Goal: Task Accomplishment & Management: Use online tool/utility

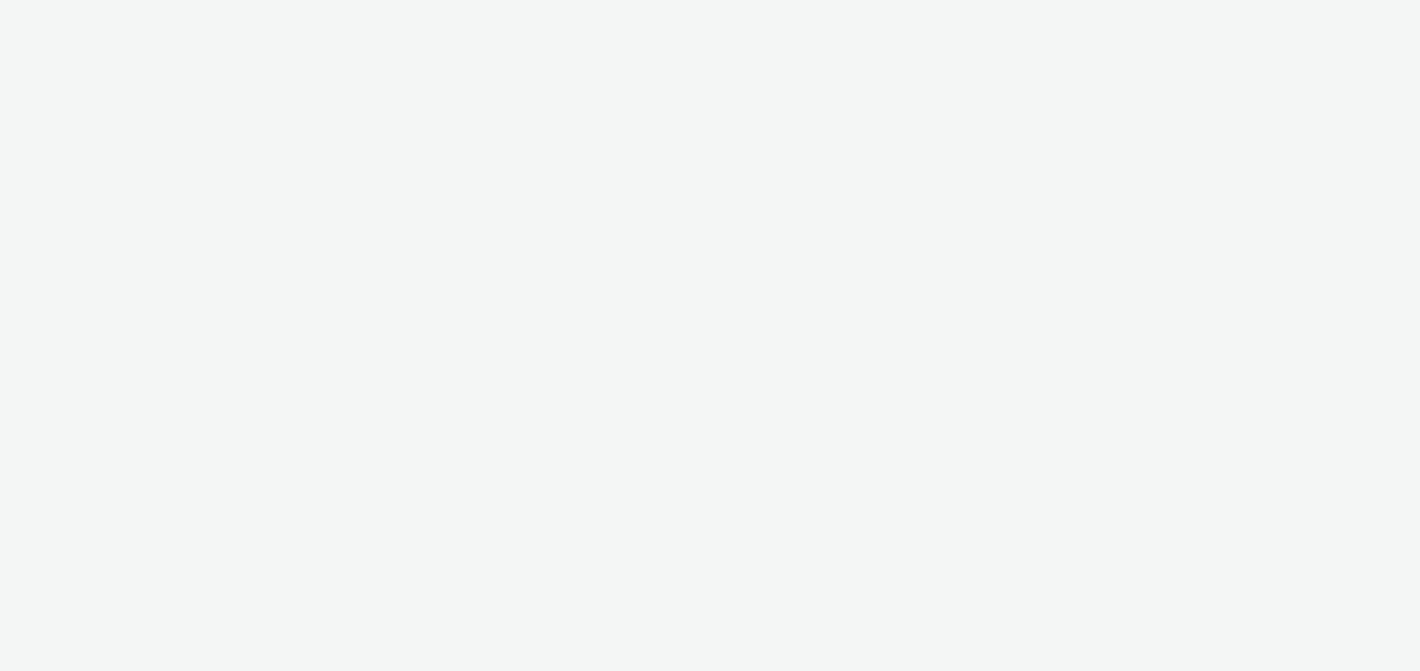
select select "6a9f09a4-7b7b-40b3-8e71-12b2a2313ff3"
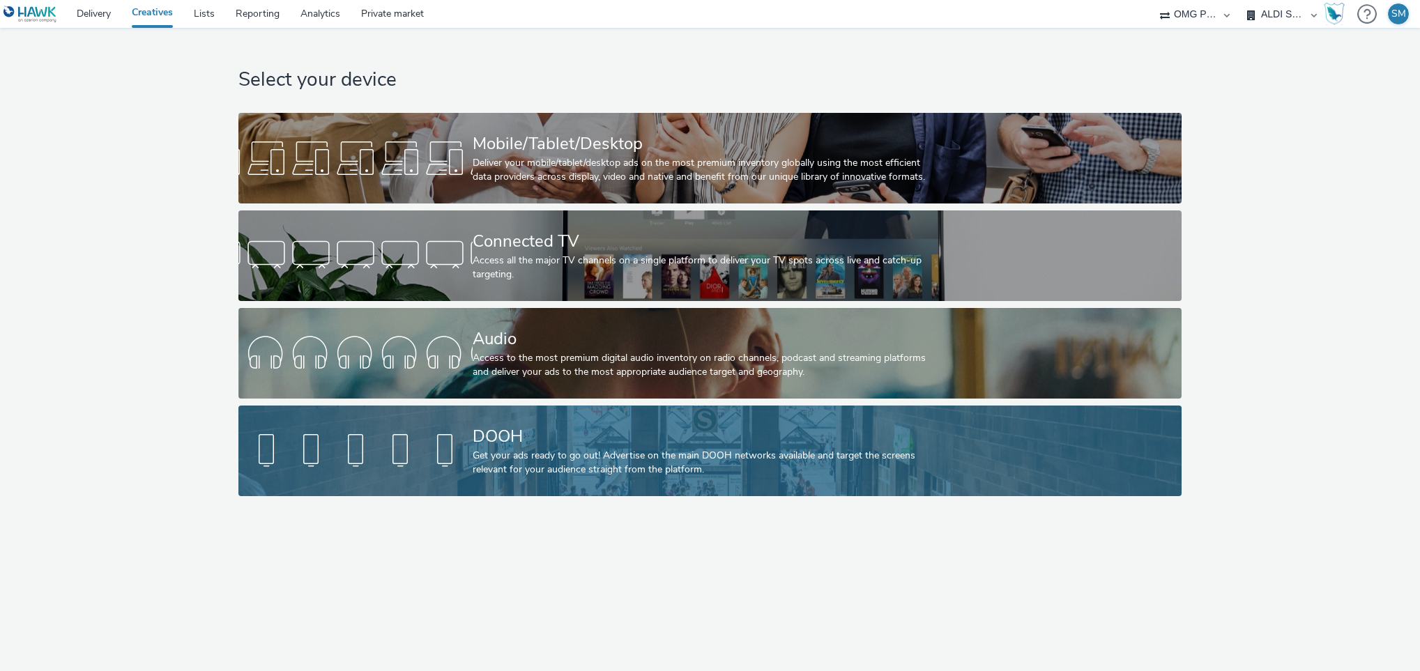
click at [442, 444] on div at bounding box center [355, 451] width 234 height 45
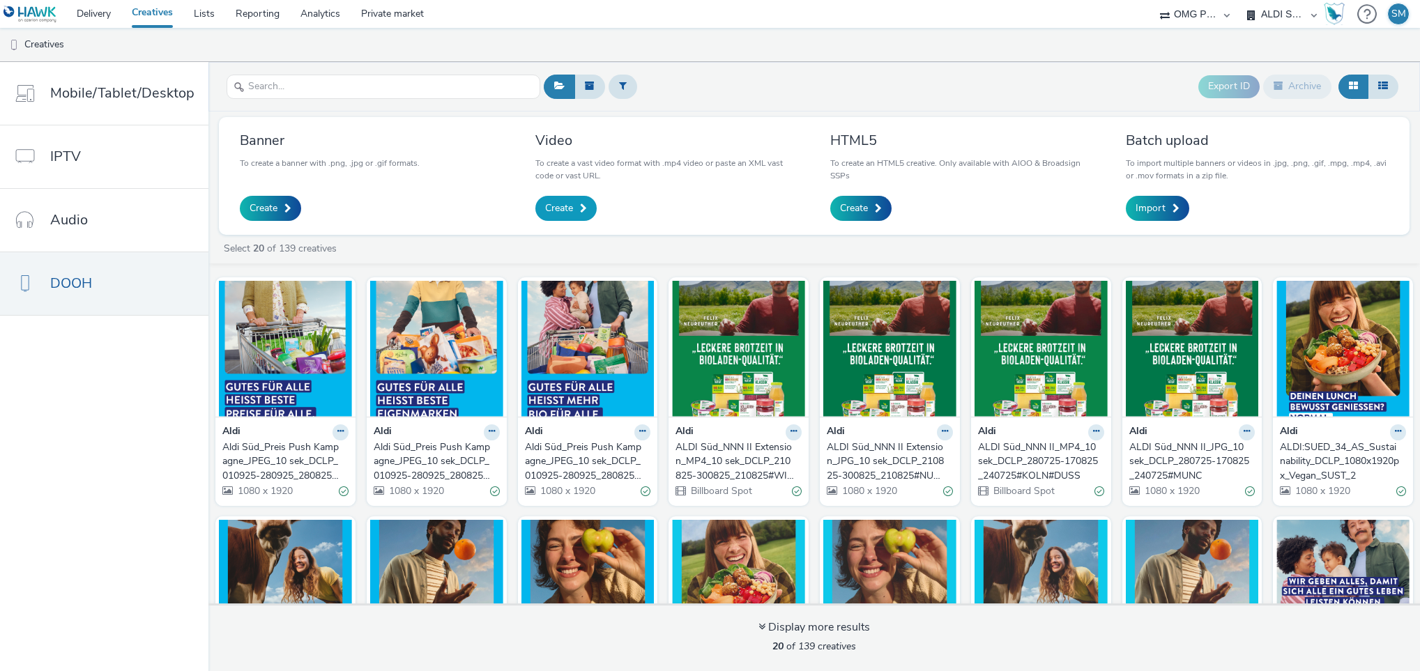
click at [565, 206] on span "Create" at bounding box center [559, 208] width 28 height 14
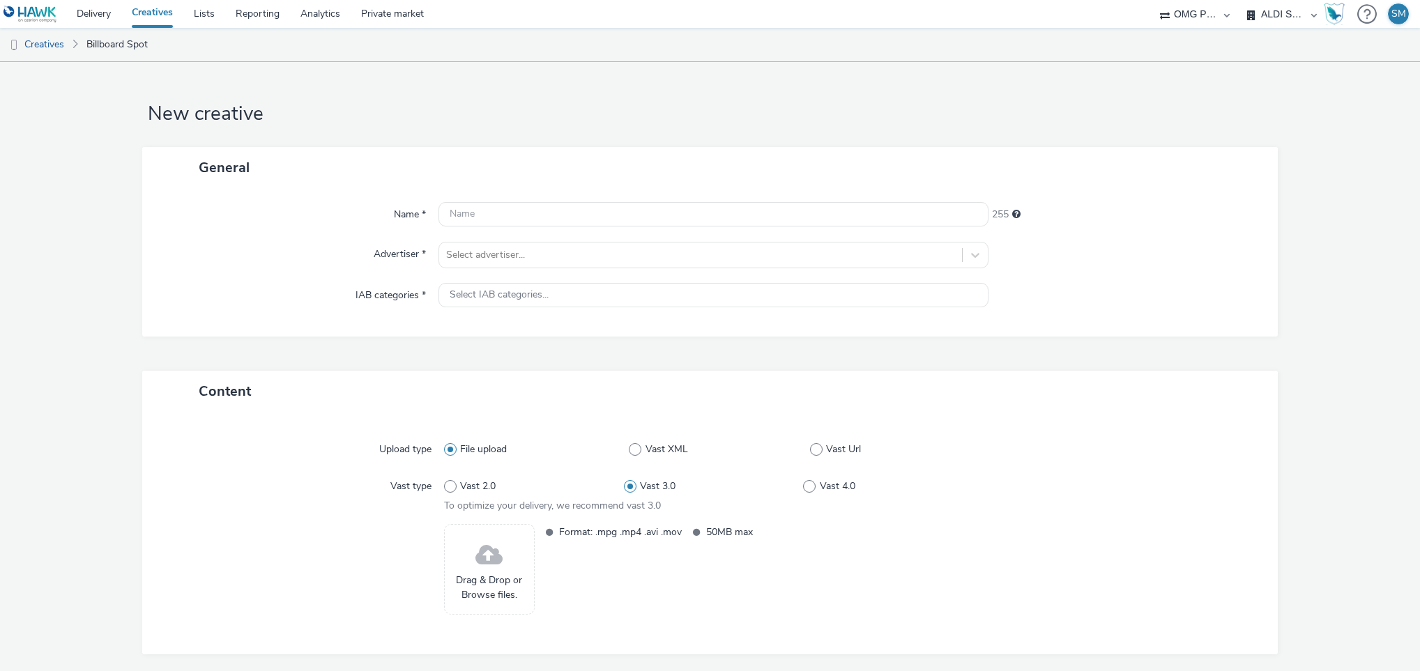
click at [628, 420] on div "Upload type File upload Vast XML Vast Url Vast type Vast 2.0 Vast 3.0 Vast 4.0 …" at bounding box center [710, 533] width 1136 height 243
click at [481, 220] on input "text" at bounding box center [713, 214] width 551 height 24
paste input "Aldi Sud_Qualität Eigenmarken_MP4_10 sek_DCLP_290925-021125_240925#Kleine"
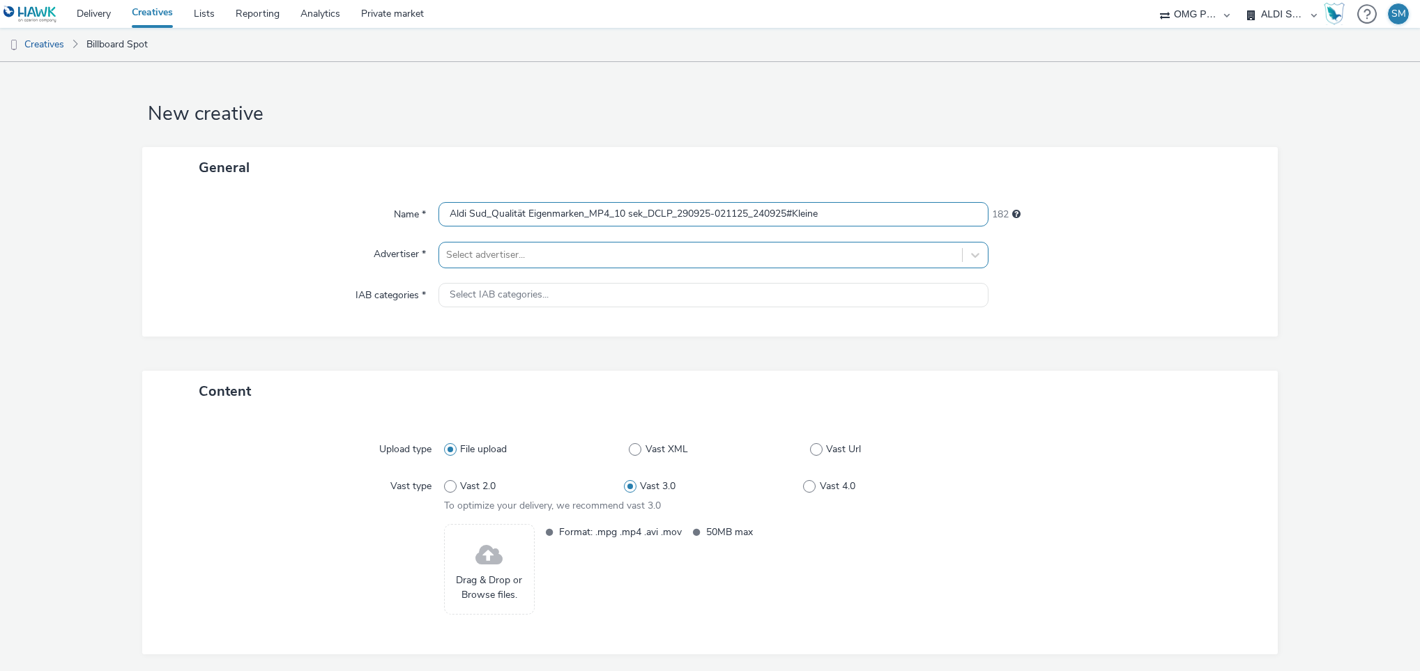
type input "Aldi Sud_Qualität Eigenmarken_MP4_10 sek_DCLP_290925-021125_240925#Kleine"
click at [523, 255] on div at bounding box center [701, 255] width 510 height 17
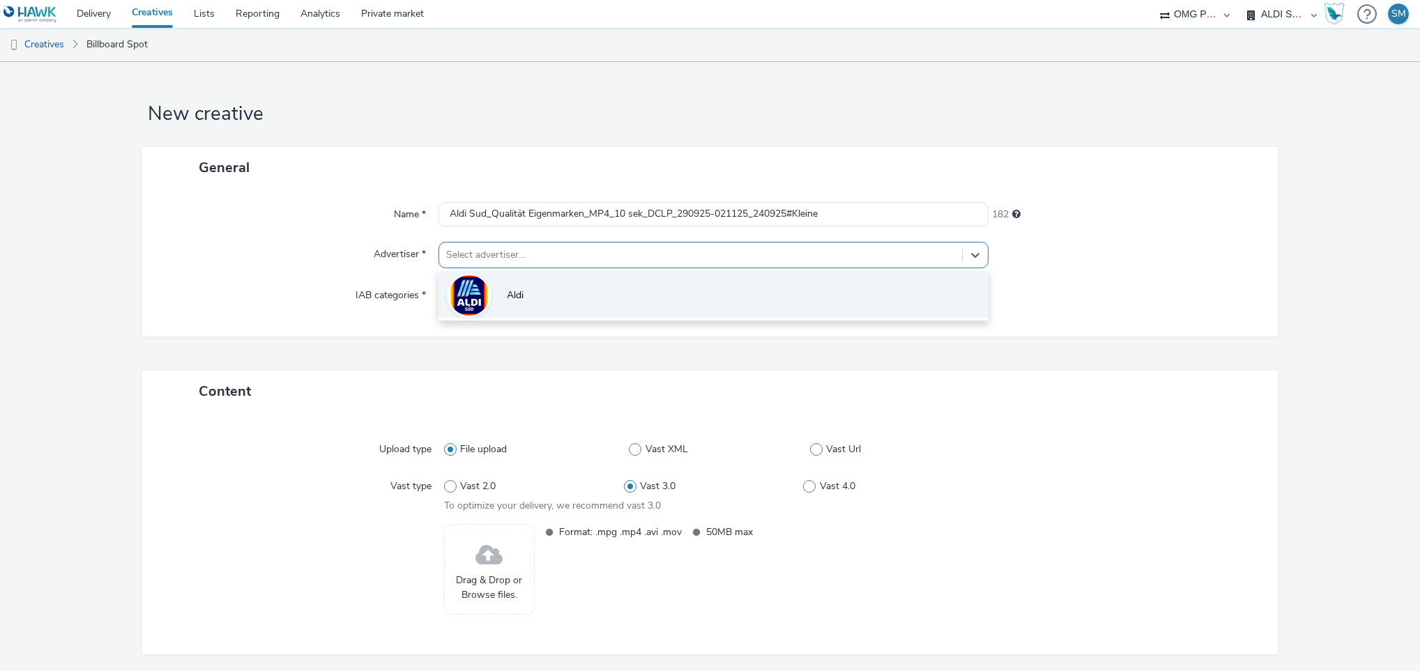
click at [471, 300] on img at bounding box center [469, 296] width 40 height 46
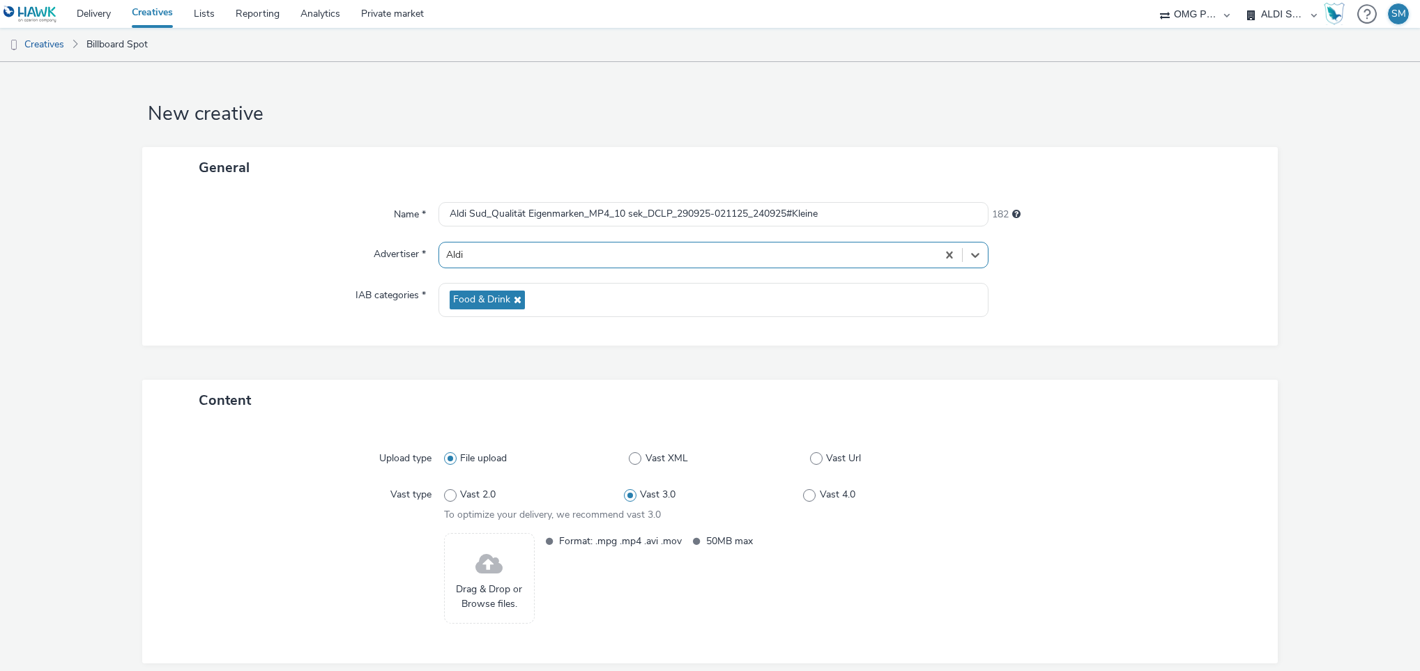
scroll to position [63, 0]
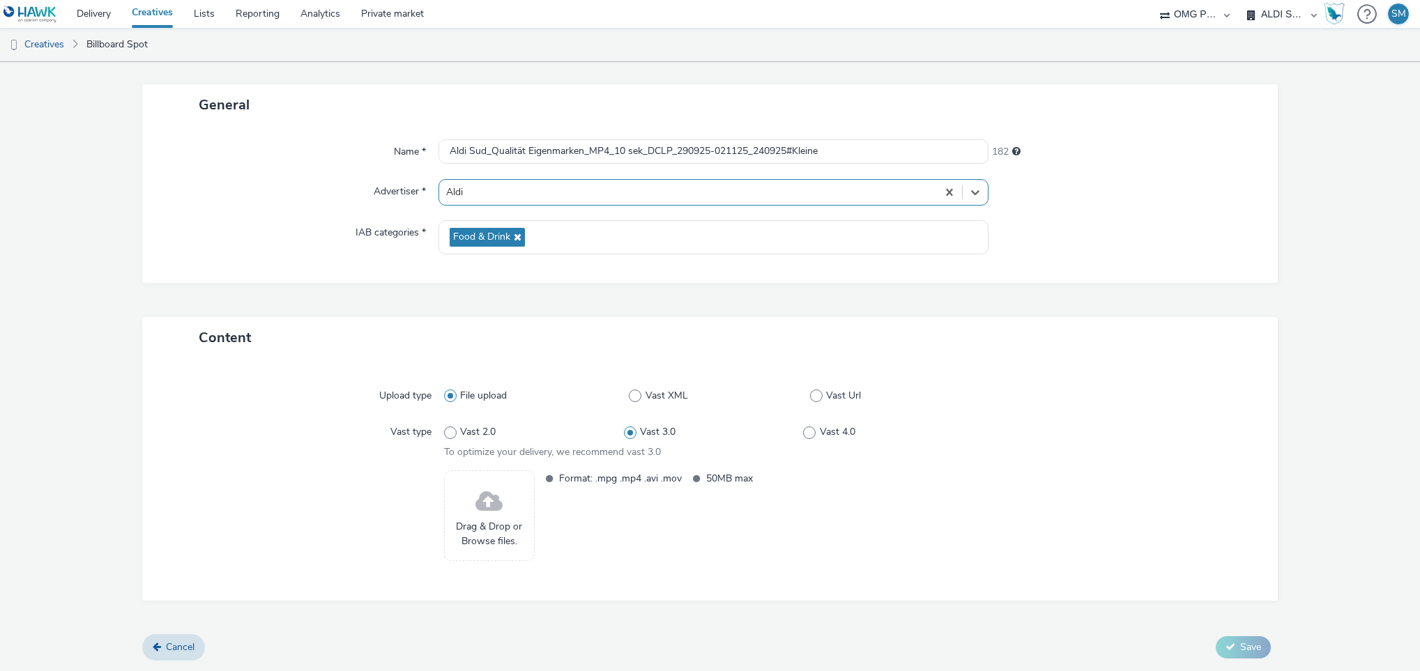
click at [483, 504] on span at bounding box center [488, 502] width 27 height 37
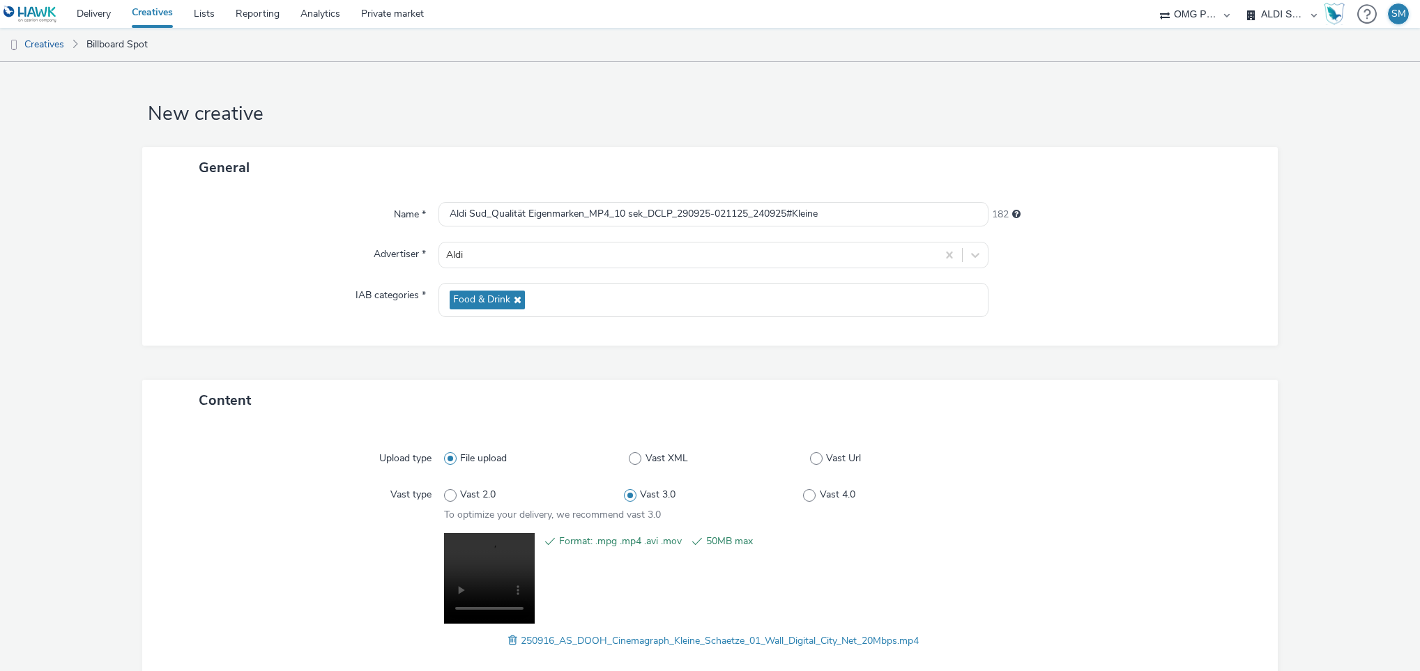
scroll to position [84, 0]
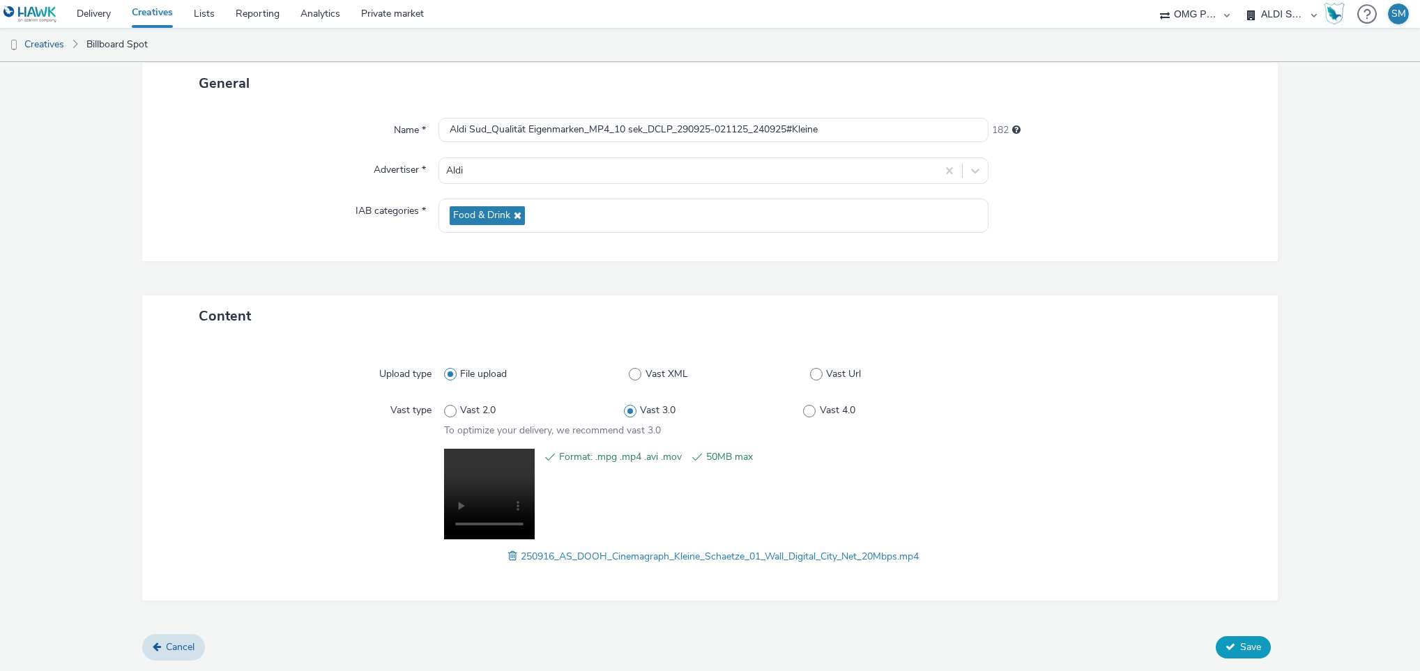
click at [1225, 646] on icon at bounding box center [1230, 647] width 10 height 10
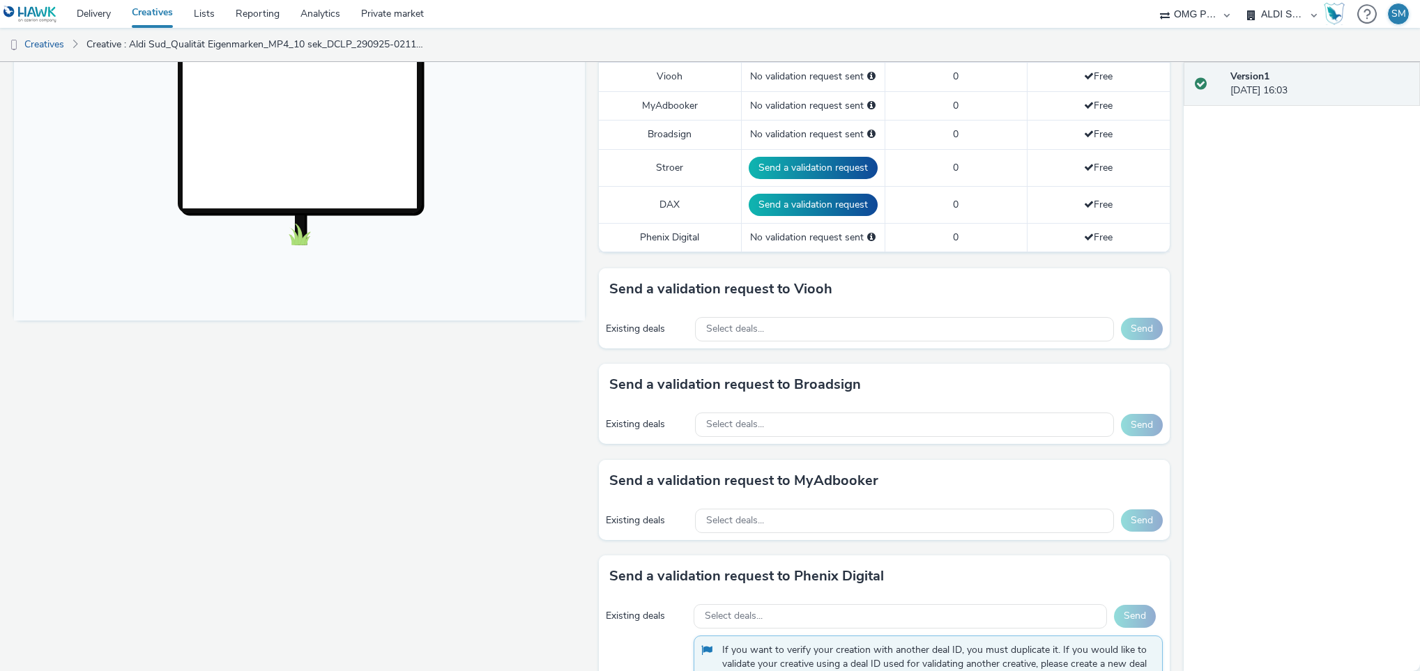
scroll to position [417, 0]
click at [837, 339] on div "Select deals..." at bounding box center [904, 328] width 419 height 24
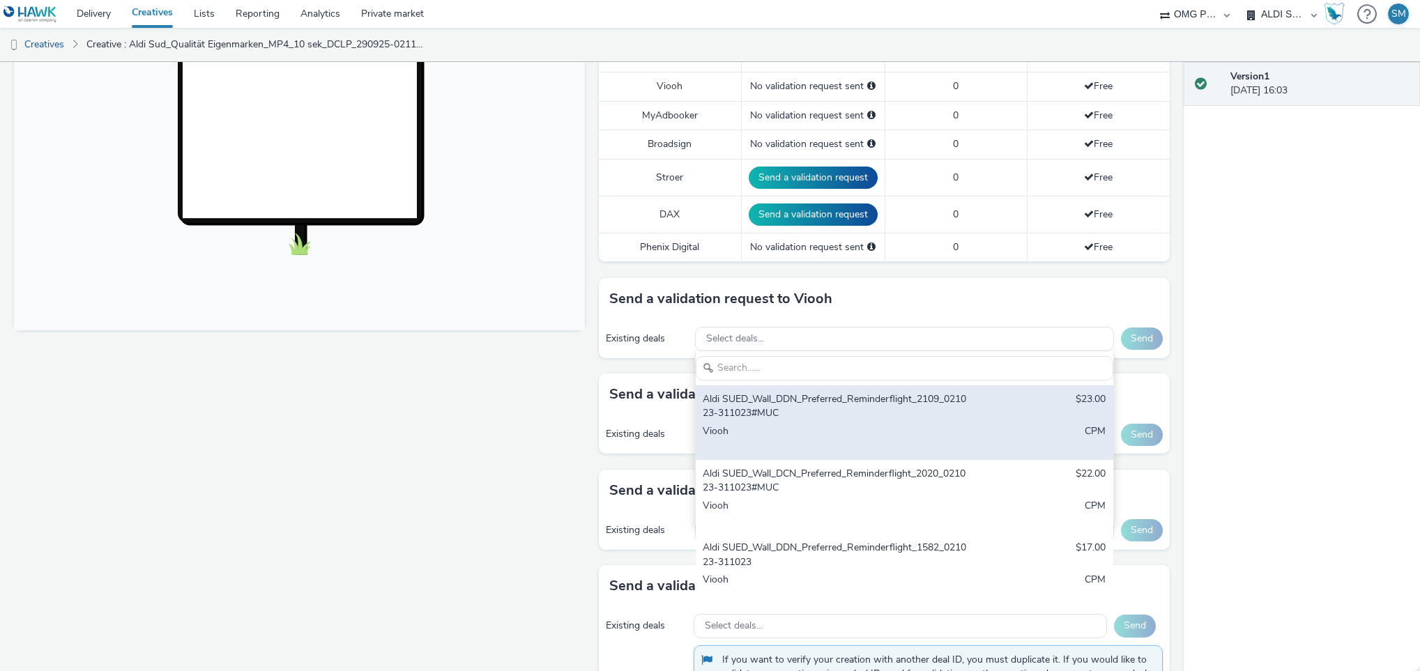
scroll to position [406, 0]
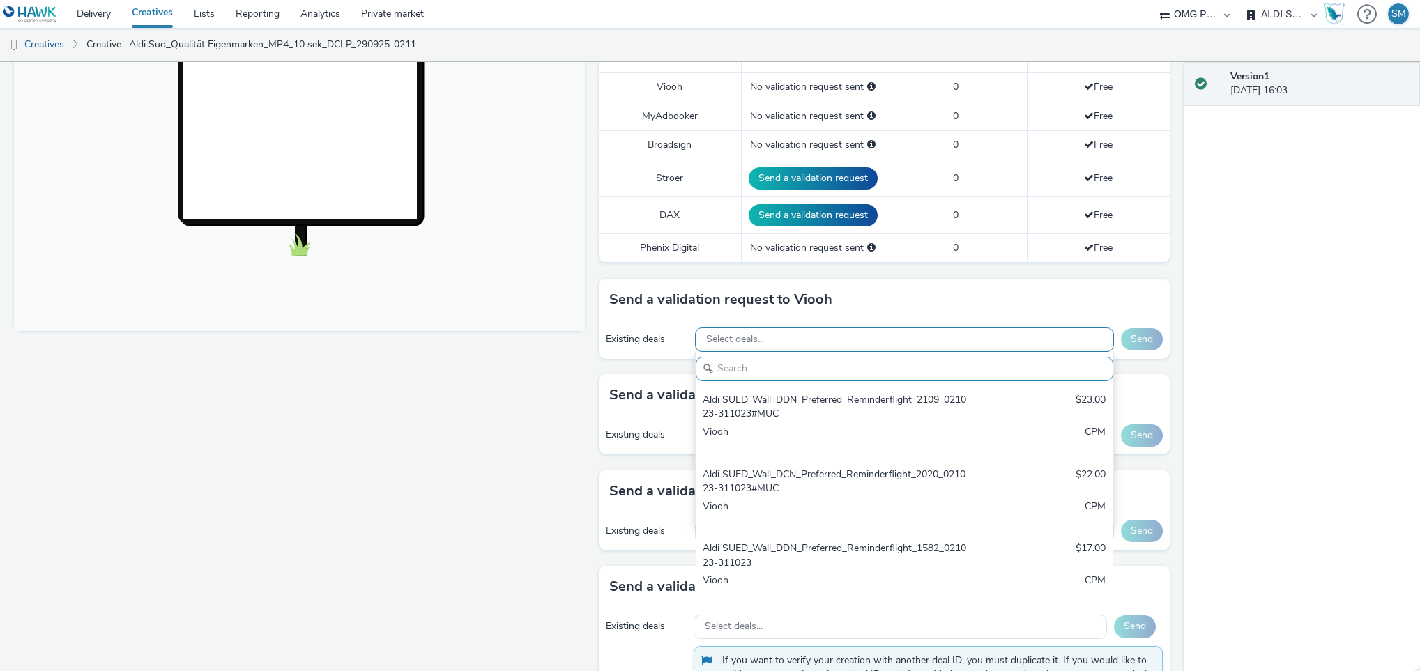
click at [797, 335] on div "Select deals..." at bounding box center [904, 340] width 419 height 24
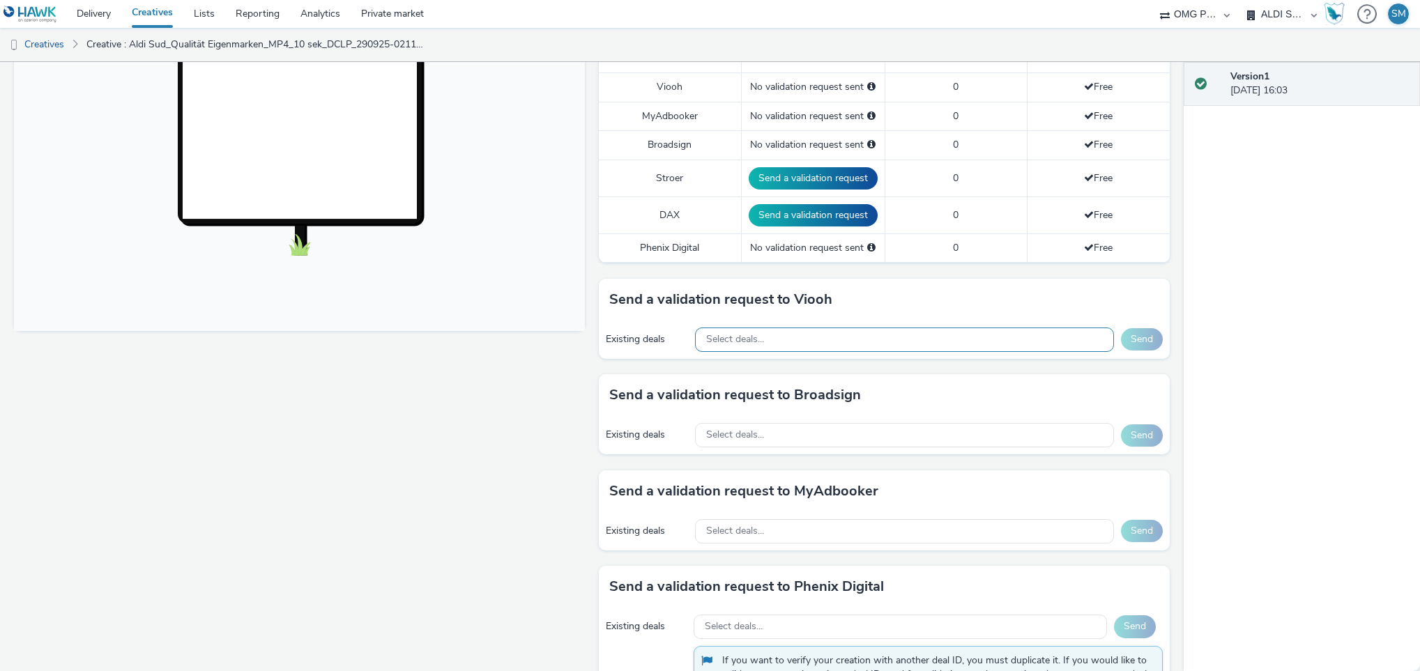
click at [777, 348] on div "Select deals..." at bounding box center [904, 340] width 419 height 24
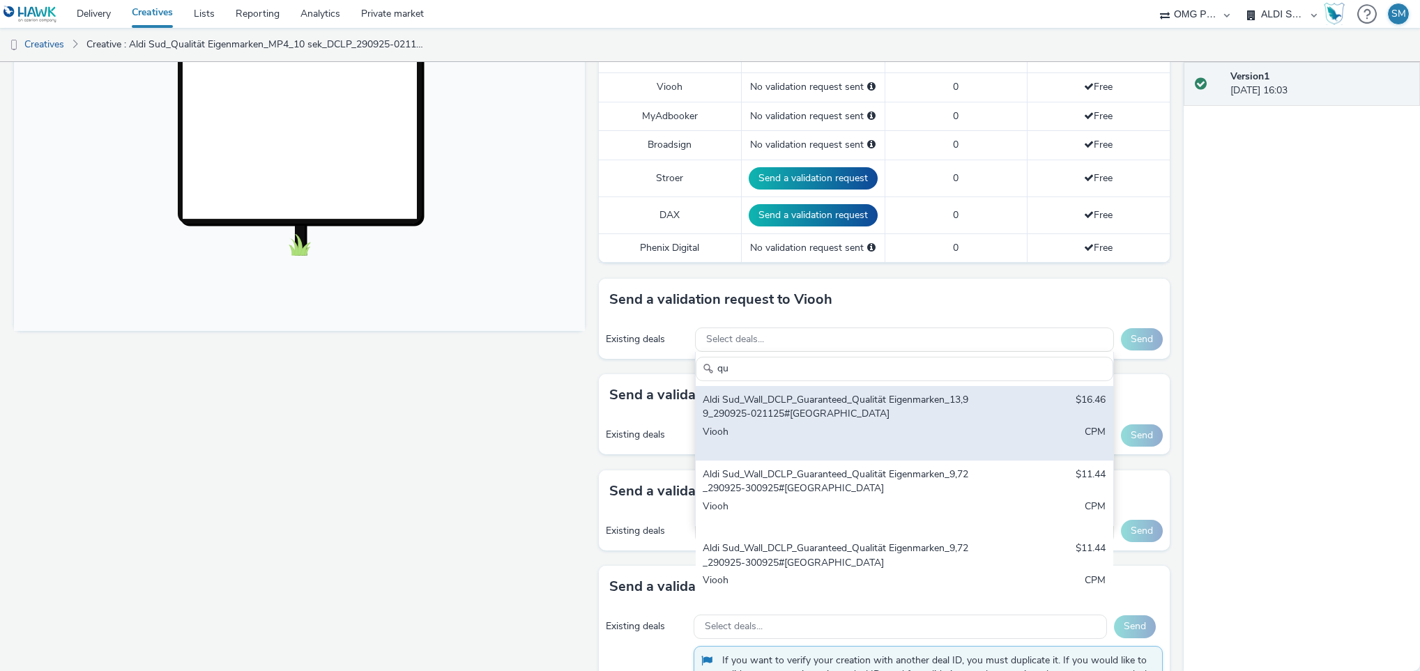
type input "qu"
click at [804, 412] on div "Aldi Sud_Wall_DCLP_Guaranteed_Qualität Eigenmarken_13,99_290925-021125#[GEOGRAP…" at bounding box center [836, 407] width 266 height 29
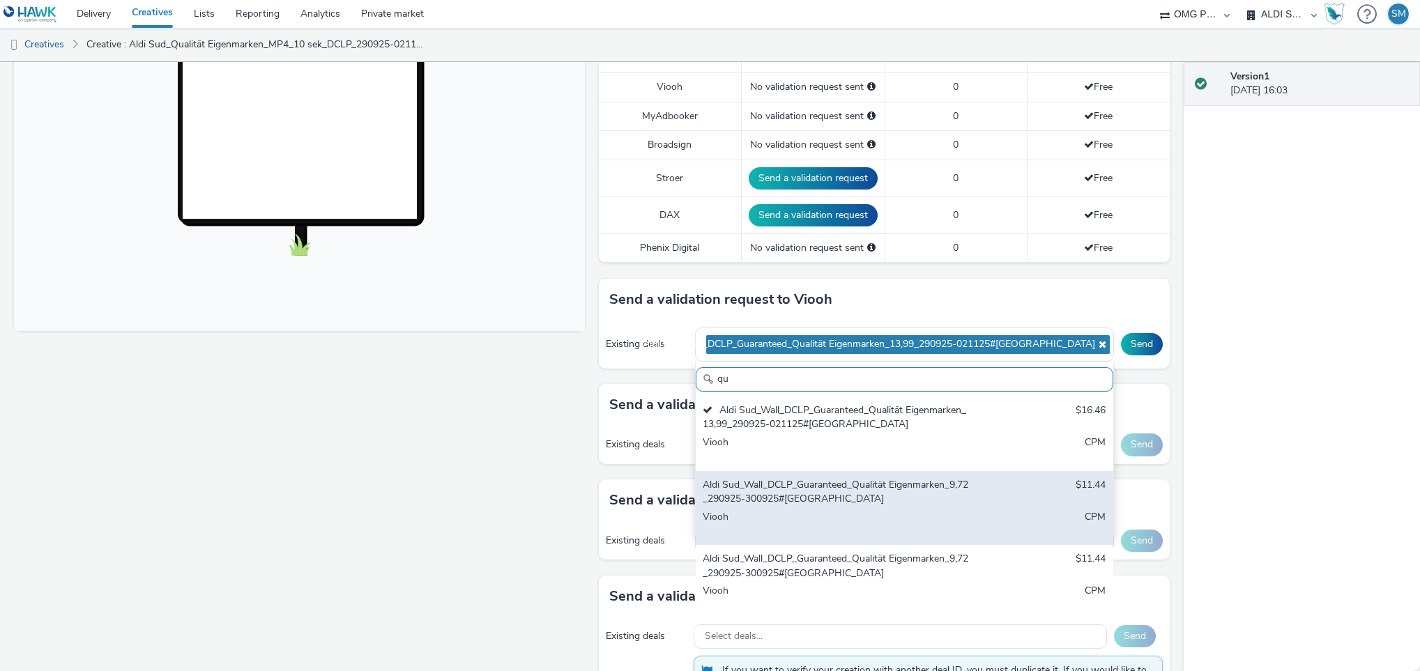
click at [777, 494] on div "Aldi Sud_Wall_DCLP_Guaranteed_Qualität Eigenmarken_9,72_290925-300925#[GEOGRAPH…" at bounding box center [836, 492] width 266 height 29
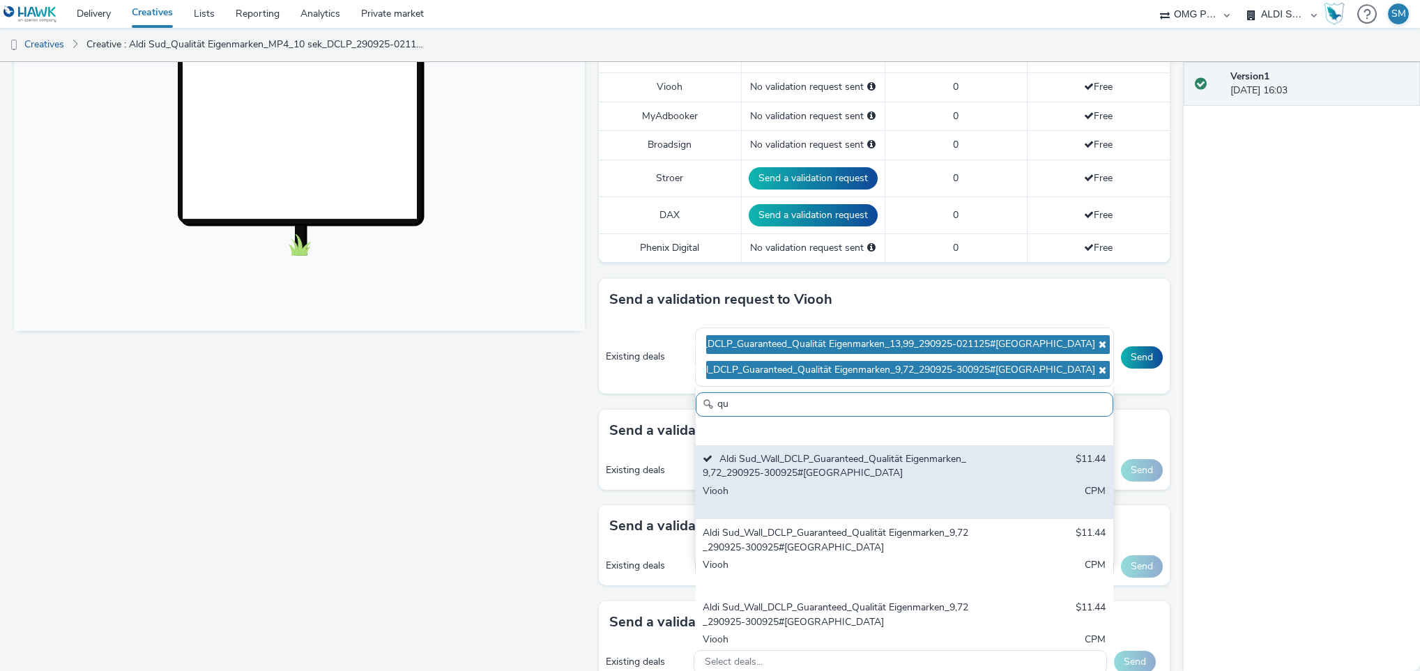
scroll to position [53, 0]
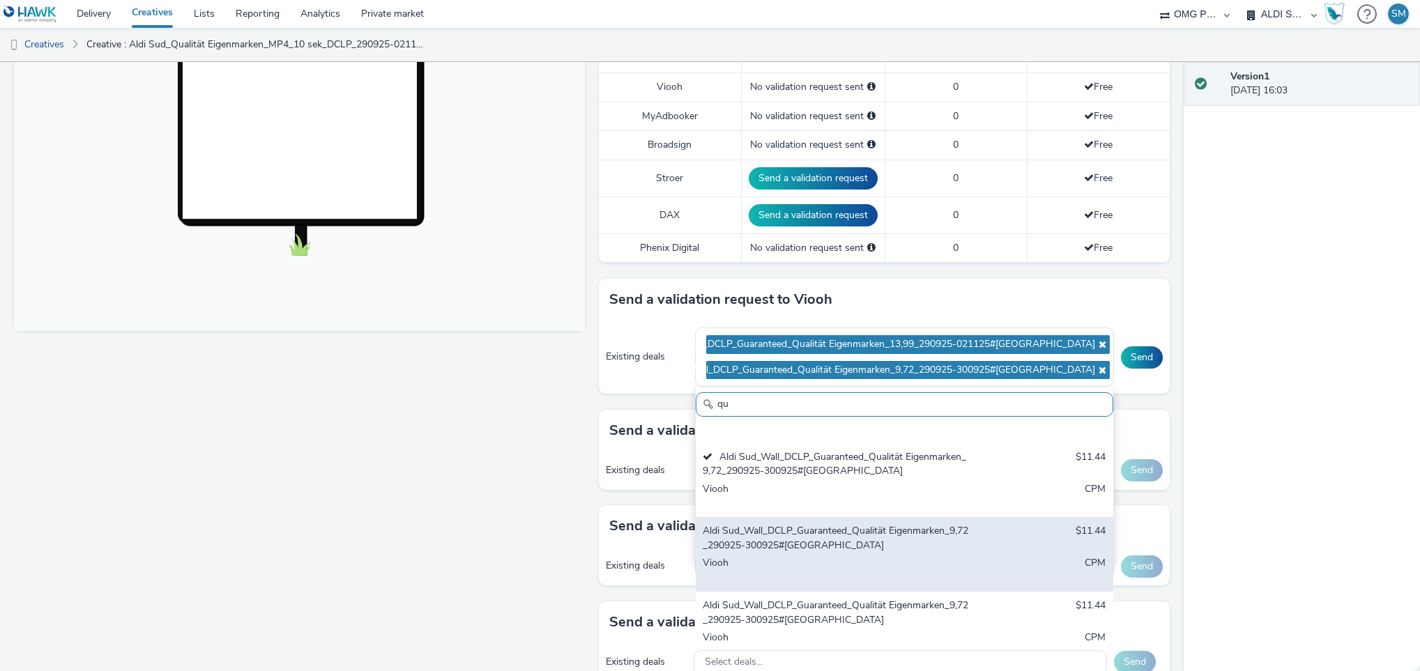
click at [774, 548] on div "Aldi Sud_Wall_DCLP_Guaranteed_Qualität Eigenmarken_9,72_290925-300925#[GEOGRAPH…" at bounding box center [836, 538] width 266 height 29
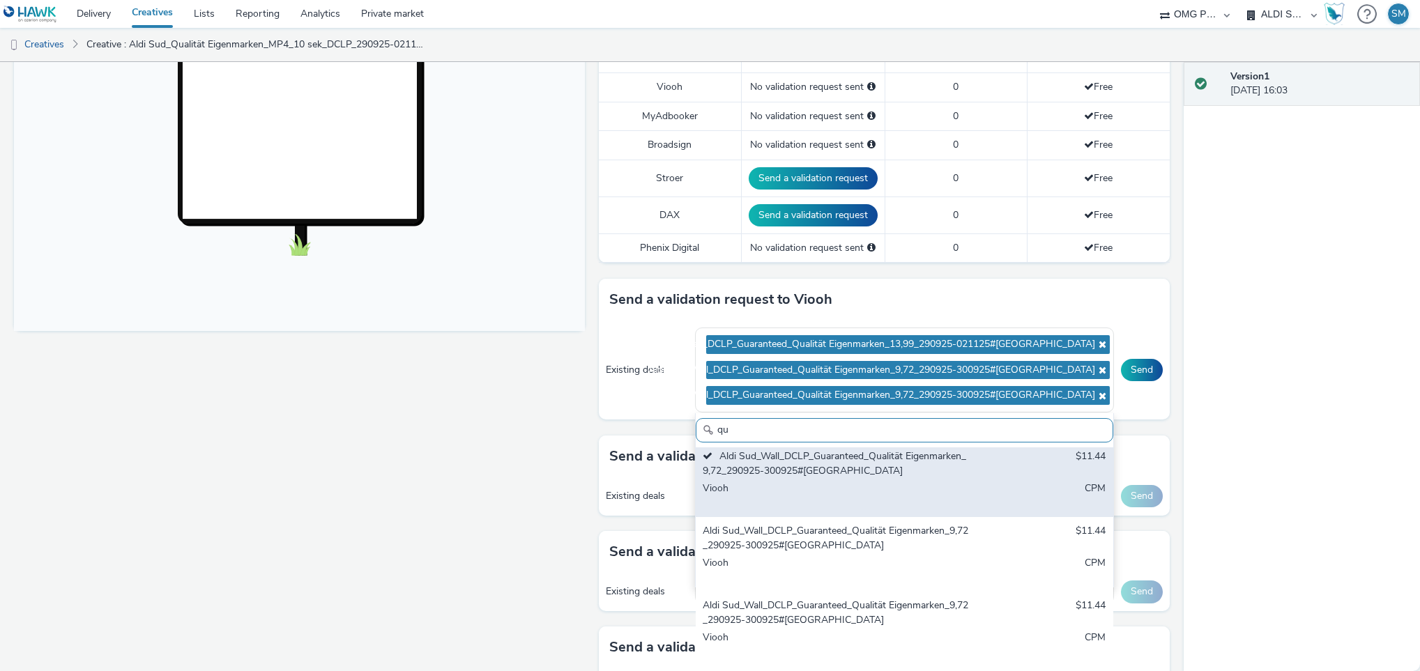
scroll to position [155, 0]
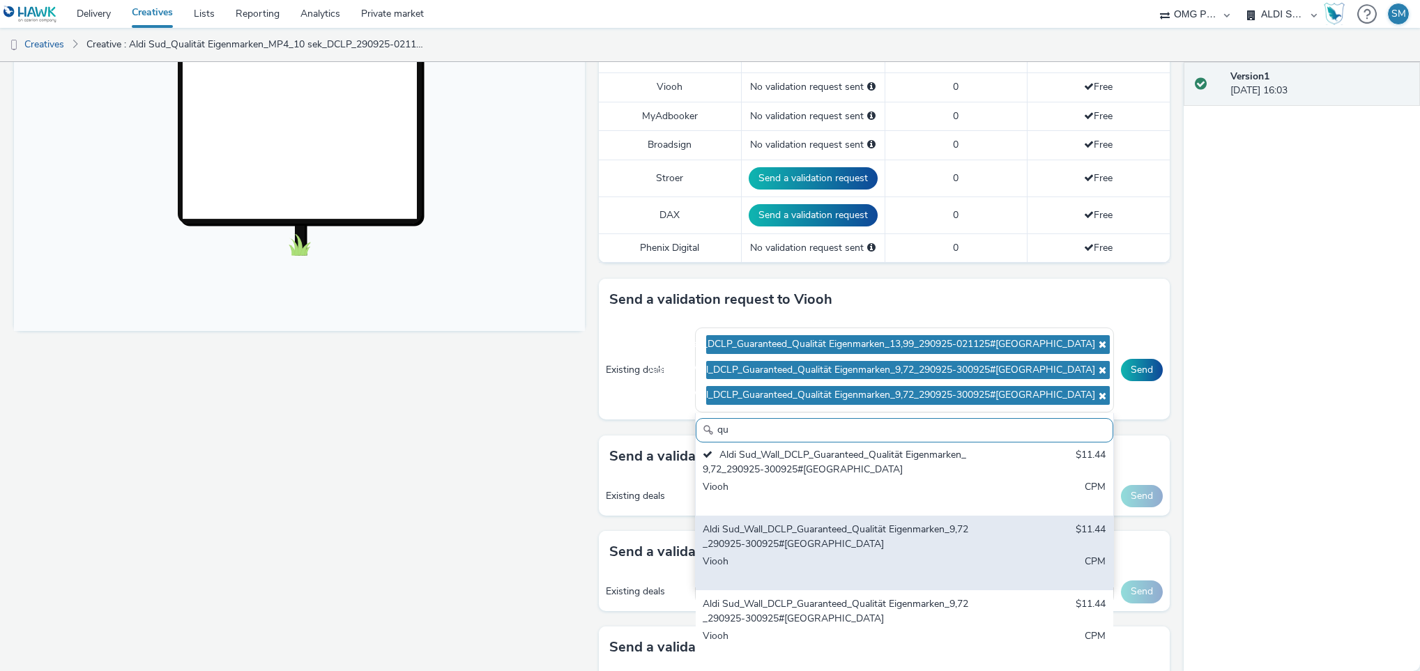
click at [756, 546] on div "Aldi Sud_Wall_DCLP_Guaranteed_Qualität Eigenmarken_9,72_290925-300925#[GEOGRAPH…" at bounding box center [836, 537] width 266 height 29
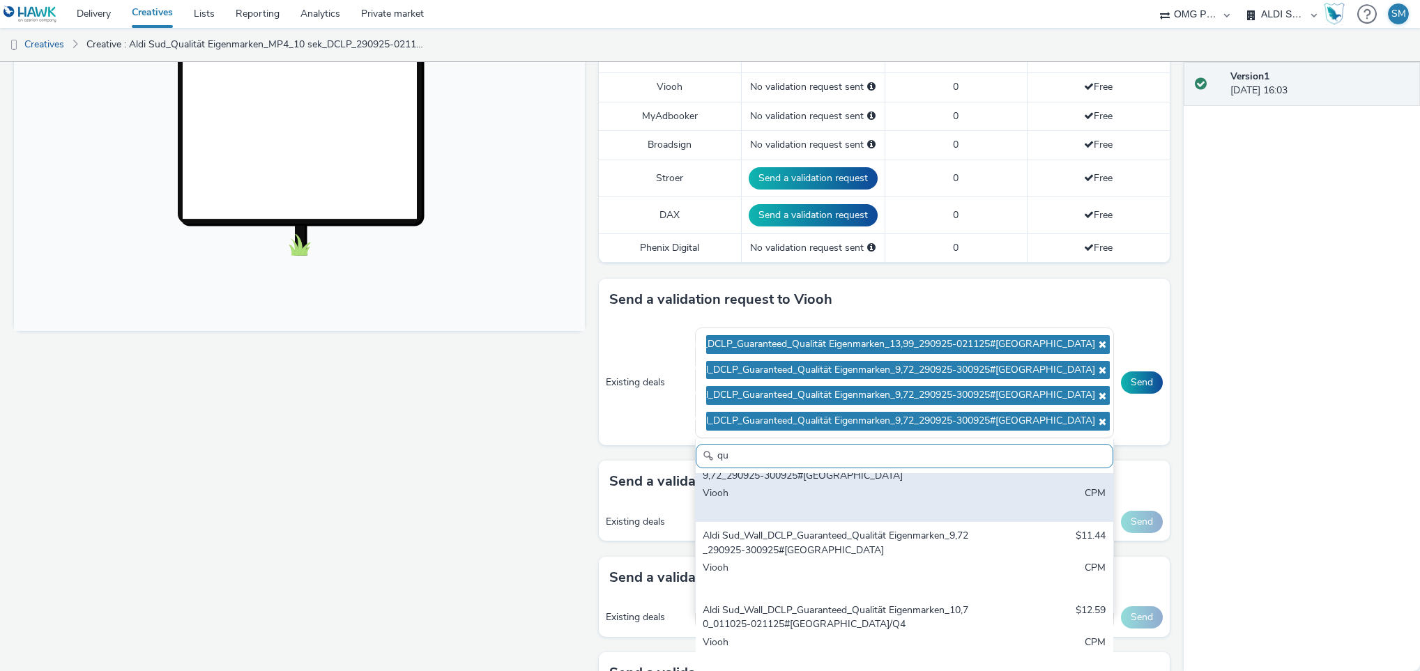
scroll to position [256, 0]
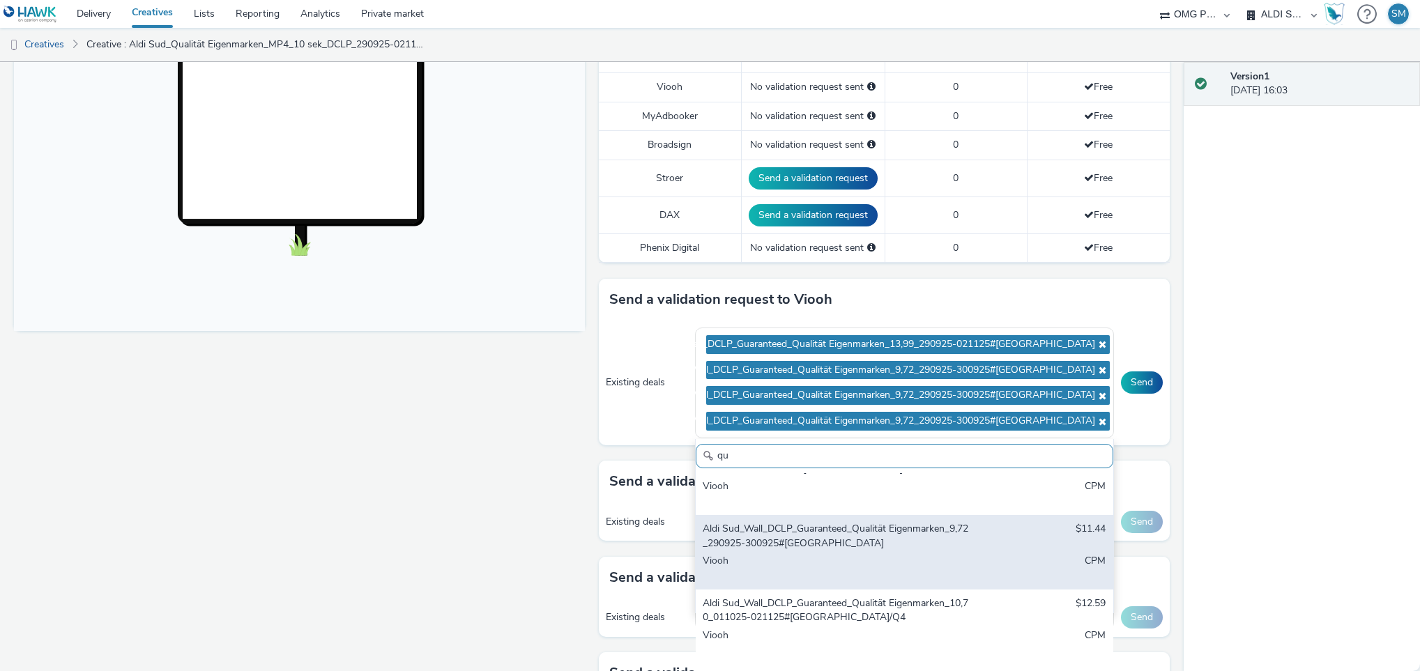
click at [809, 551] on div "Aldi Sud_Wall_DCLP_Guaranteed_Qualität Eigenmarken_9,72_290925-300925#[GEOGRAPH…" at bounding box center [836, 536] width 266 height 29
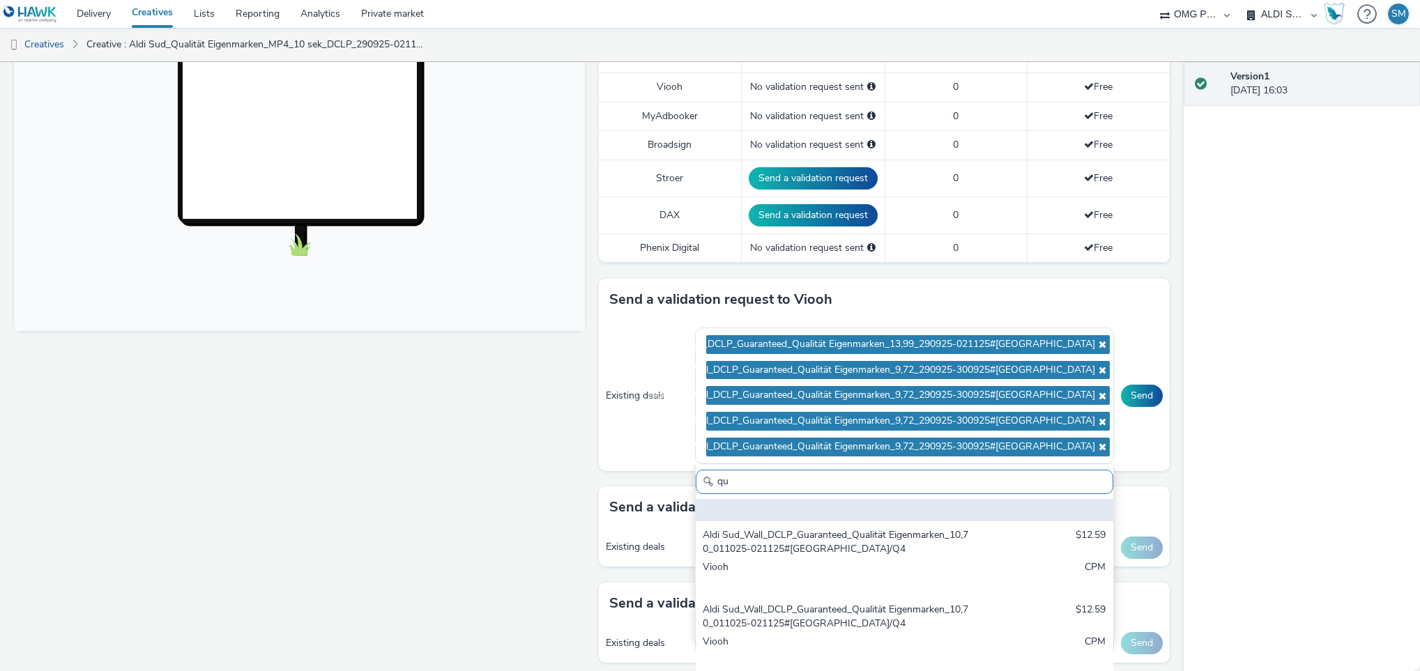
scroll to position [353, 0]
click at [809, 551] on div "Aldi Sud_Wall_DCLP_Guaranteed_Qualität Eigenmarken_10,70_011025-021125#[GEOGRAP…" at bounding box center [836, 539] width 266 height 29
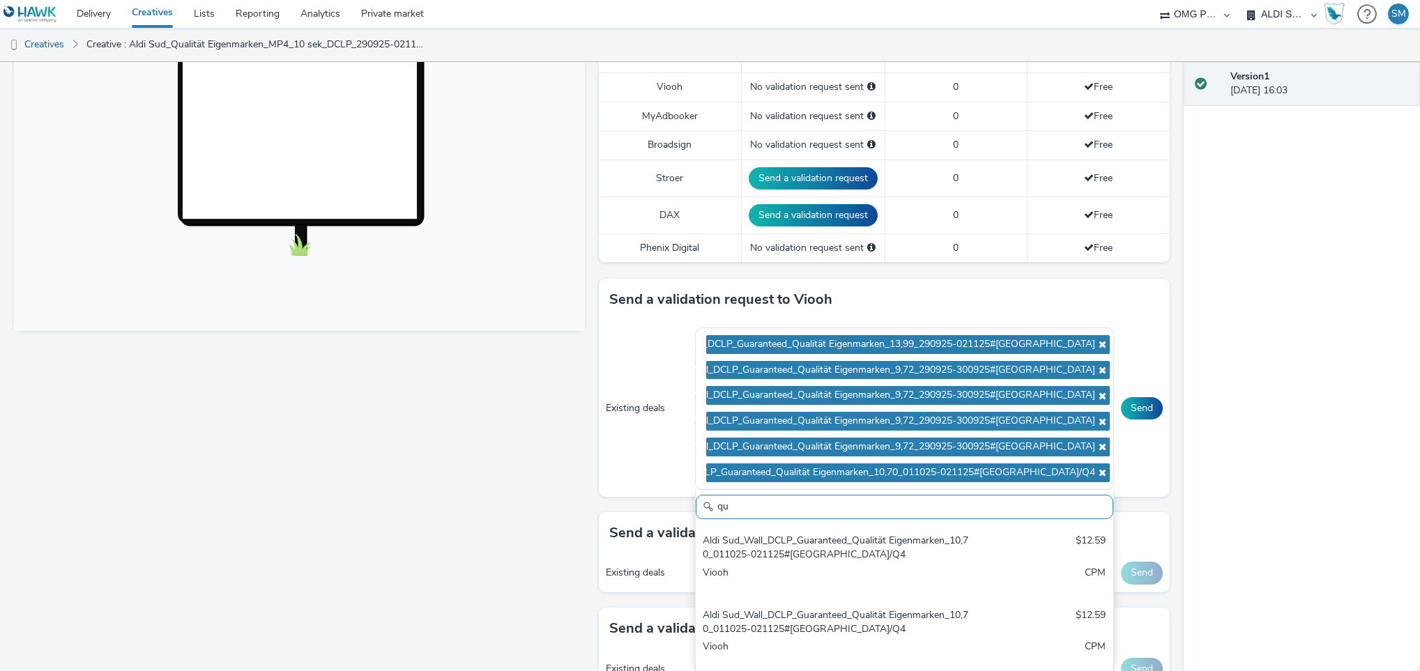
scroll to position [446, 0]
click at [809, 551] on div "Aldi Sud_Wall_DCLP_Guaranteed_Qualität Eigenmarken_10,70_011025-021125#[GEOGRAP…" at bounding box center [836, 546] width 266 height 29
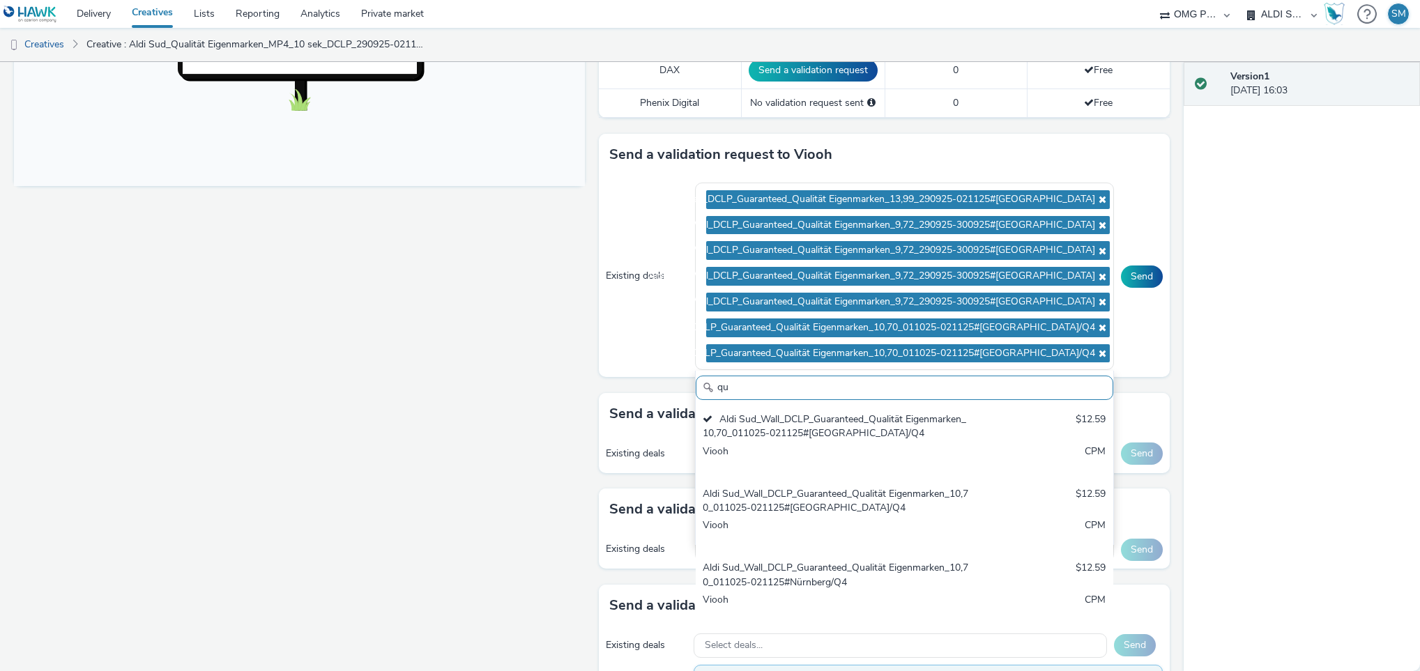
scroll to position [579, 0]
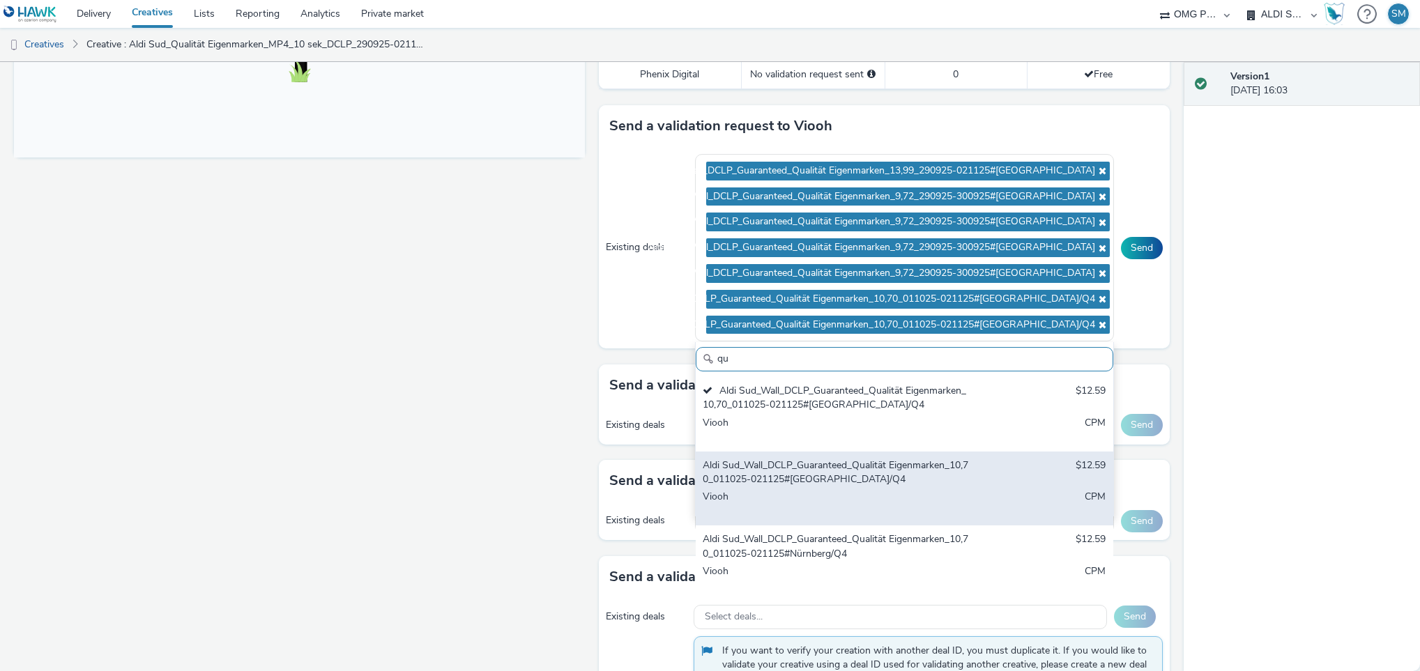
click at [801, 484] on div "Aldi Sud_Wall_DCLP_Guaranteed_Qualität Eigenmarken_10,70_011025-021125#[GEOGRAP…" at bounding box center [836, 473] width 266 height 29
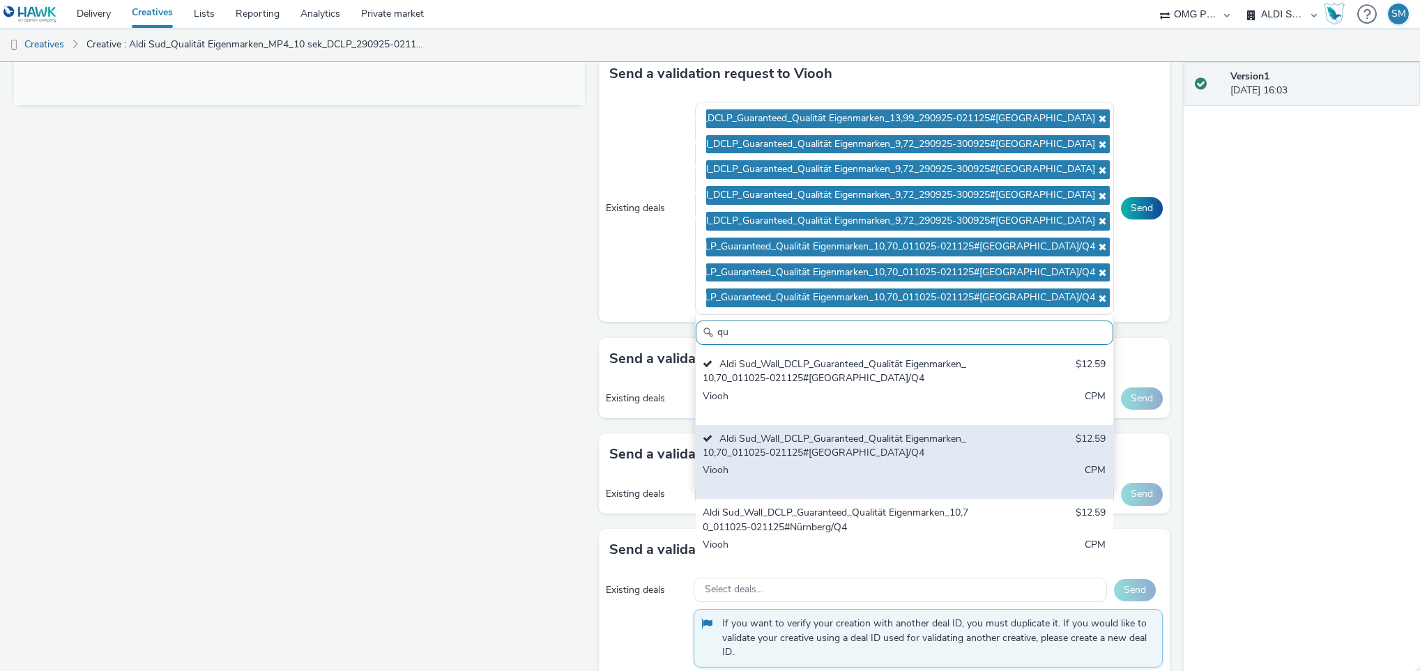
scroll to position [640, 0]
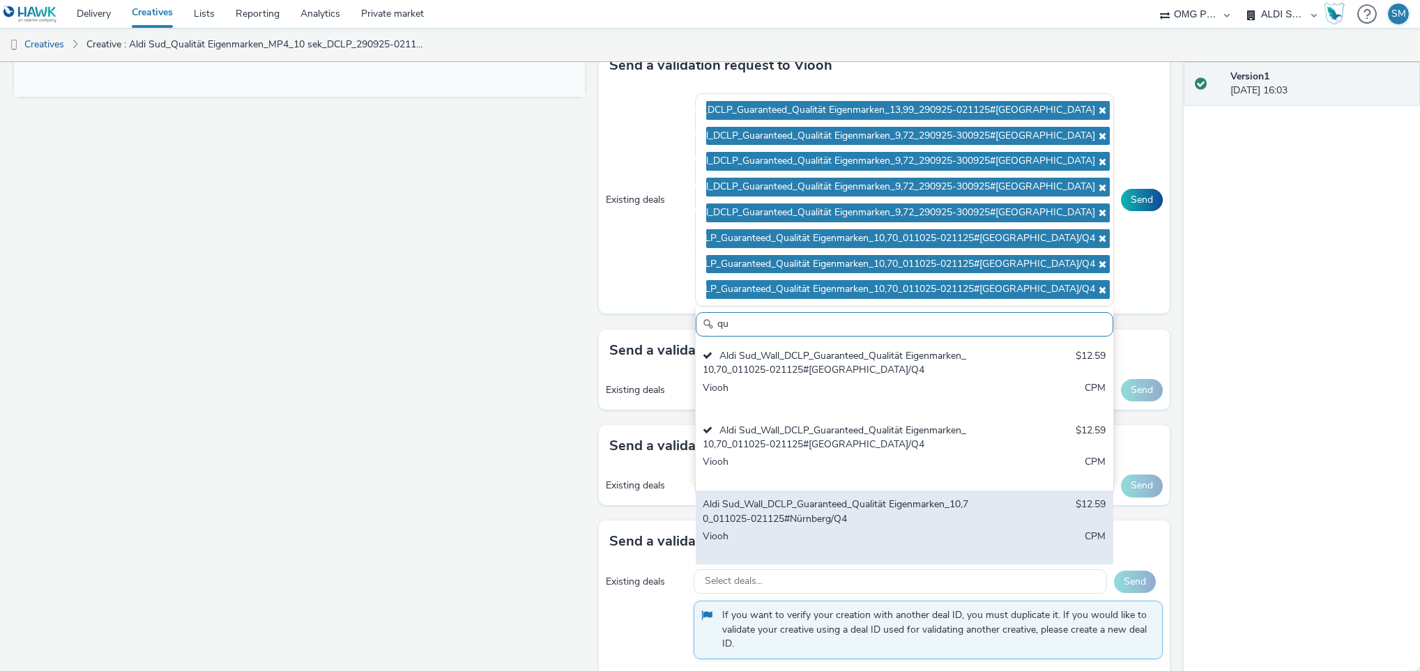
click at [770, 517] on div "Aldi Sud_Wall_DCLP_Guaranteed_Qualität Eigenmarken_10,70_011025-021125#Nürnberg…" at bounding box center [836, 512] width 266 height 29
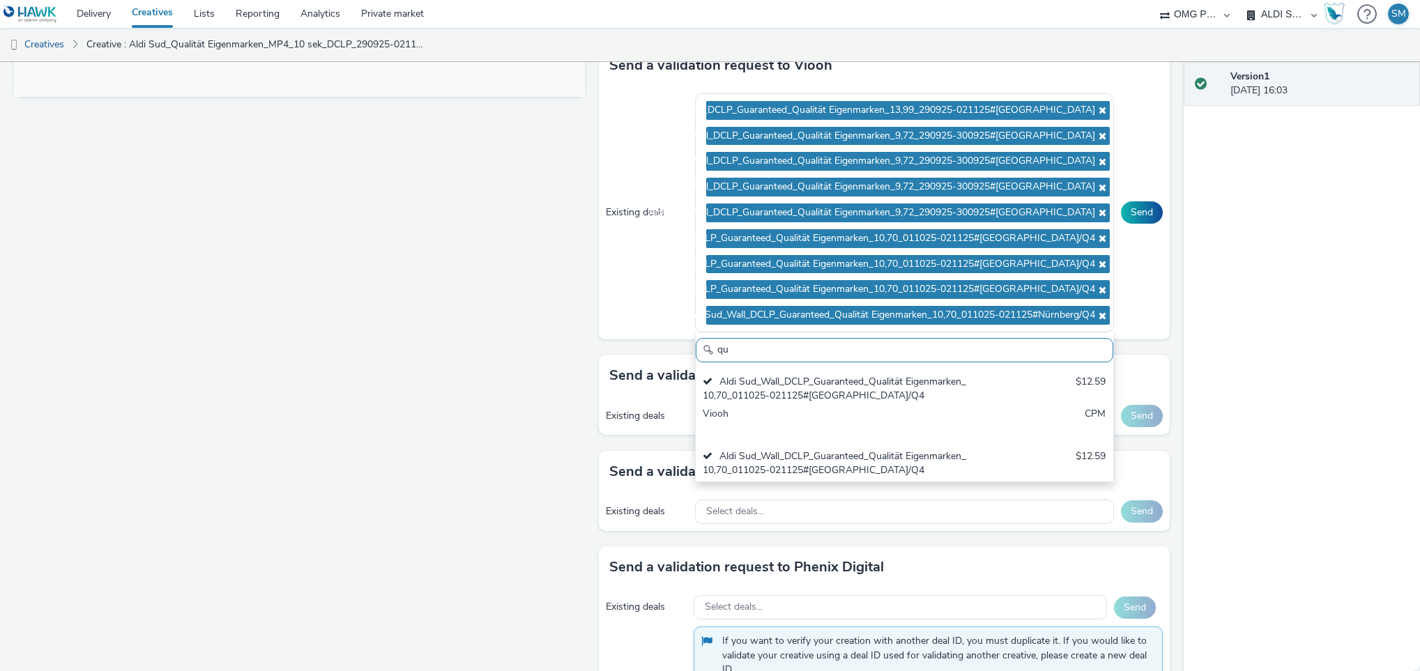
click at [1232, 230] on div "Version 1 [DATE] 16:03" at bounding box center [1302, 366] width 237 height 609
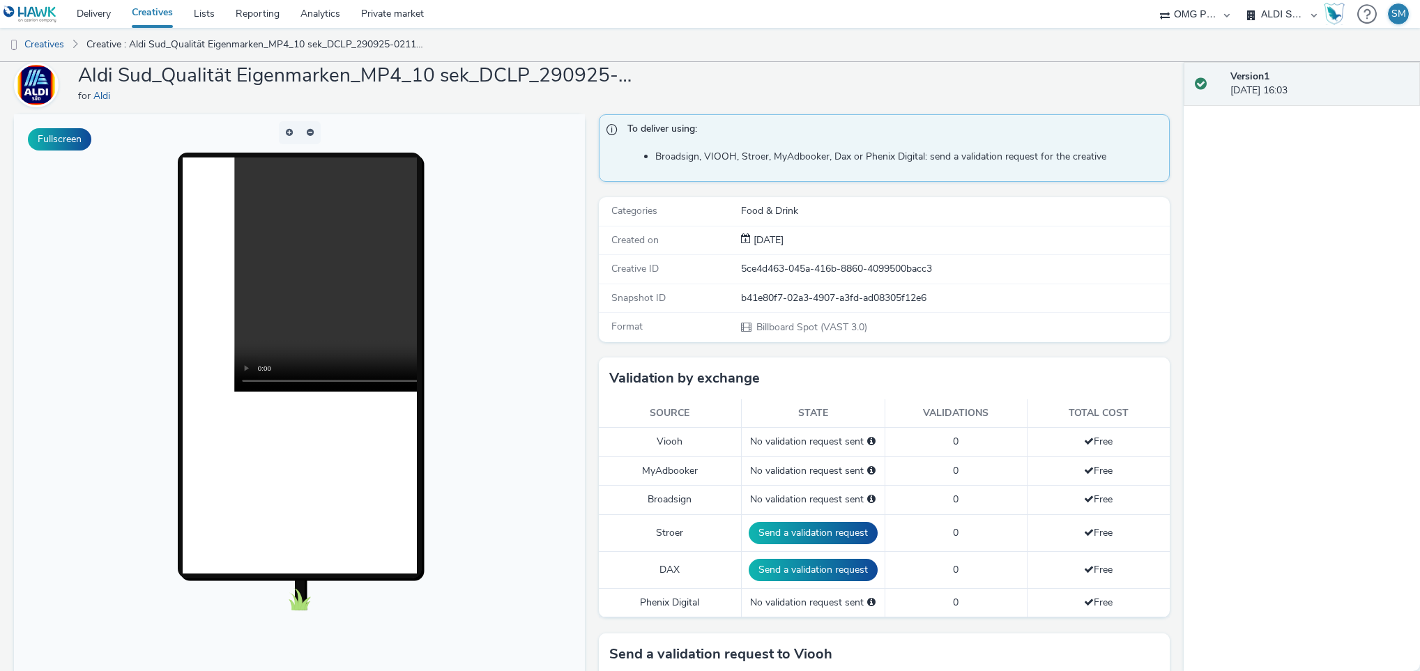
scroll to position [0, 0]
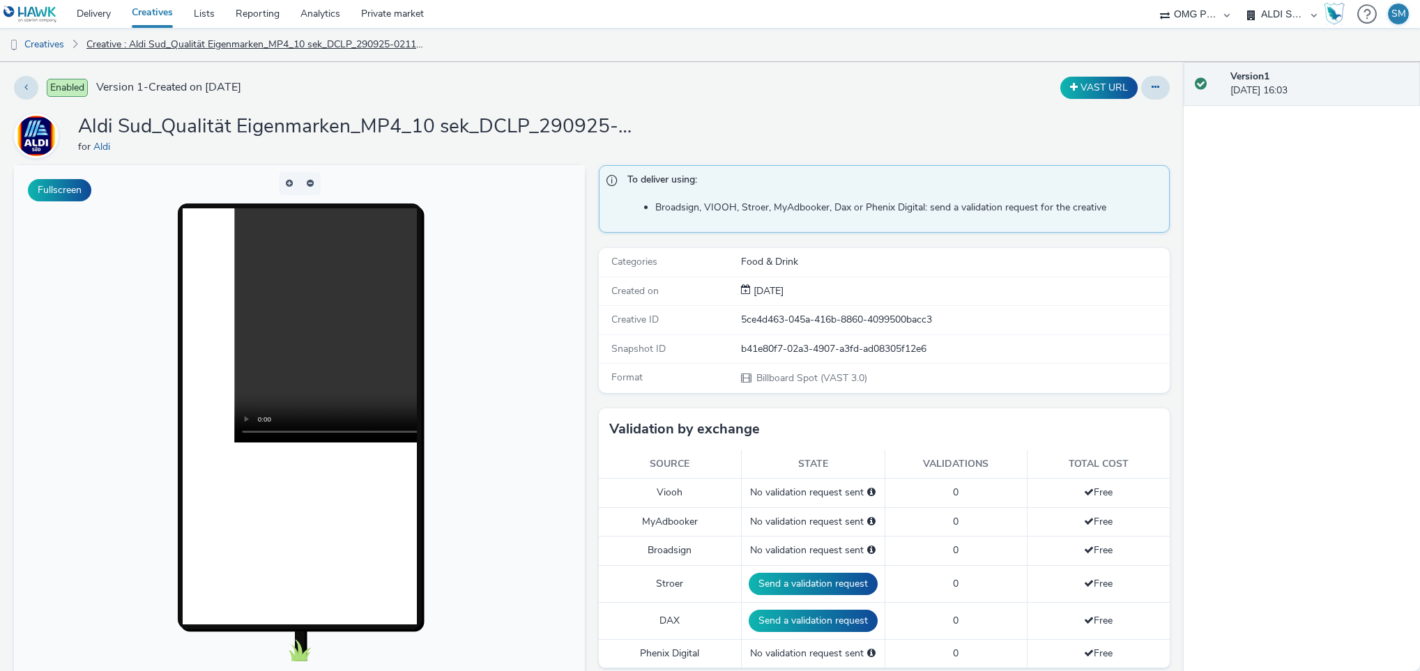
click at [165, 38] on link "Creative : Aldi Sud_Qualität Eigenmarken_MP4_10 sek_DCLP_290925-021125_240925#K…" at bounding box center [256, 44] width 355 height 33
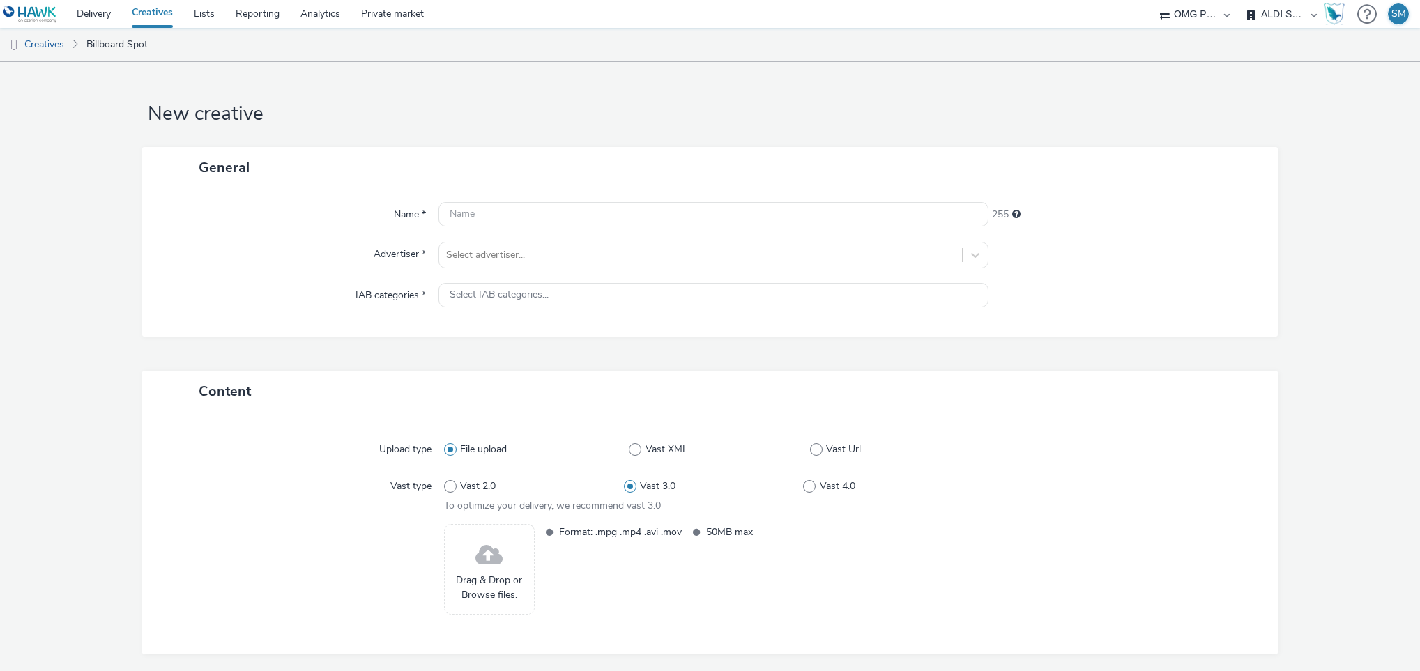
scroll to position [54, 0]
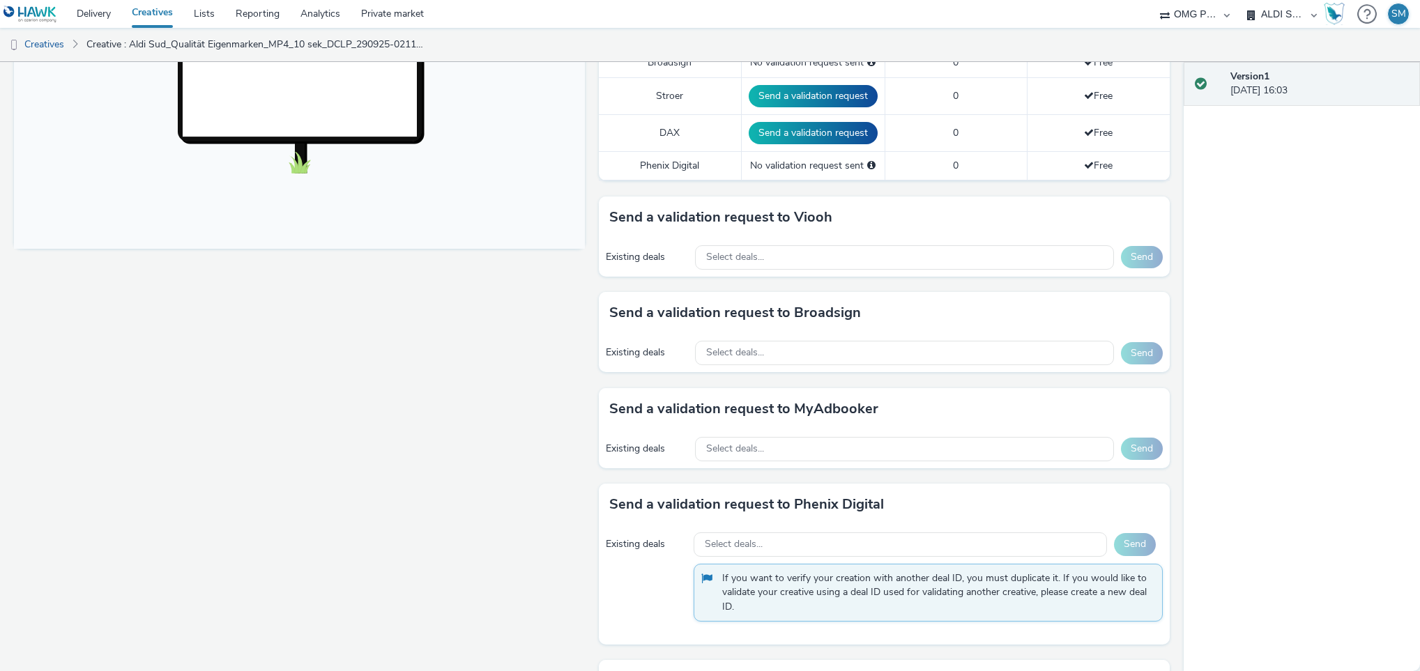
scroll to position [489, 0]
click at [881, 247] on div "Existing deals Select deals... Send" at bounding box center [884, 256] width 571 height 38
click at [984, 258] on div "Select deals..." at bounding box center [904, 256] width 419 height 24
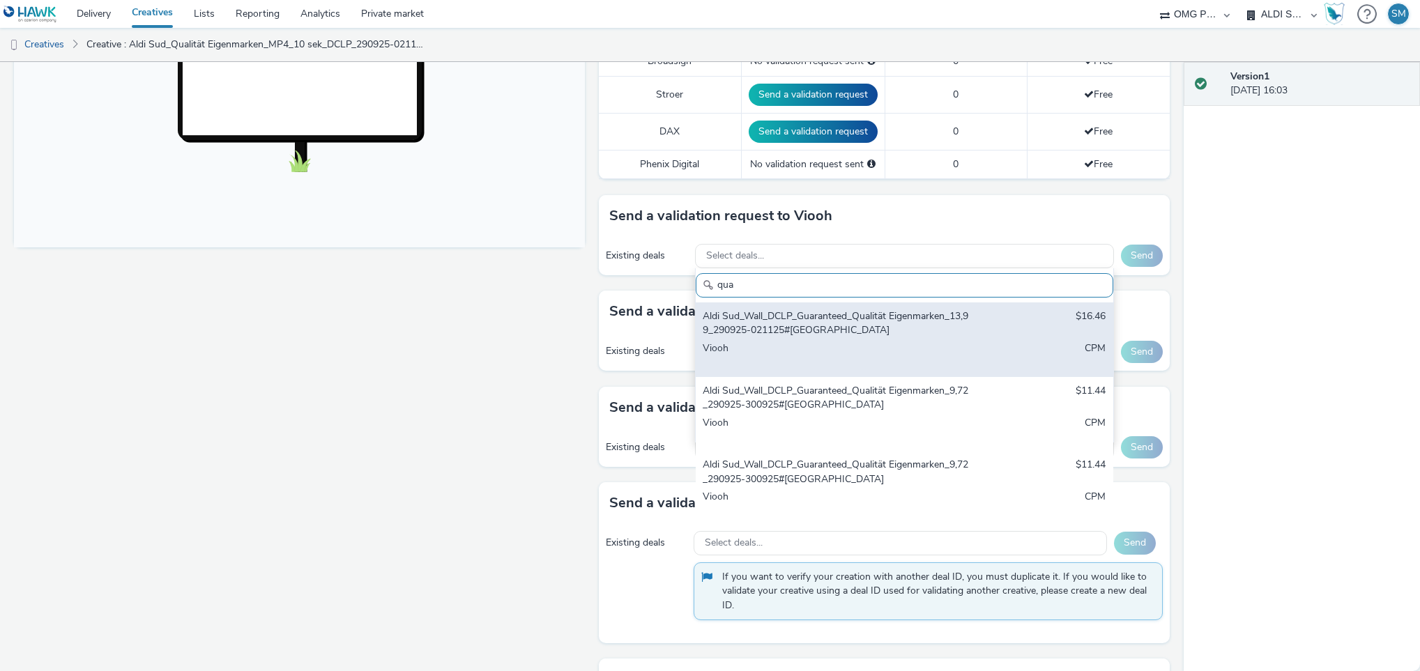
type input "qua"
click at [860, 329] on div "Aldi Sud_Wall_DCLP_Guaranteed_Qualität Eigenmarken_13,99_290925-021125#[GEOGRAP…" at bounding box center [836, 323] width 266 height 29
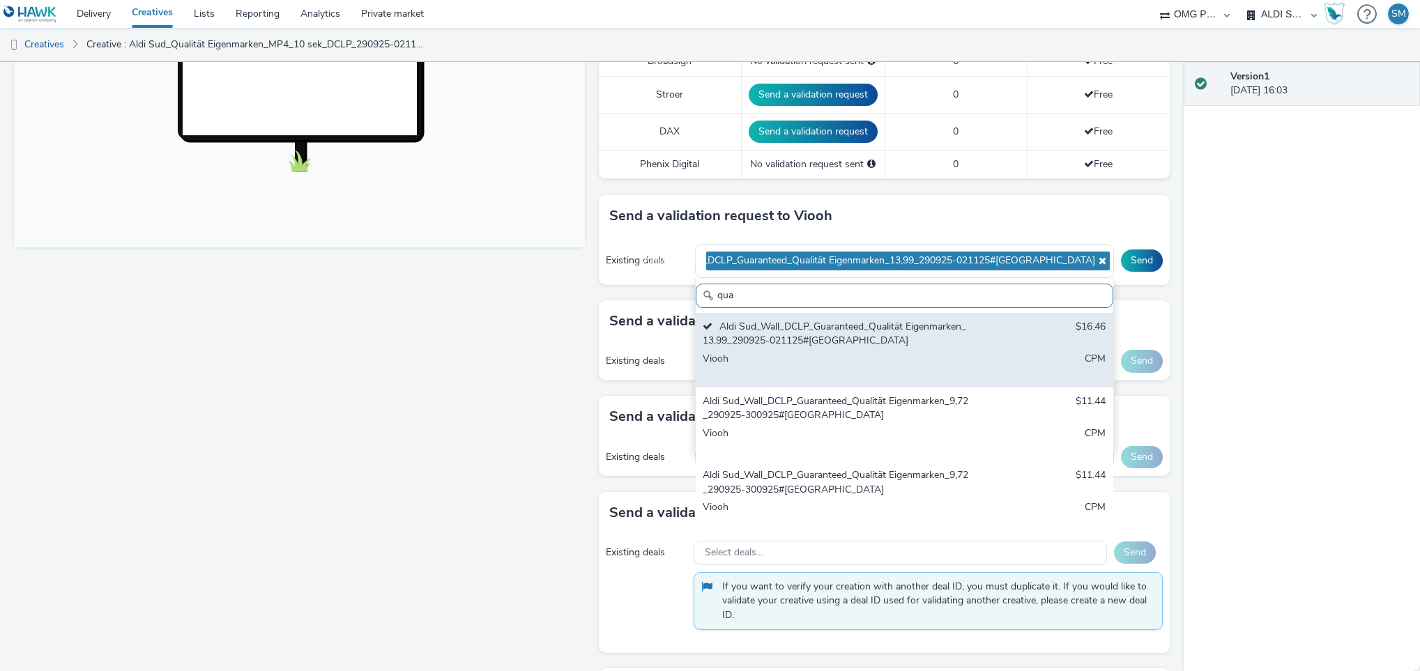
click at [836, 381] on div "Viooh" at bounding box center [836, 366] width 266 height 29
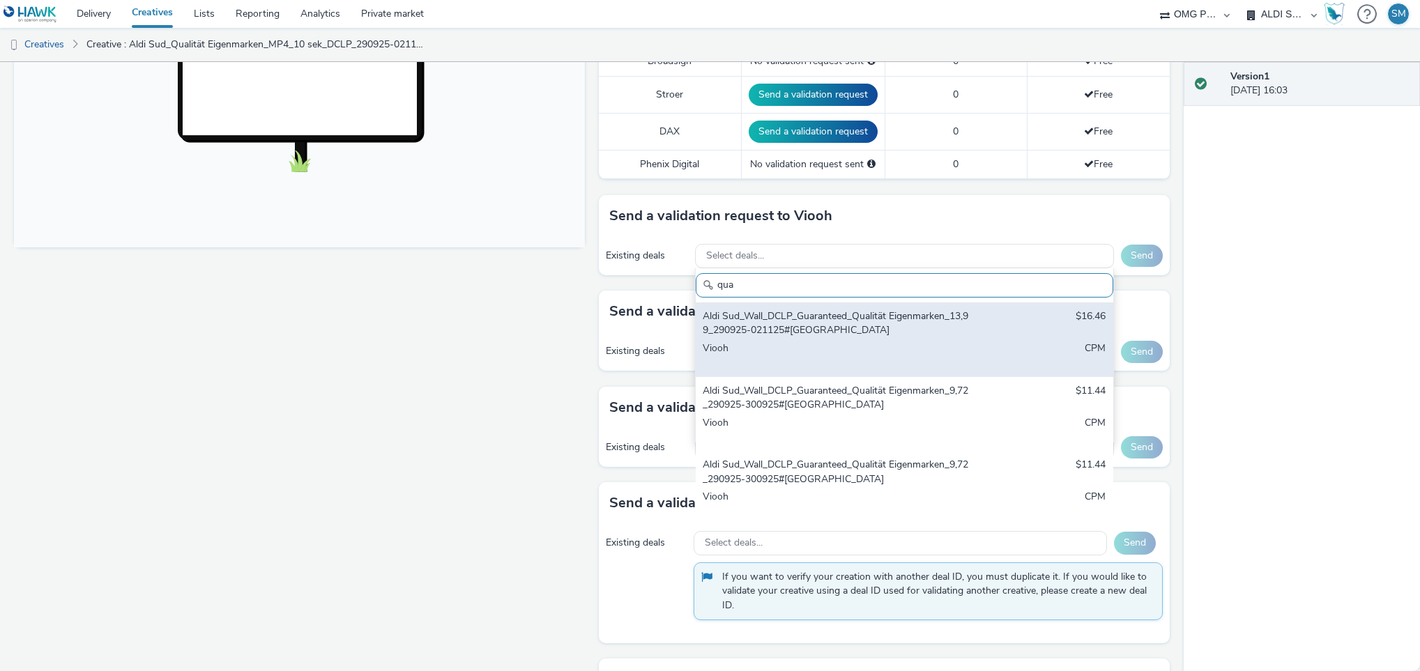
click at [836, 383] on div "Aldi Sud_Wall_DCLP_Guaranteed_Qualität Eigenmarken_9,72_290925-300925#[GEOGRAPH…" at bounding box center [905, 414] width 418 height 75
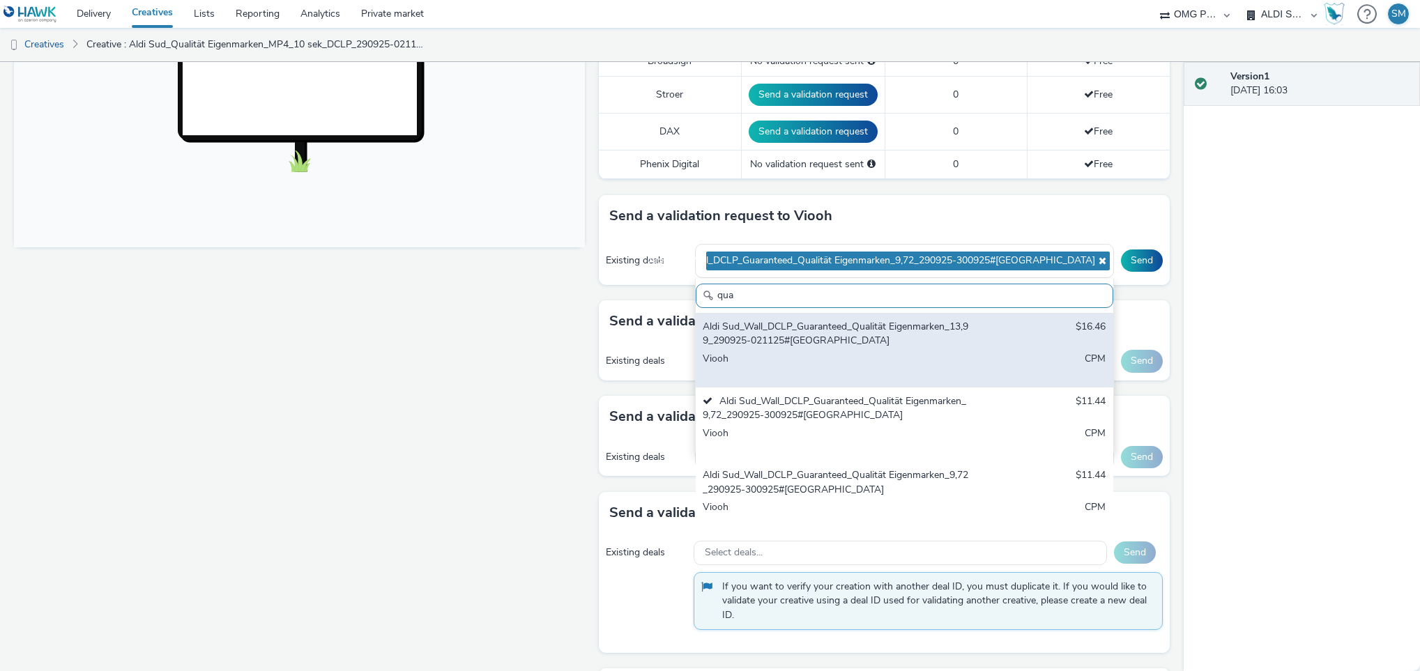
scroll to position [483, 0]
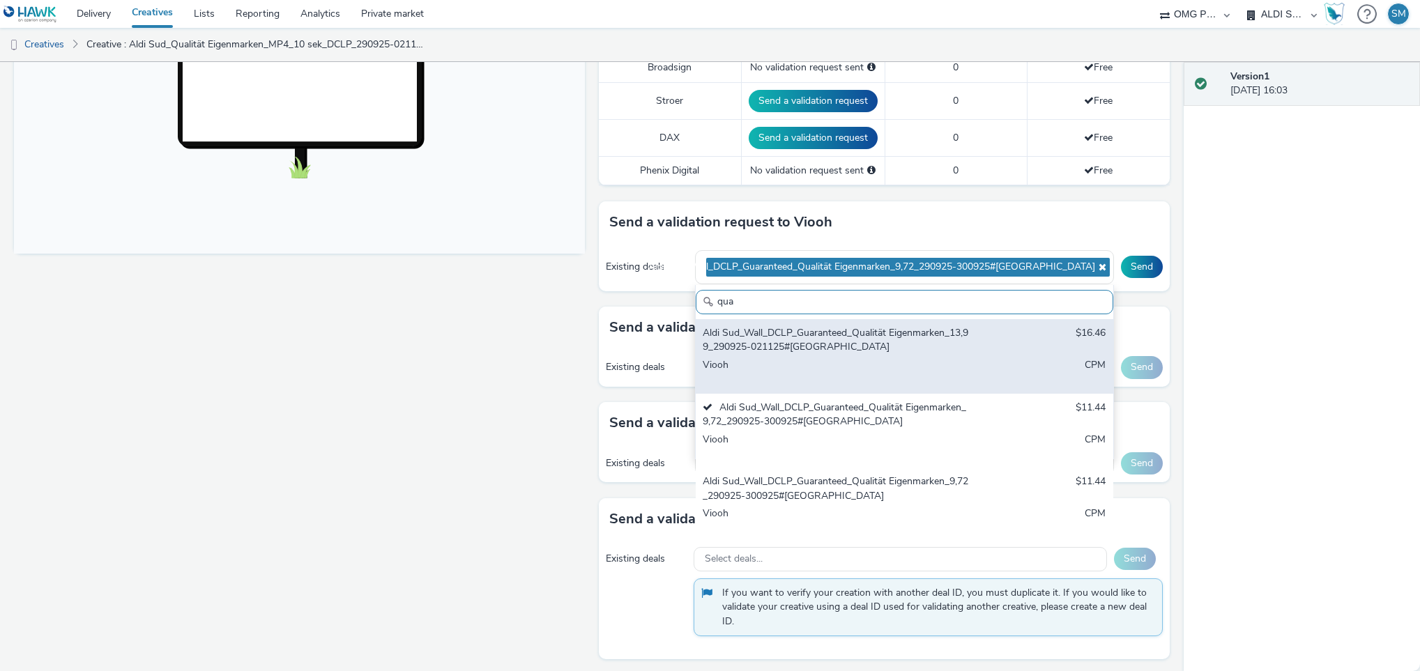
click at [841, 354] on div "Aldi Sud_Wall_DCLP_Guaranteed_Qualität Eigenmarken_13,99_290925-021125#[GEOGRAP…" at bounding box center [836, 340] width 266 height 29
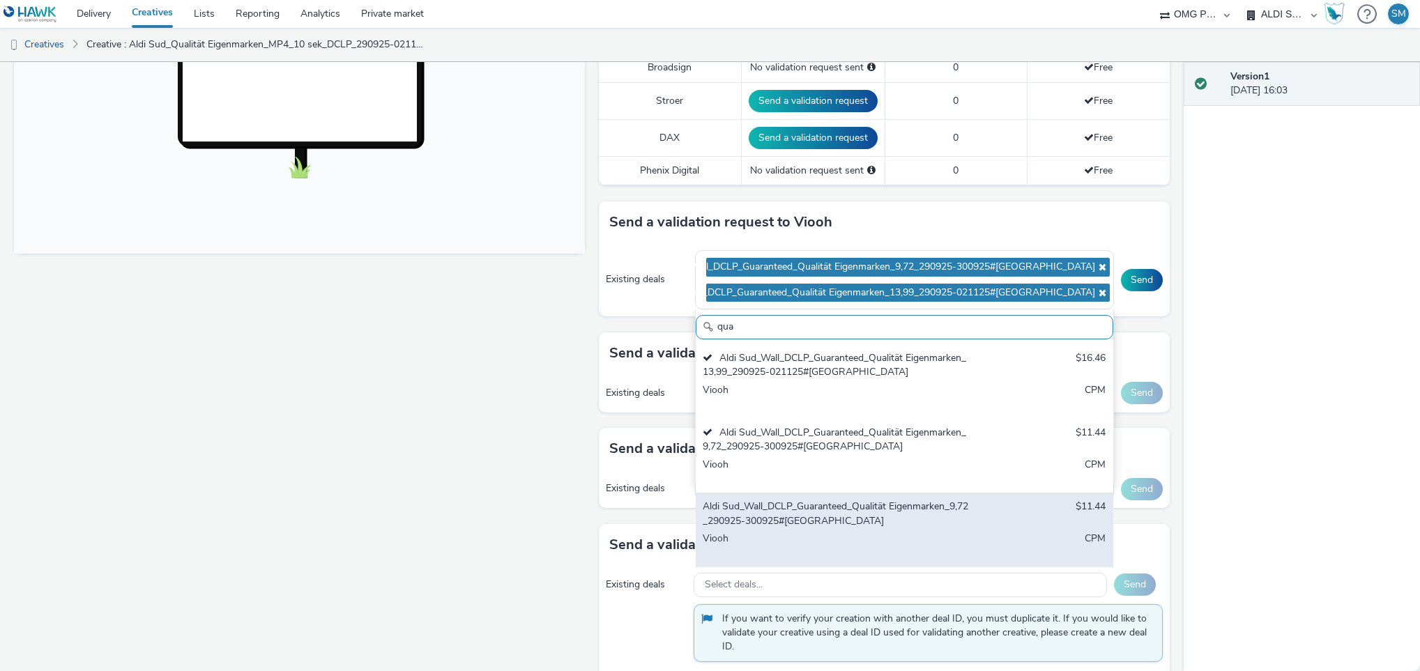
click at [803, 498] on div "Aldi Sud_Wall_DCLP_Guaranteed_Qualität Eigenmarken_9,72_290925-300925#[GEOGRAPH…" at bounding box center [905, 530] width 418 height 75
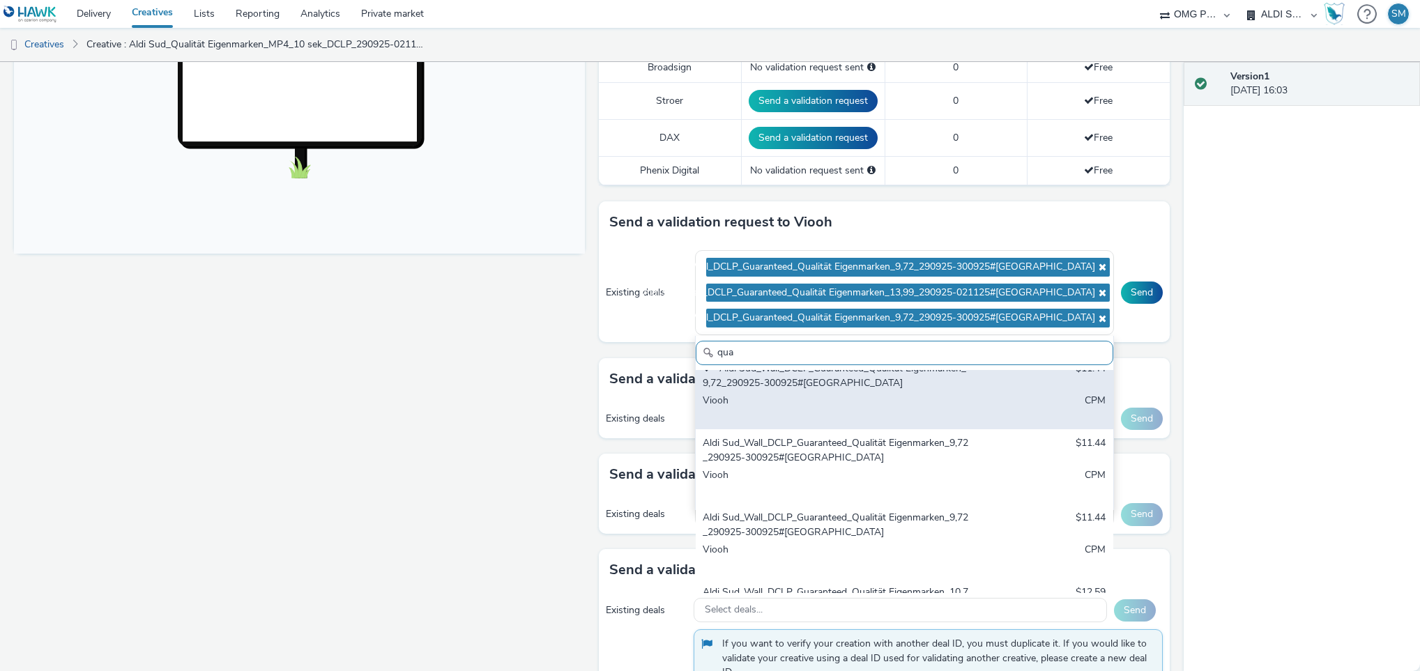
scroll to position [165, 0]
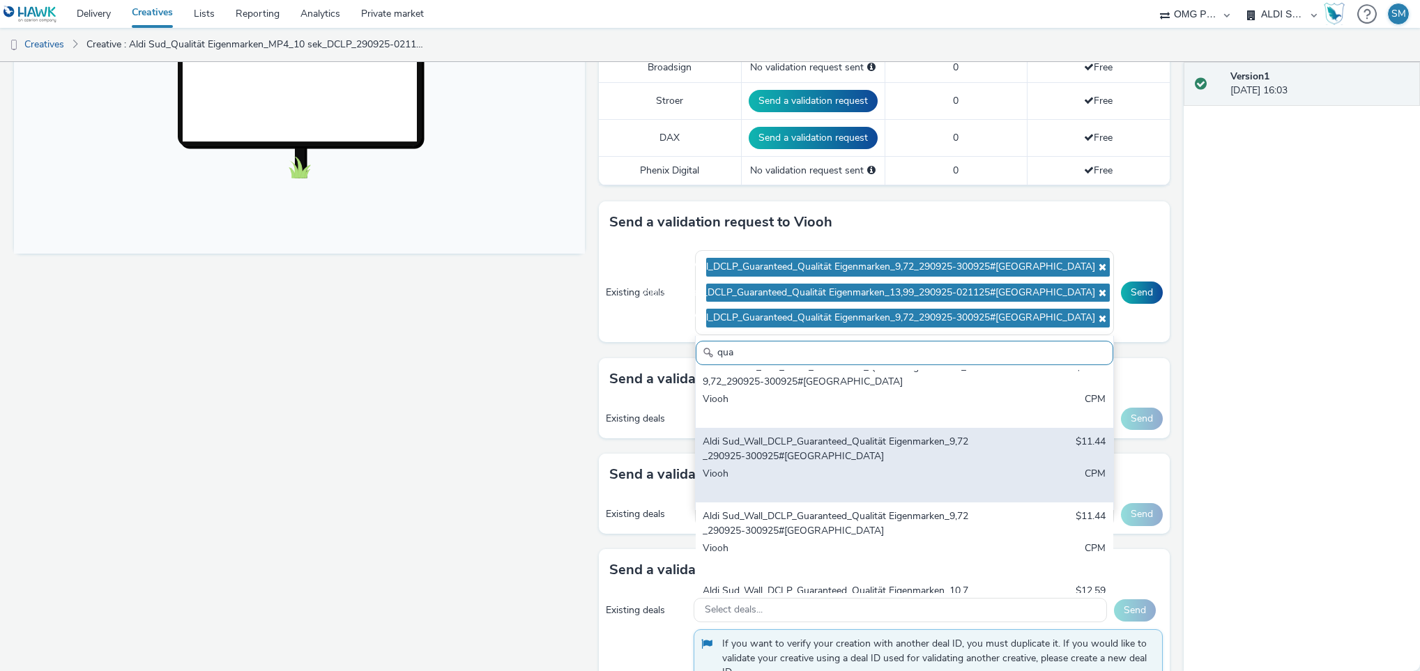
click at [802, 481] on div "Viooh" at bounding box center [836, 481] width 266 height 29
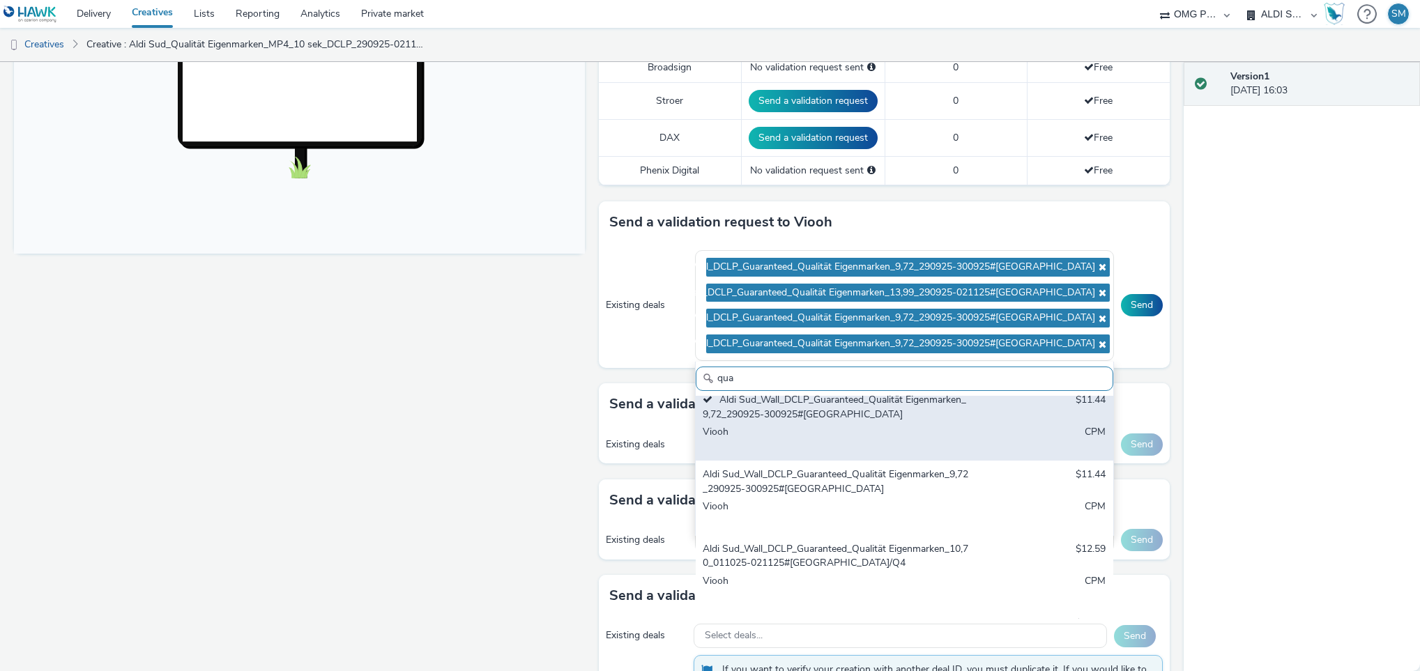
scroll to position [243, 0]
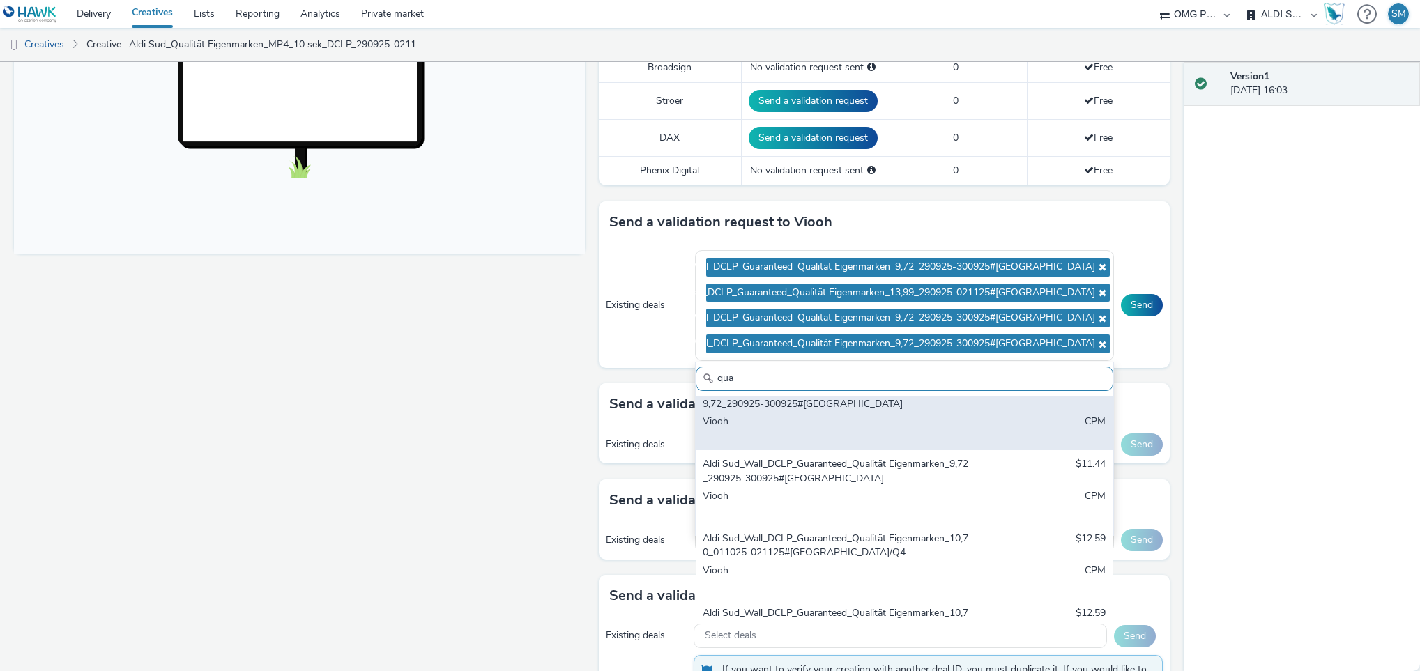
click at [802, 481] on div "Aldi Sud_Wall_DCLP_Guaranteed_Qualität Eigenmarken_9,72_290925-300925#[GEOGRAPH…" at bounding box center [836, 471] width 266 height 29
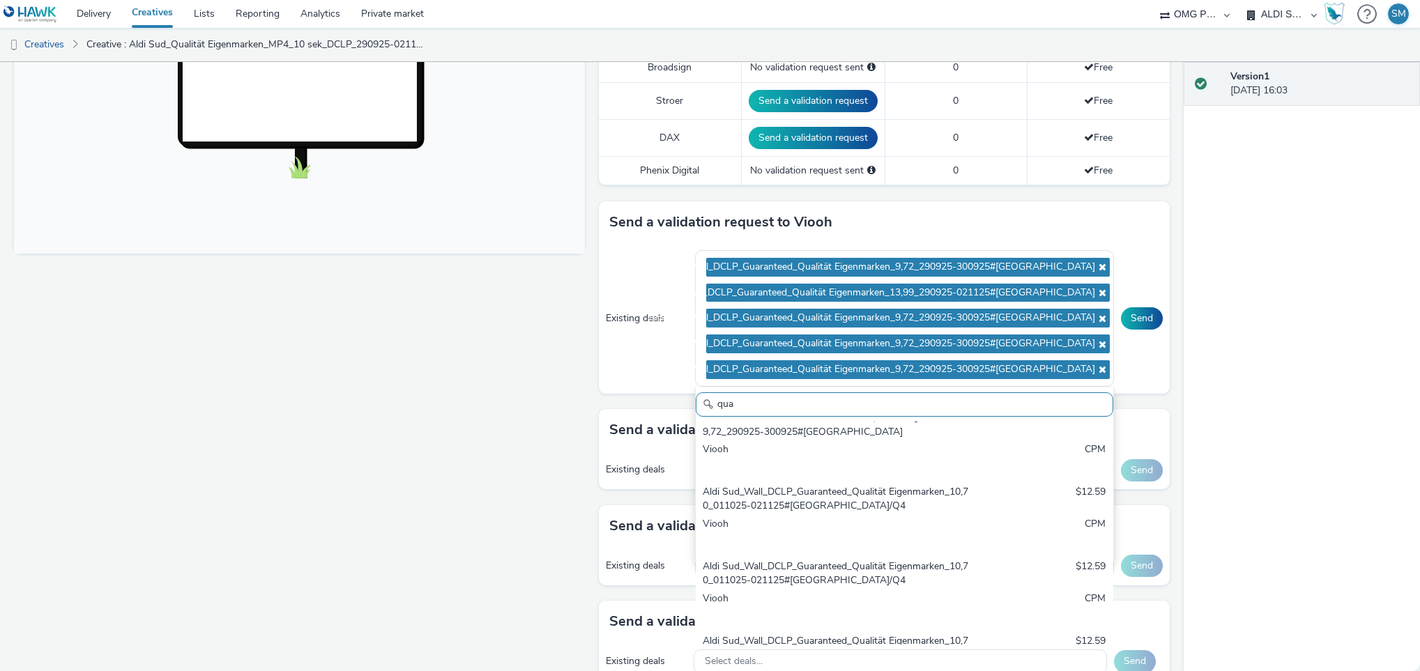
scroll to position [320, 0]
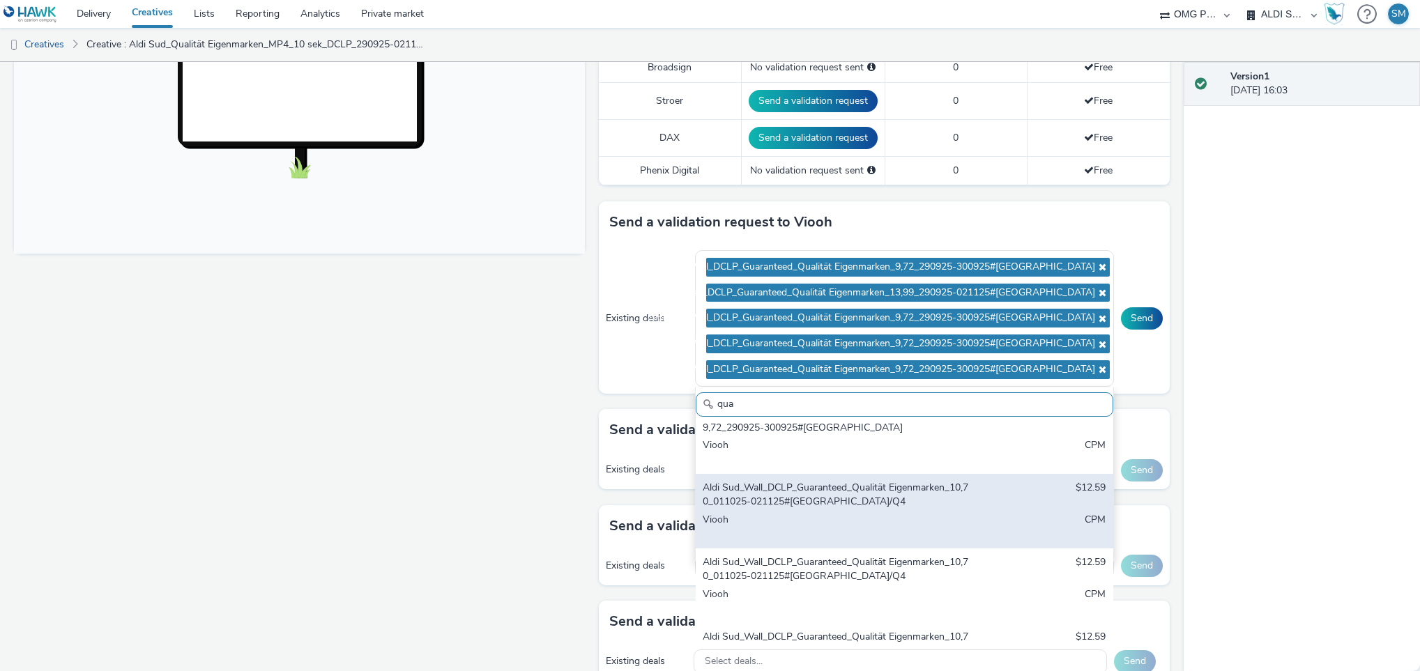
click at [801, 510] on div "Aldi Sud_Wall_DCLP_Guaranteed_Qualität Eigenmarken_10,70_011025-021125#[GEOGRAP…" at bounding box center [836, 495] width 266 height 29
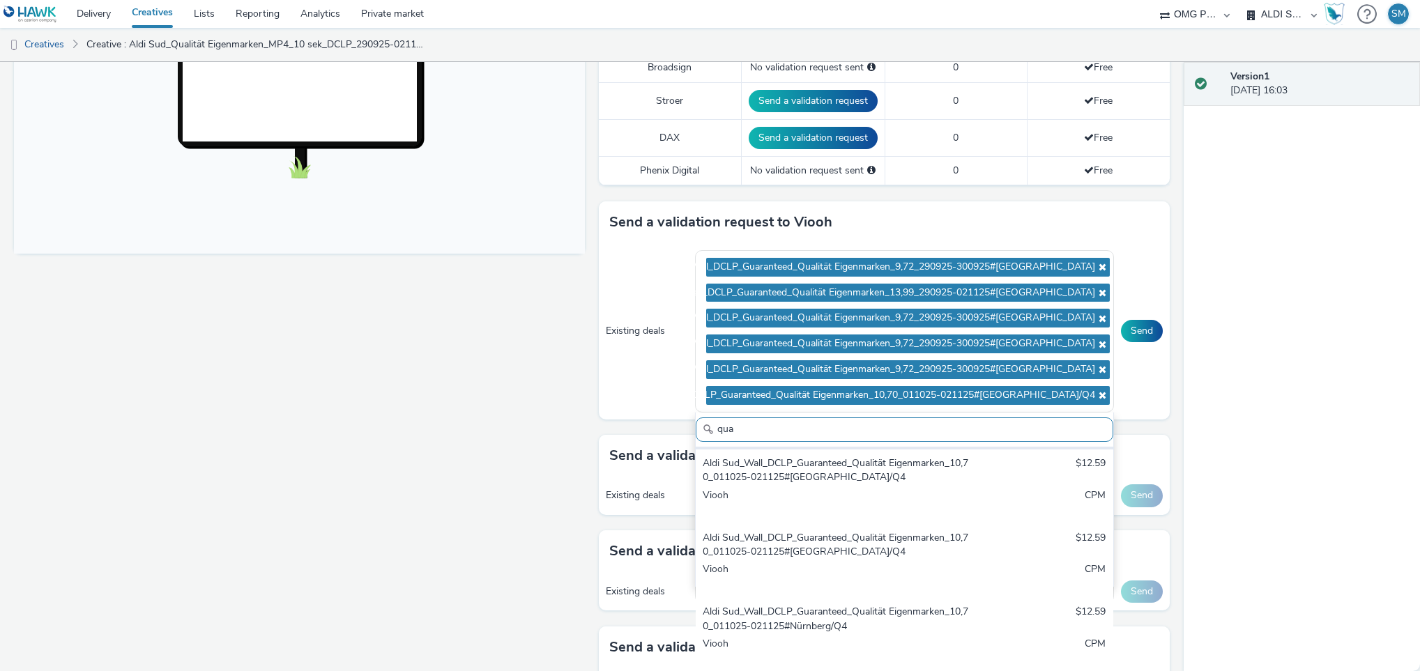
scroll to position [445, 0]
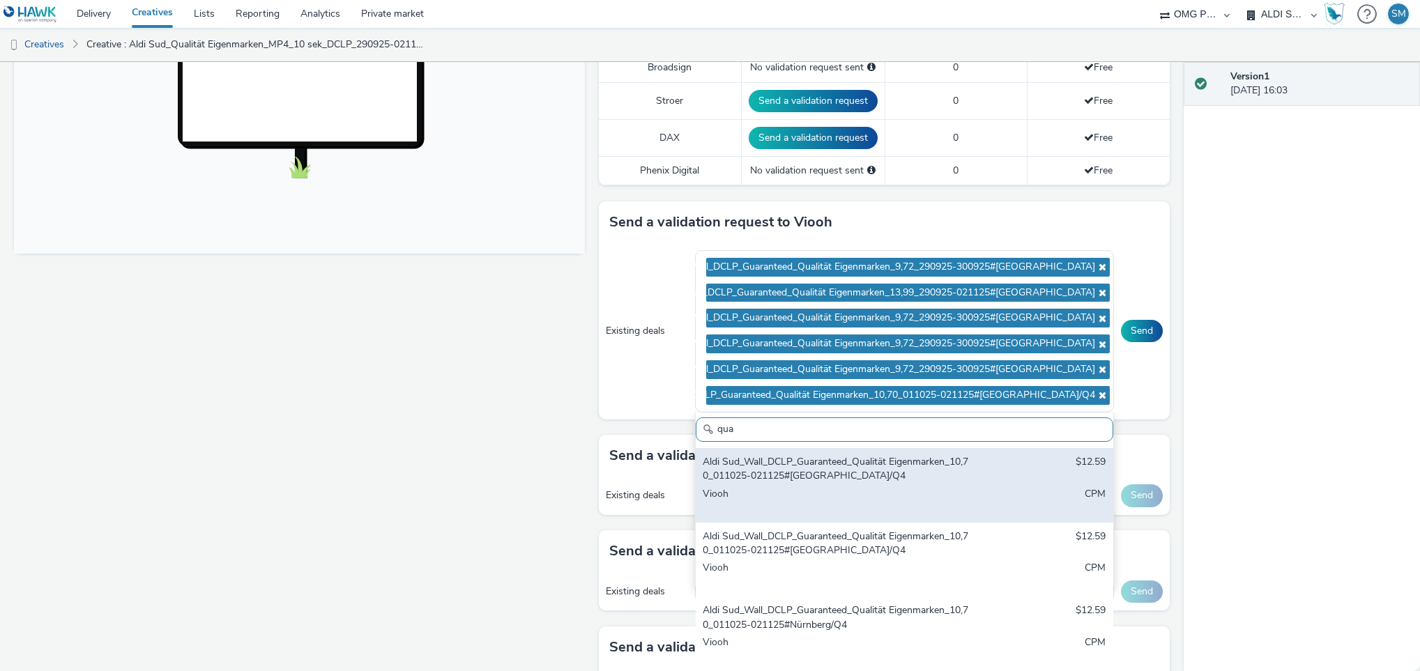
click at [793, 491] on div "Viooh" at bounding box center [836, 501] width 266 height 29
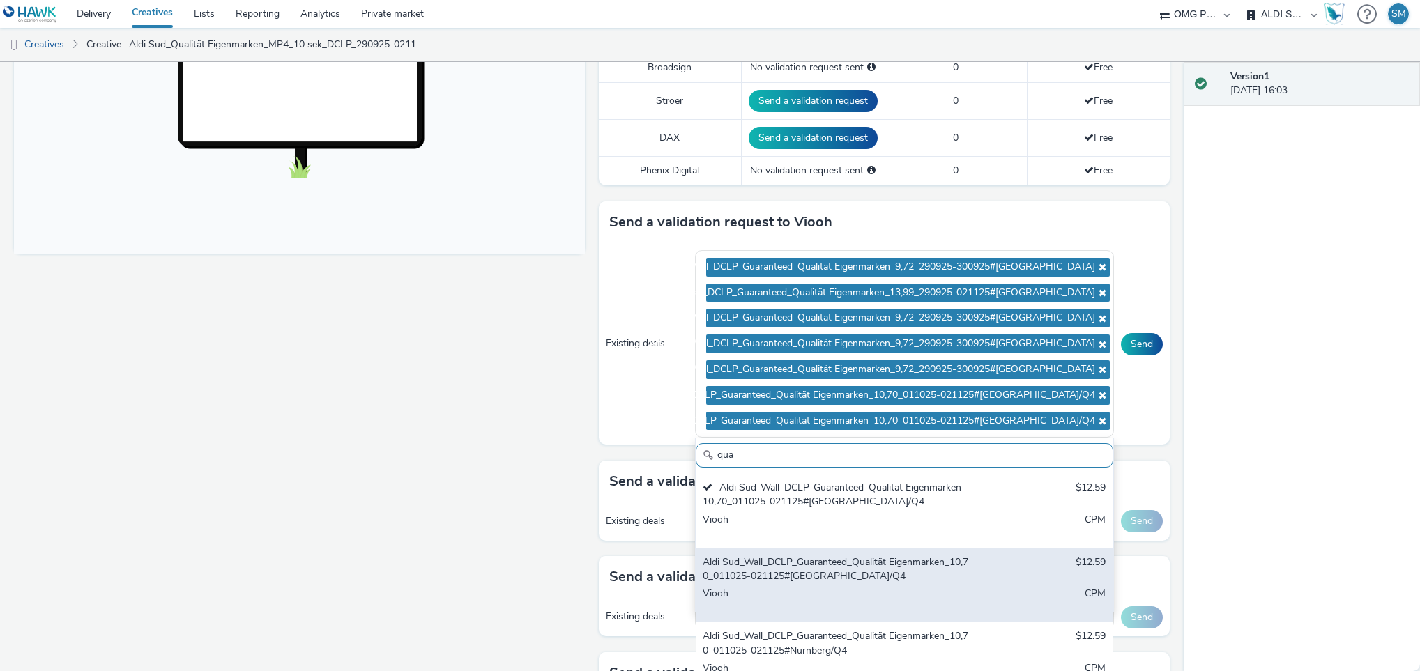
click at [782, 579] on div "Aldi Sud_Wall_DCLP_Guaranteed_Qualität Eigenmarken_10,70_011025-021125#[GEOGRAP…" at bounding box center [836, 570] width 266 height 29
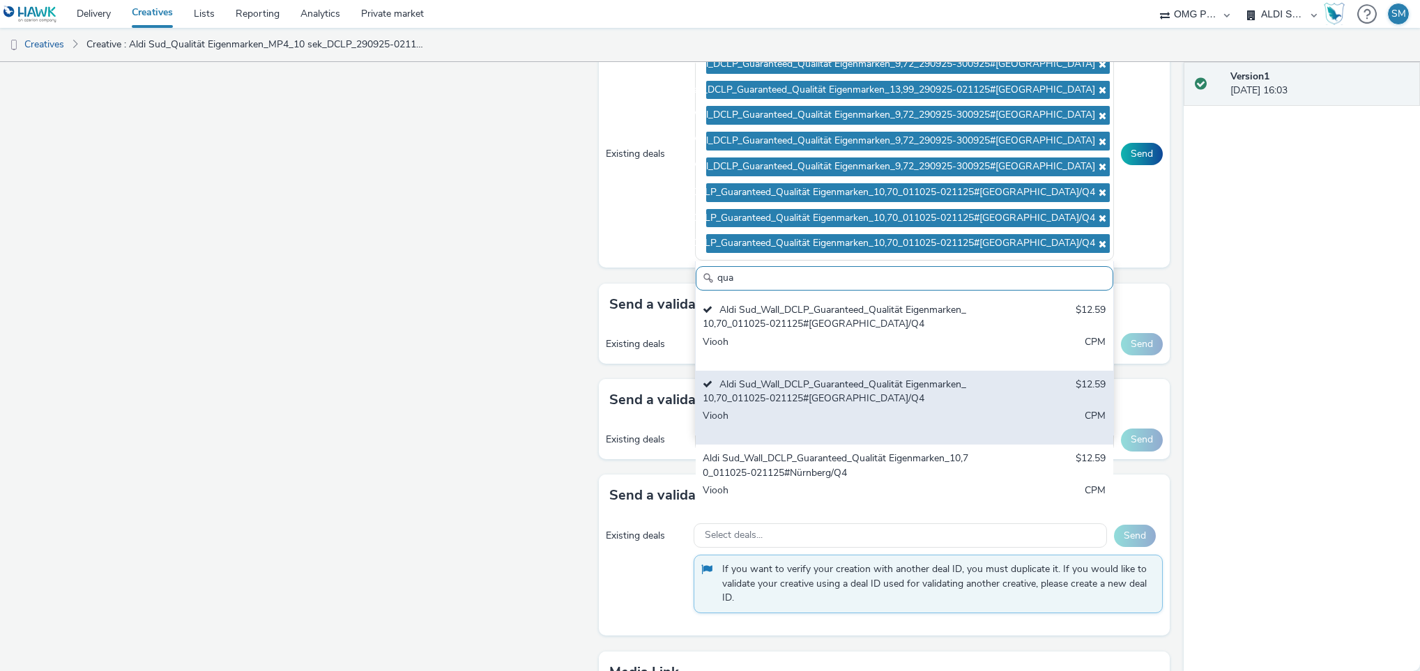
scroll to position [687, 0]
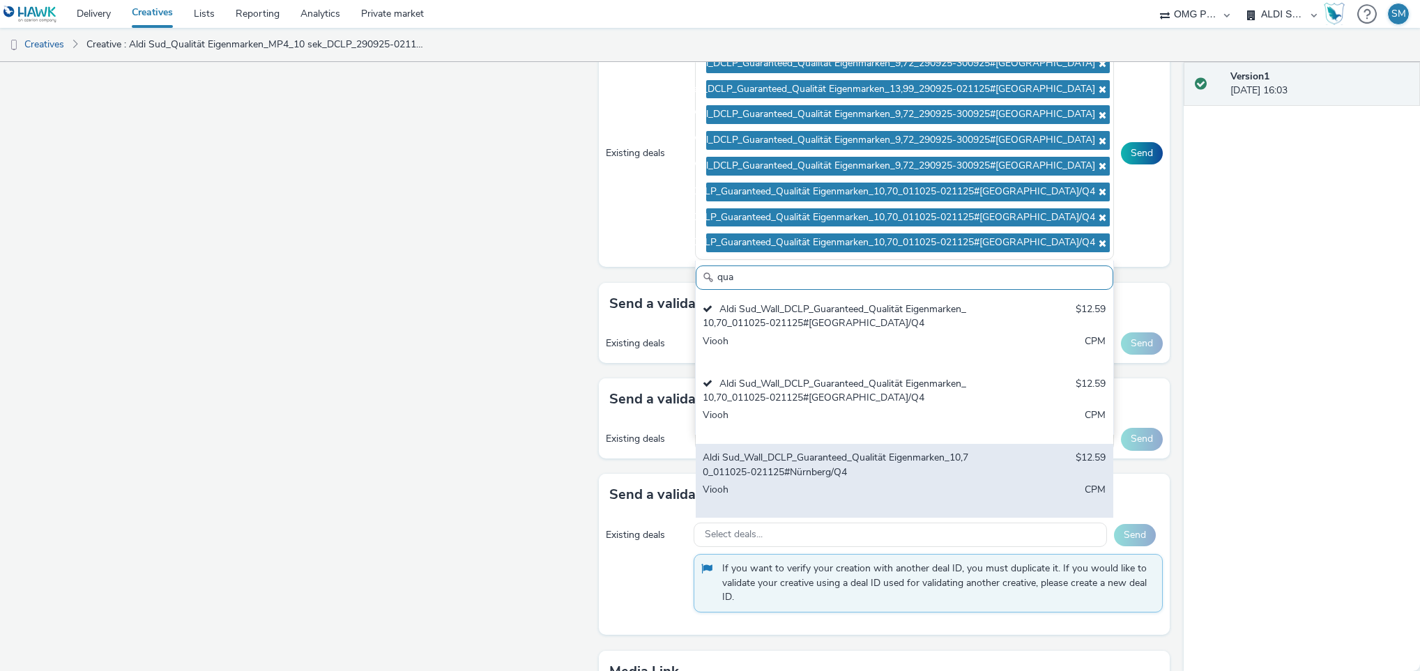
click at [787, 487] on div "Viooh" at bounding box center [836, 497] width 266 height 29
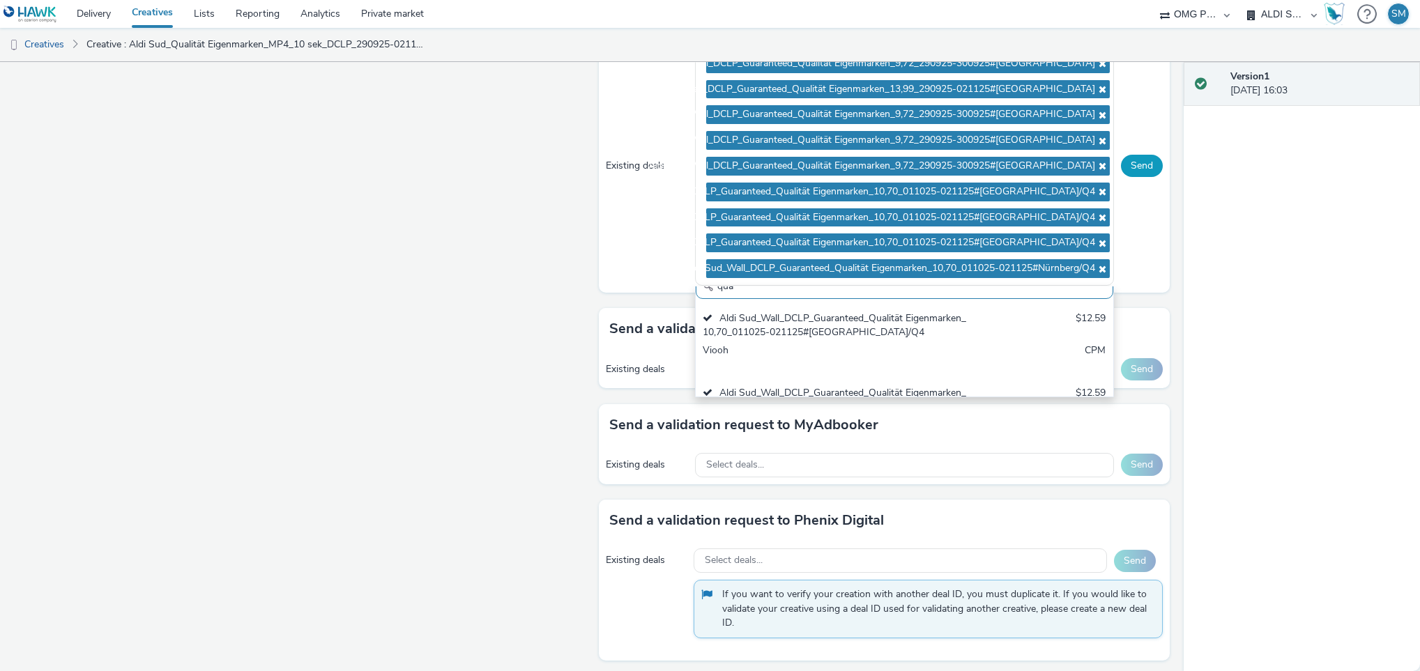
click at [1121, 170] on button "Send" at bounding box center [1142, 166] width 42 height 22
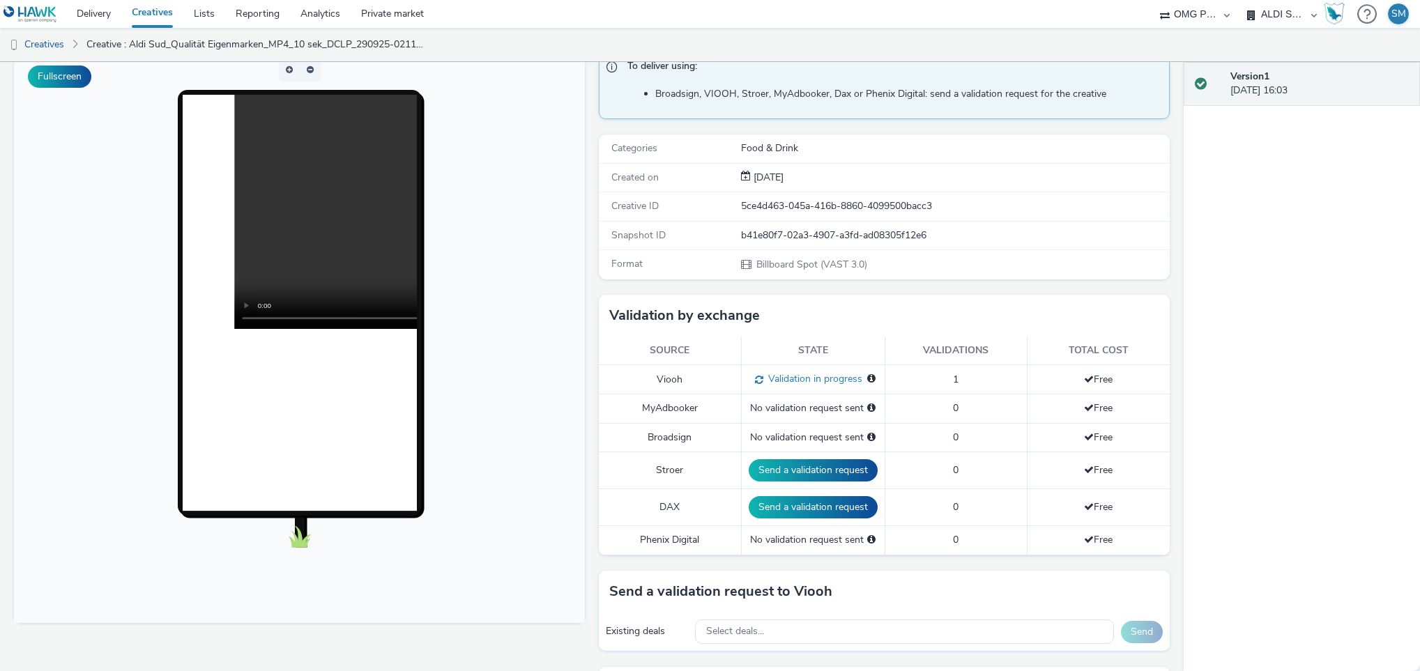
scroll to position [0, 0]
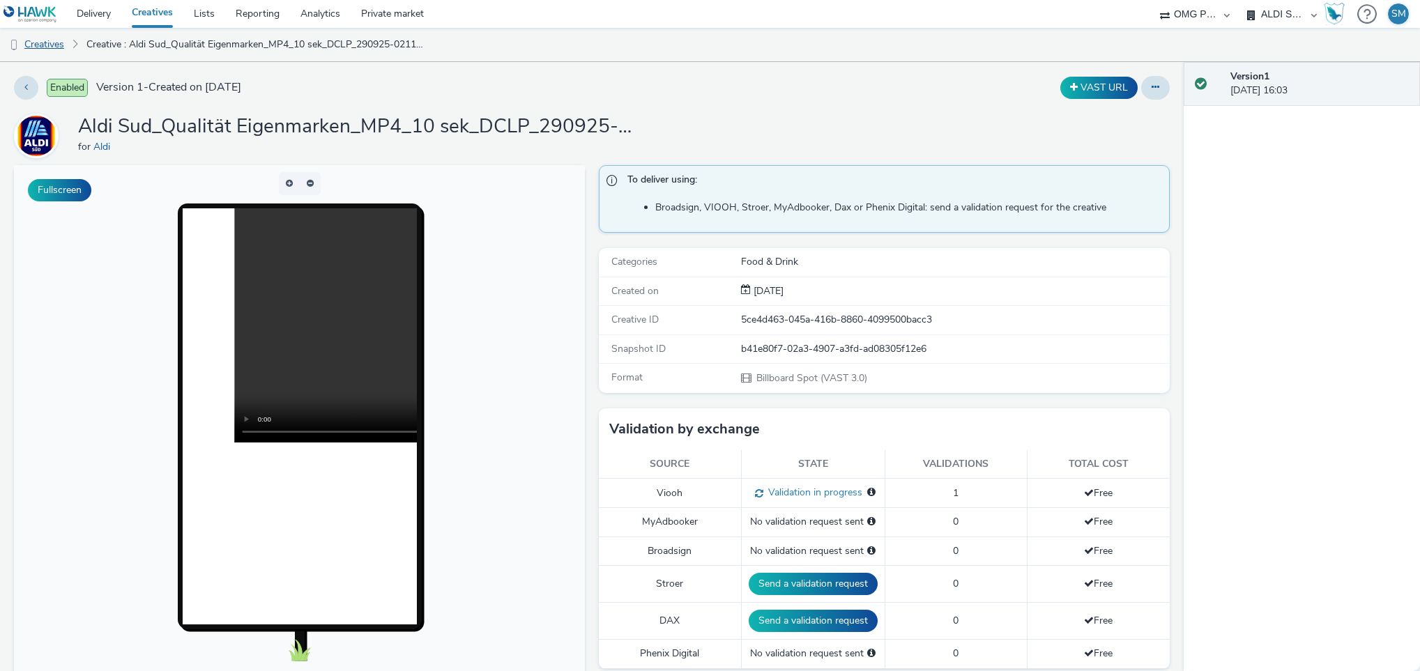
click at [46, 50] on link "Creatives" at bounding box center [35, 44] width 71 height 33
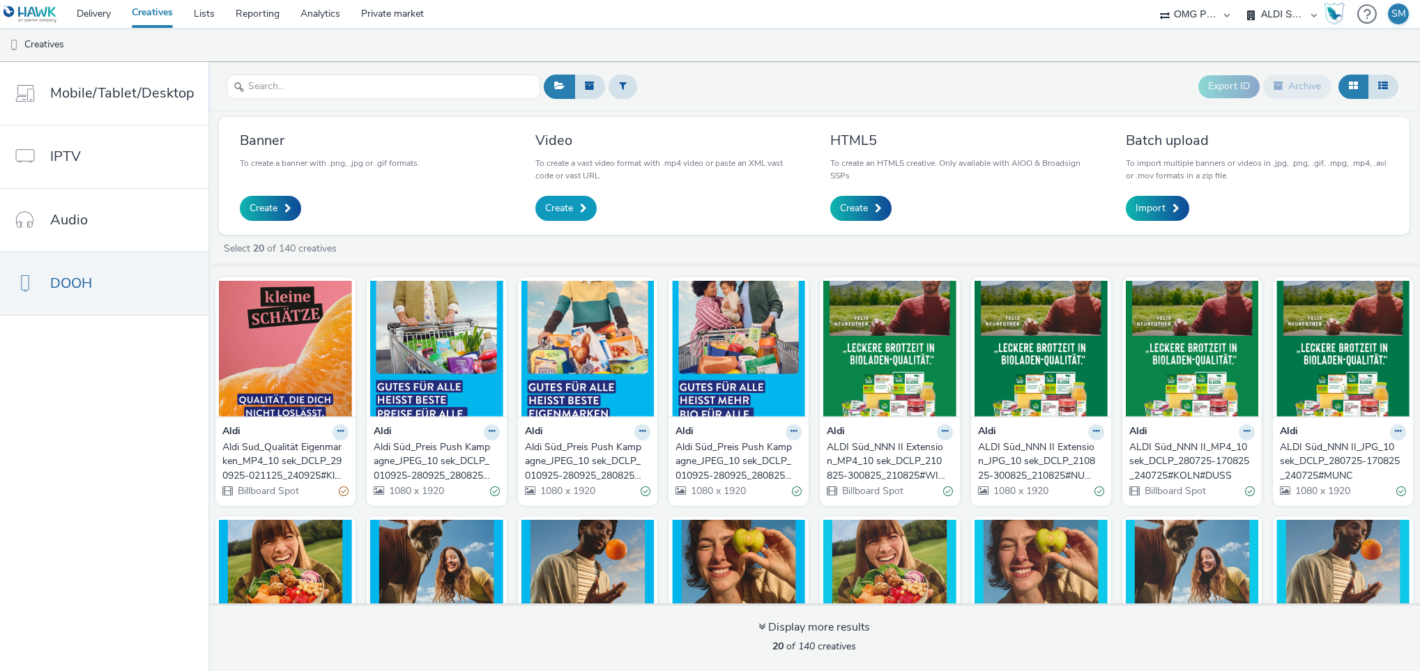
click at [563, 201] on span "Create" at bounding box center [559, 208] width 28 height 14
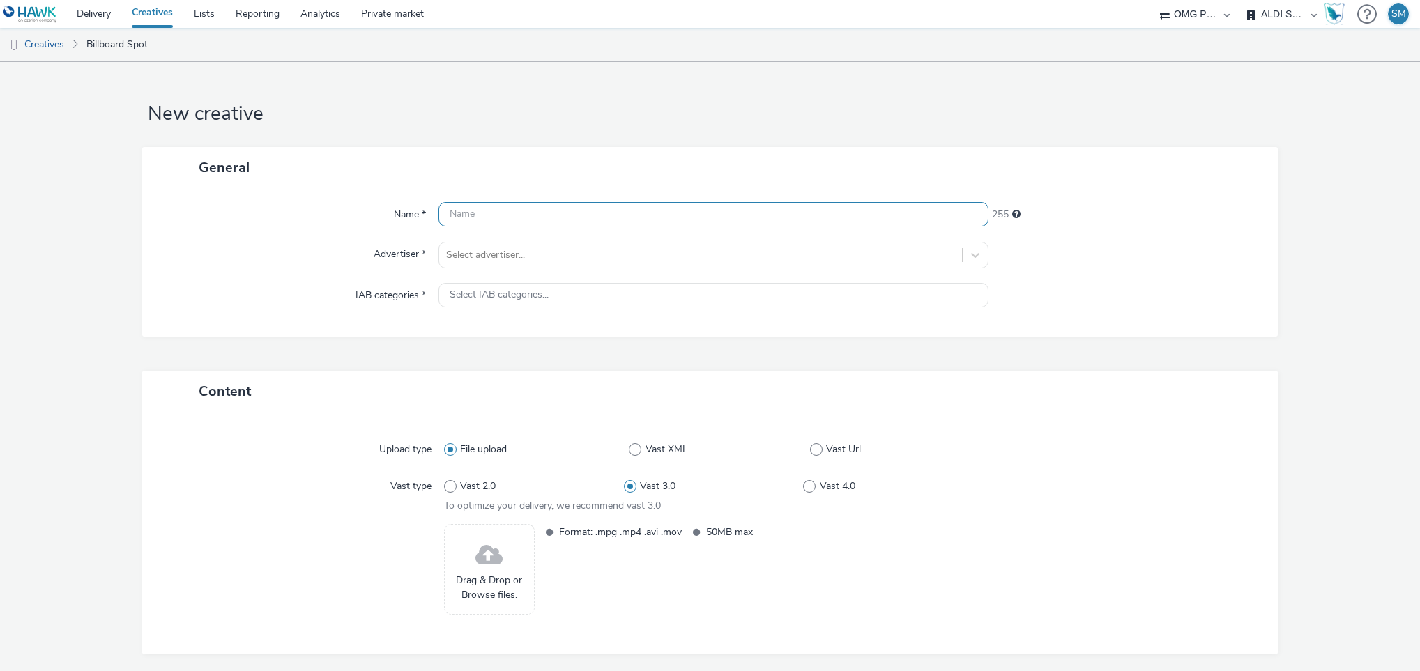
click at [498, 210] on input "text" at bounding box center [713, 214] width 551 height 24
paste input "Aldi Sud_Qualität Eigenmarken_MP4_10 sek_DCLP_290925-021125_240925#Nur"
type input "Aldi Sud_Qualität Eigenmarken_MP4_10 sek_DCLP_290925-021125_240925#Nur"
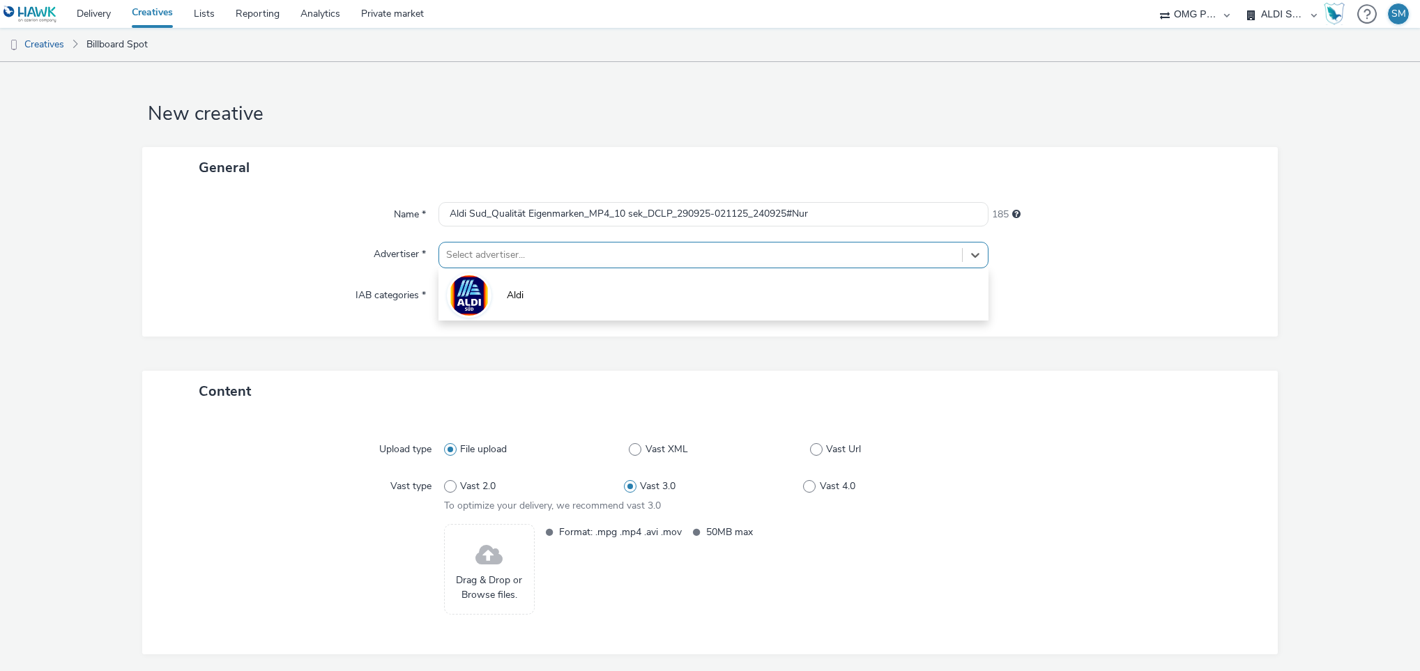
click at [492, 251] on div at bounding box center [701, 255] width 510 height 17
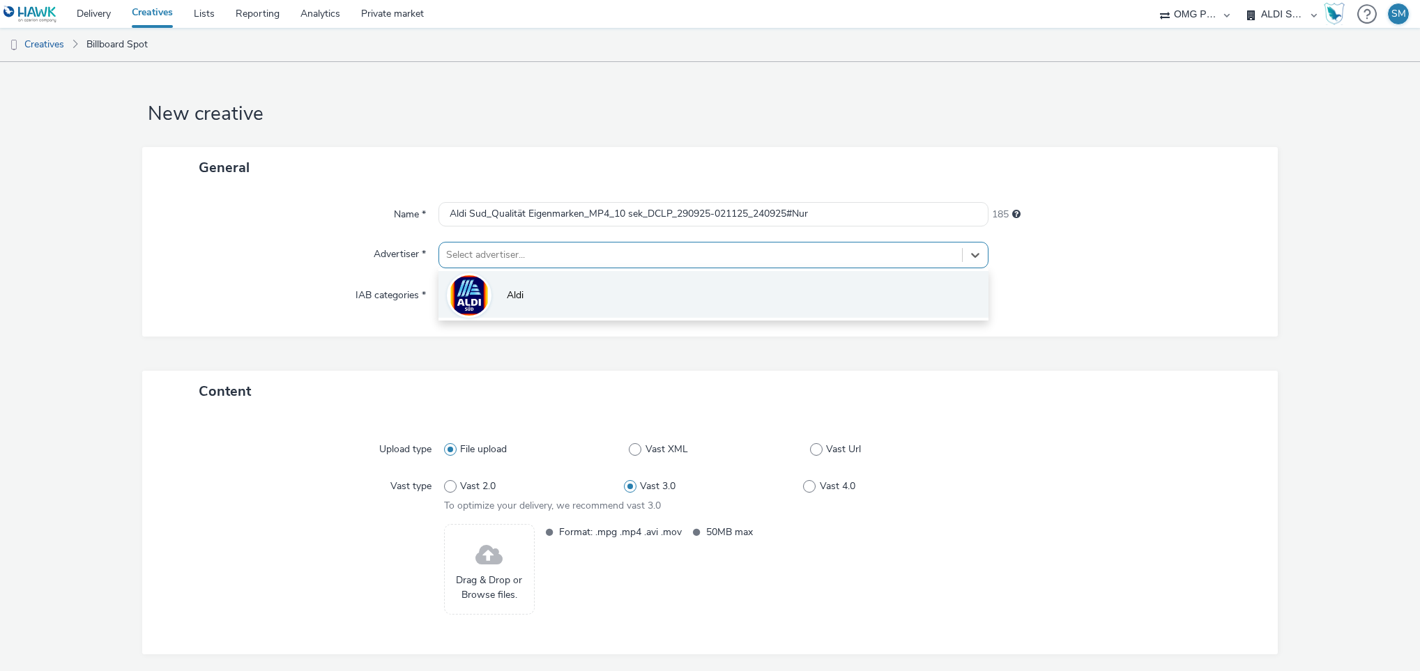
click at [475, 289] on img at bounding box center [469, 296] width 40 height 46
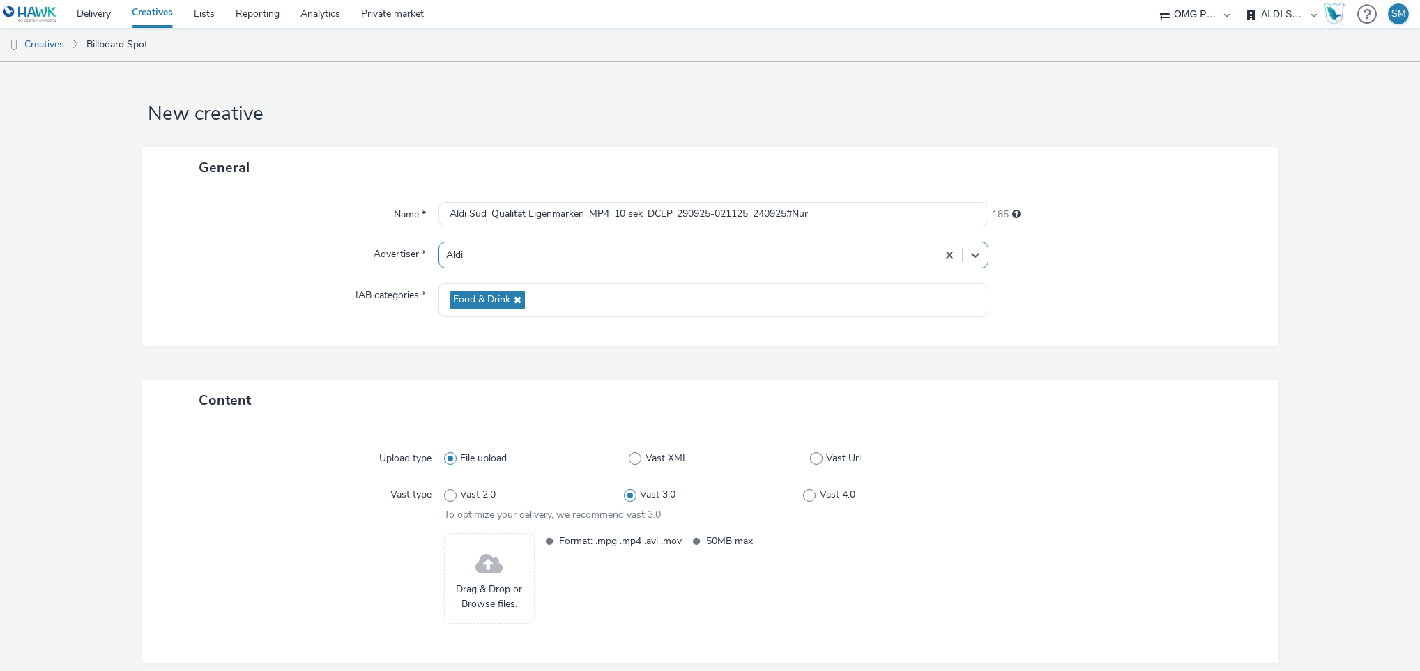
scroll to position [63, 0]
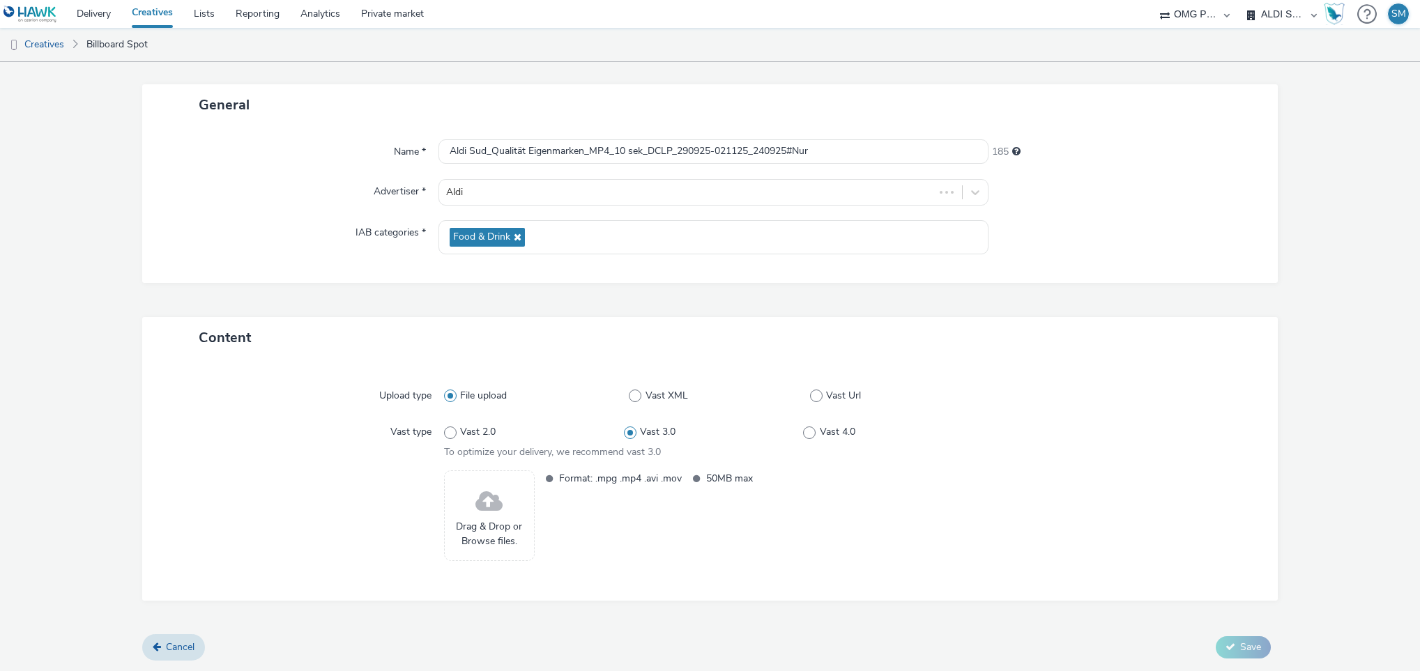
click at [492, 520] on span "Drag & Drop or Browse files." at bounding box center [489, 534] width 75 height 29
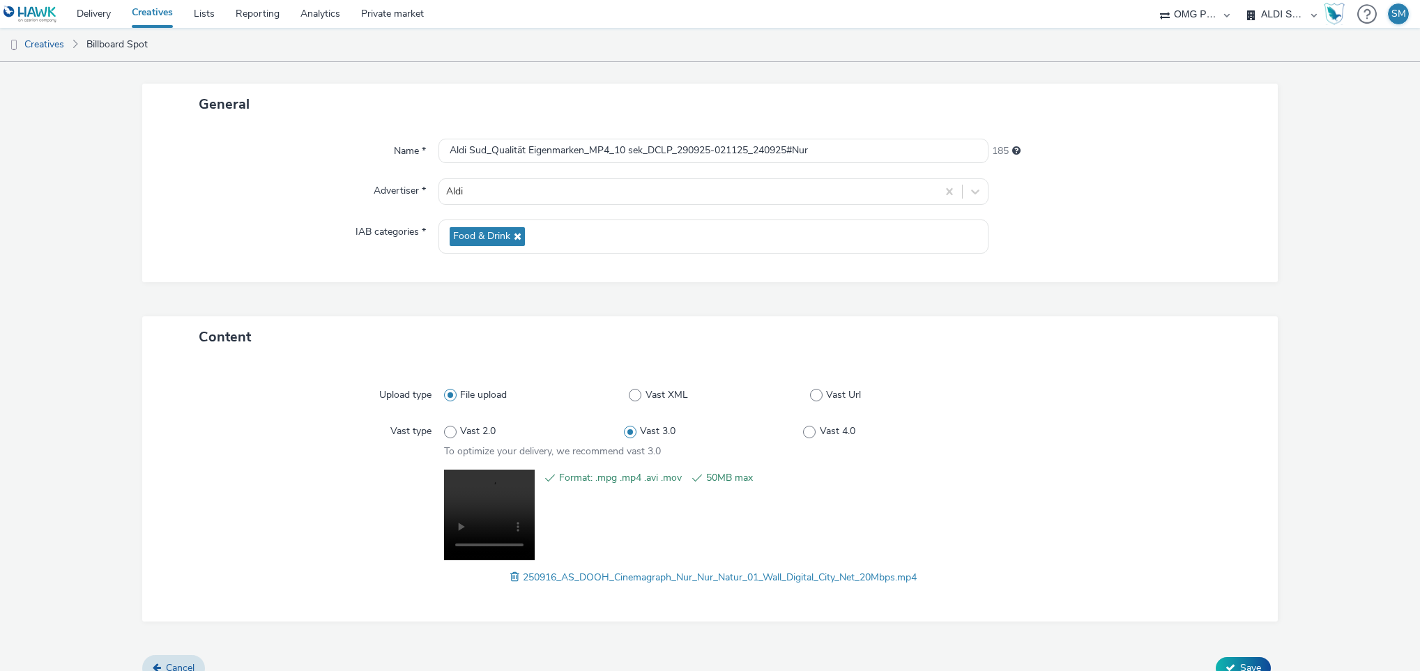
scroll to position [84, 0]
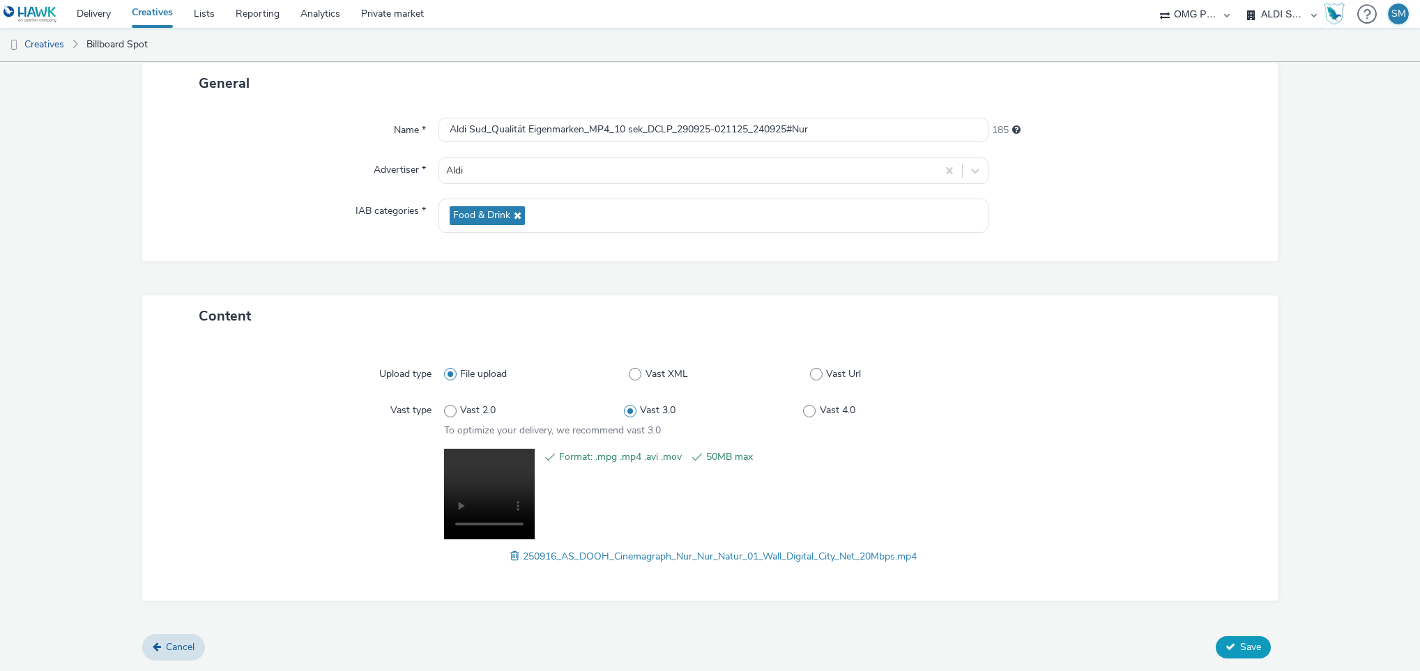
click at [1240, 647] on span "Save" at bounding box center [1250, 647] width 21 height 13
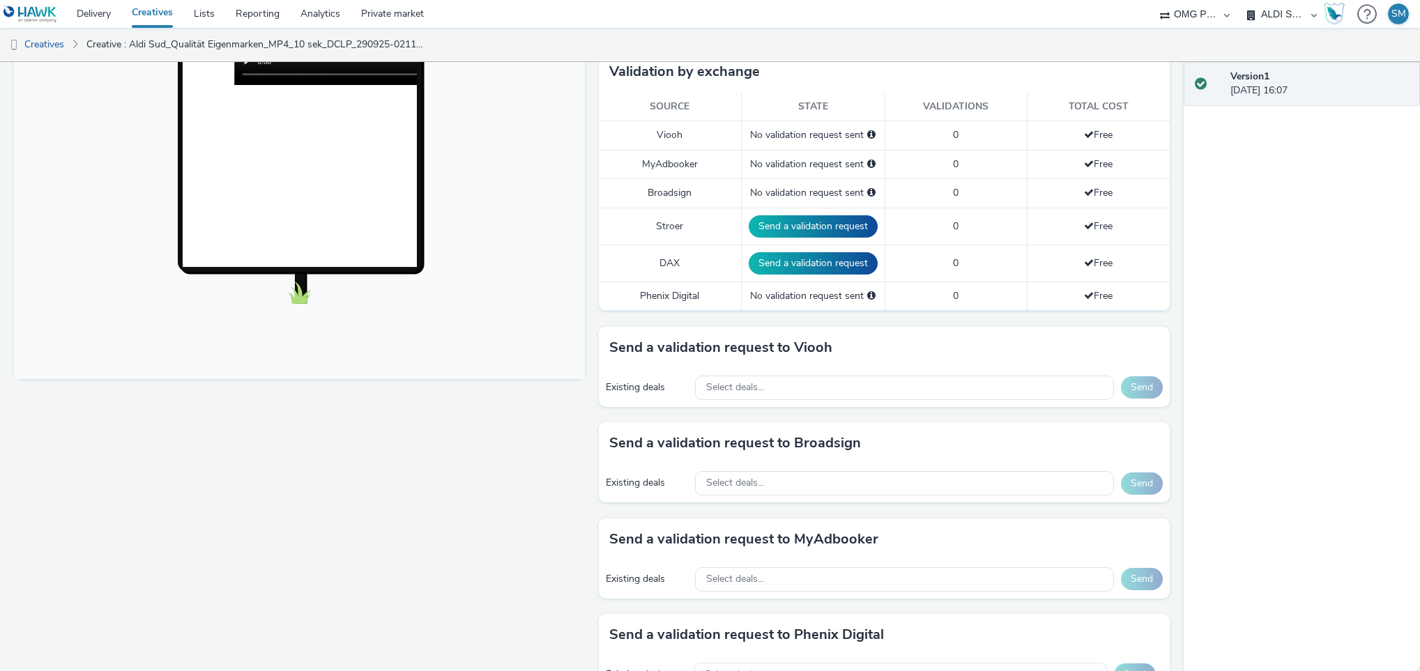
scroll to position [366, 0]
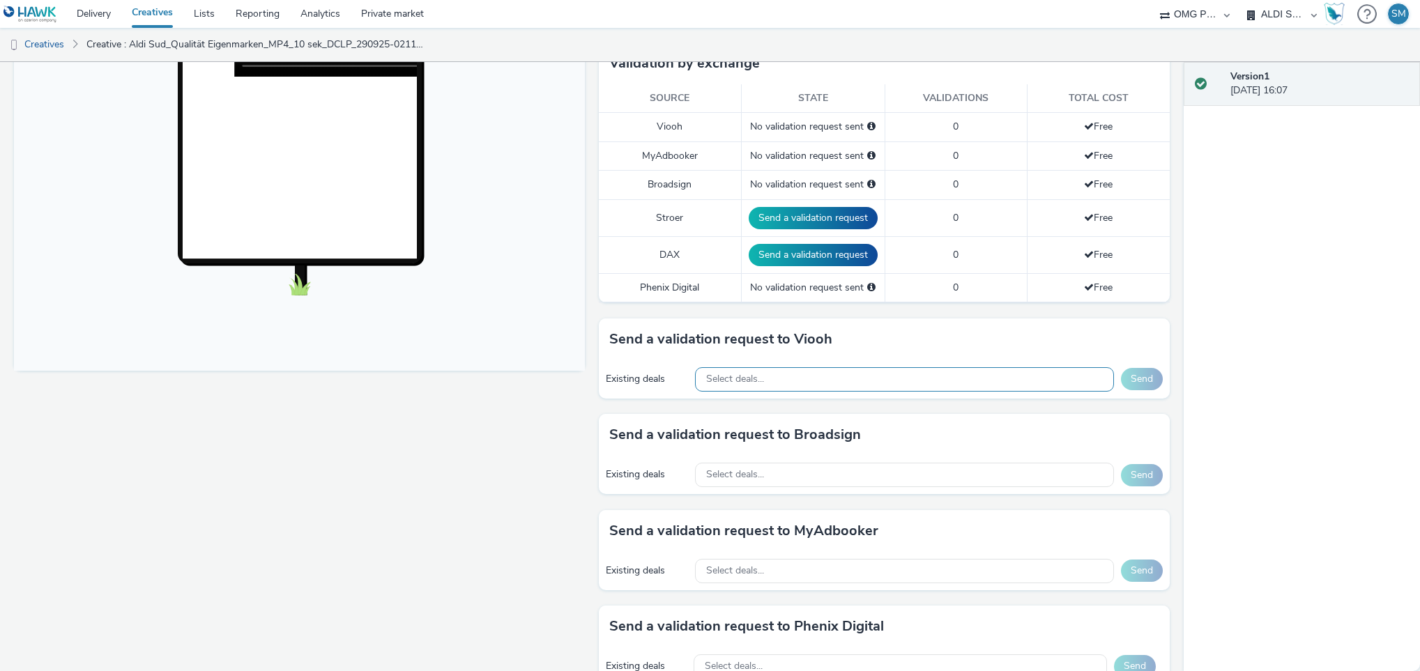
click at [827, 383] on div "Select deals..." at bounding box center [904, 379] width 419 height 24
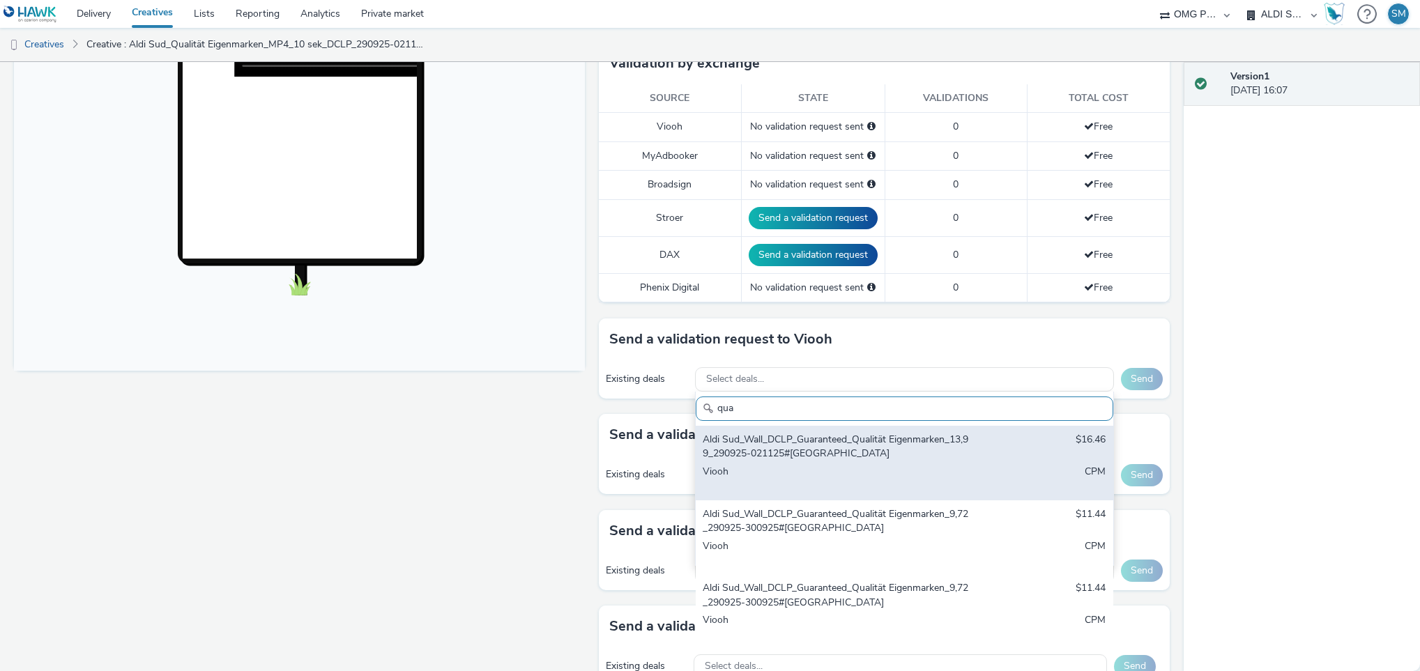
type input "qua"
click at [811, 460] on div "Aldi Sud_Wall_DCLP_Guaranteed_Qualität Eigenmarken_13,99_290925-021125#[GEOGRAP…" at bounding box center [836, 447] width 266 height 29
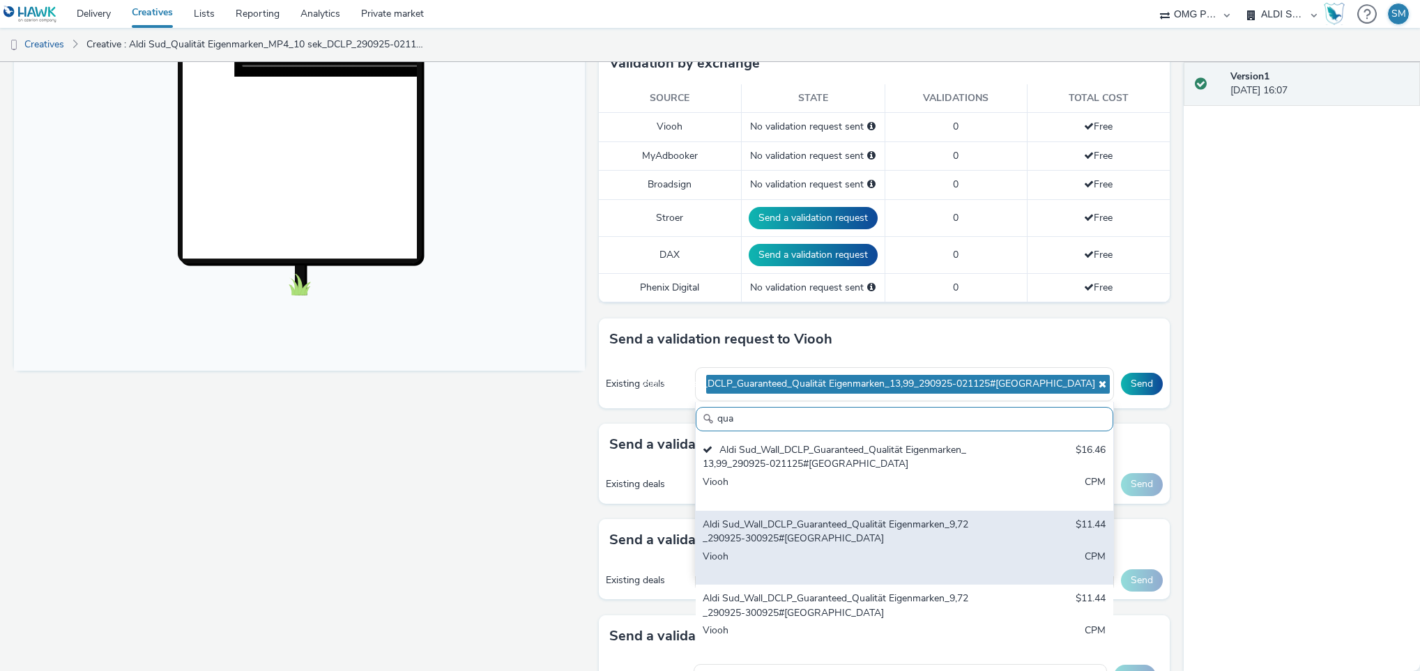
click at [782, 554] on div "Viooh" at bounding box center [836, 564] width 266 height 29
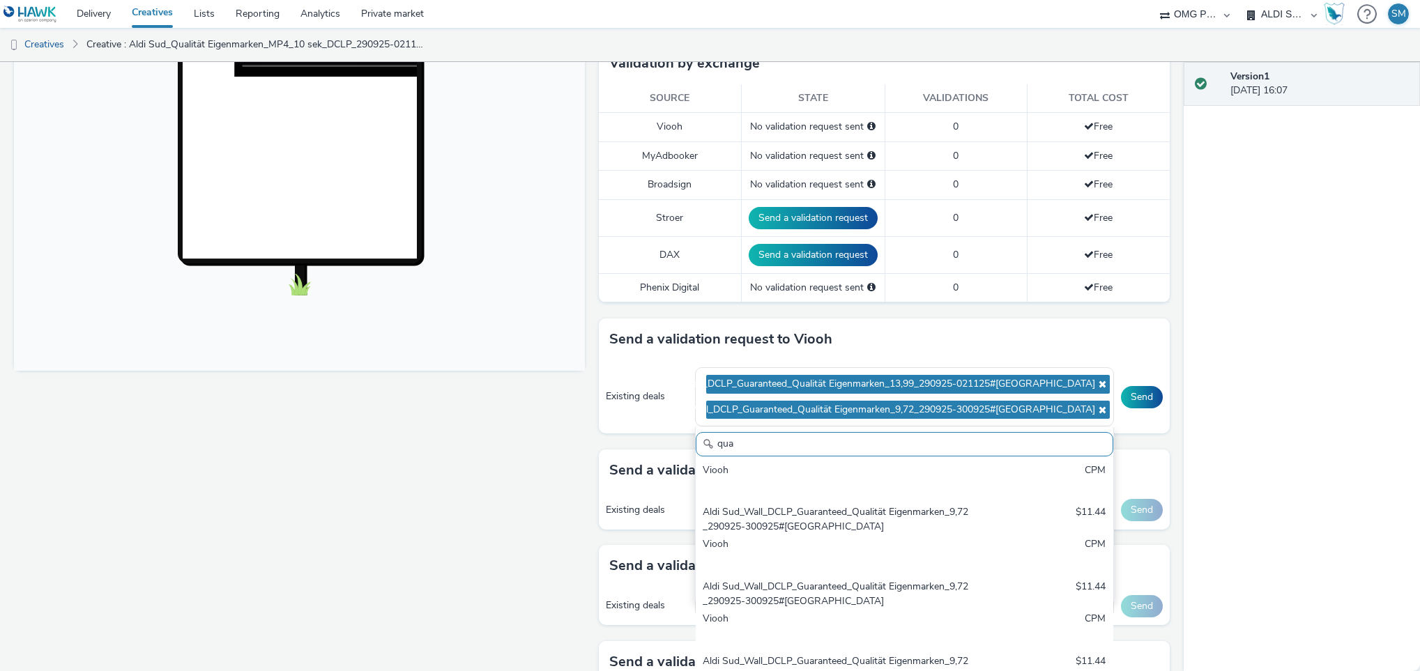
scroll to position [114, 0]
click at [812, 532] on div "Aldi Sud_Wall_DCLP_Guaranteed_Qualität Eigenmarken_9,72_290925-300925#[GEOGRAPH…" at bounding box center [836, 517] width 266 height 29
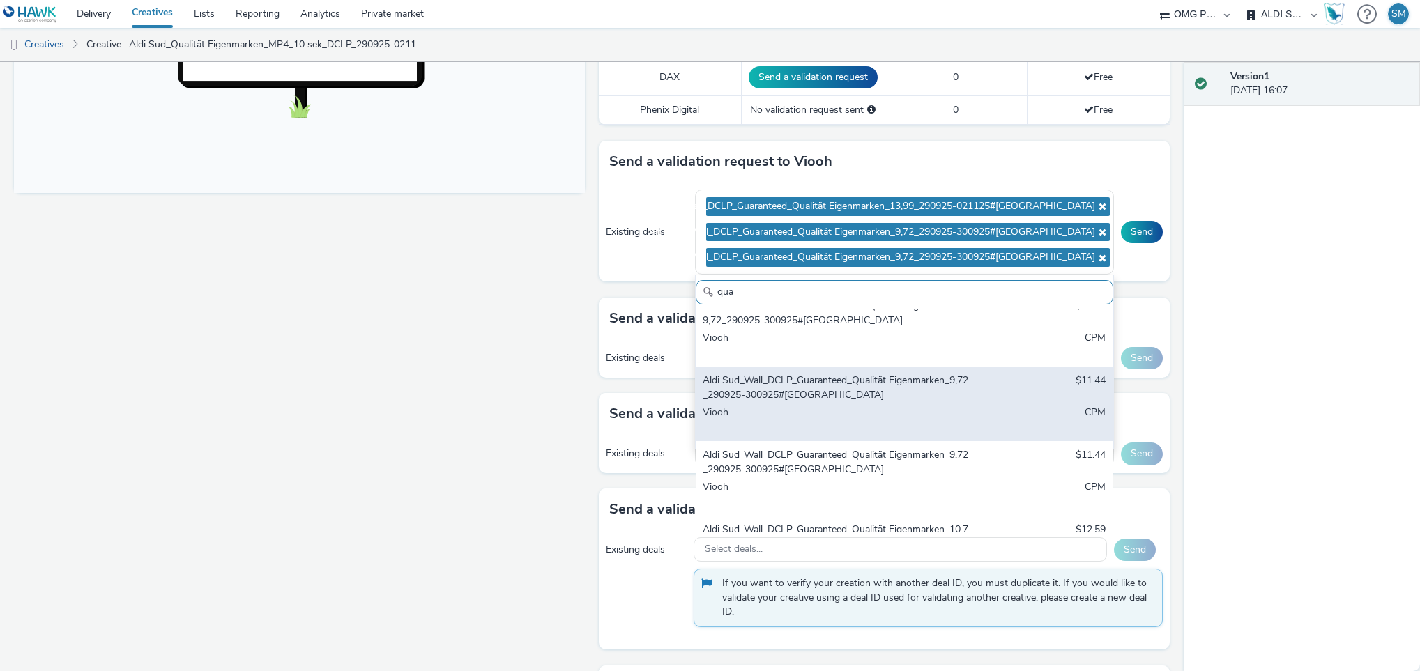
scroll to position [208, 0]
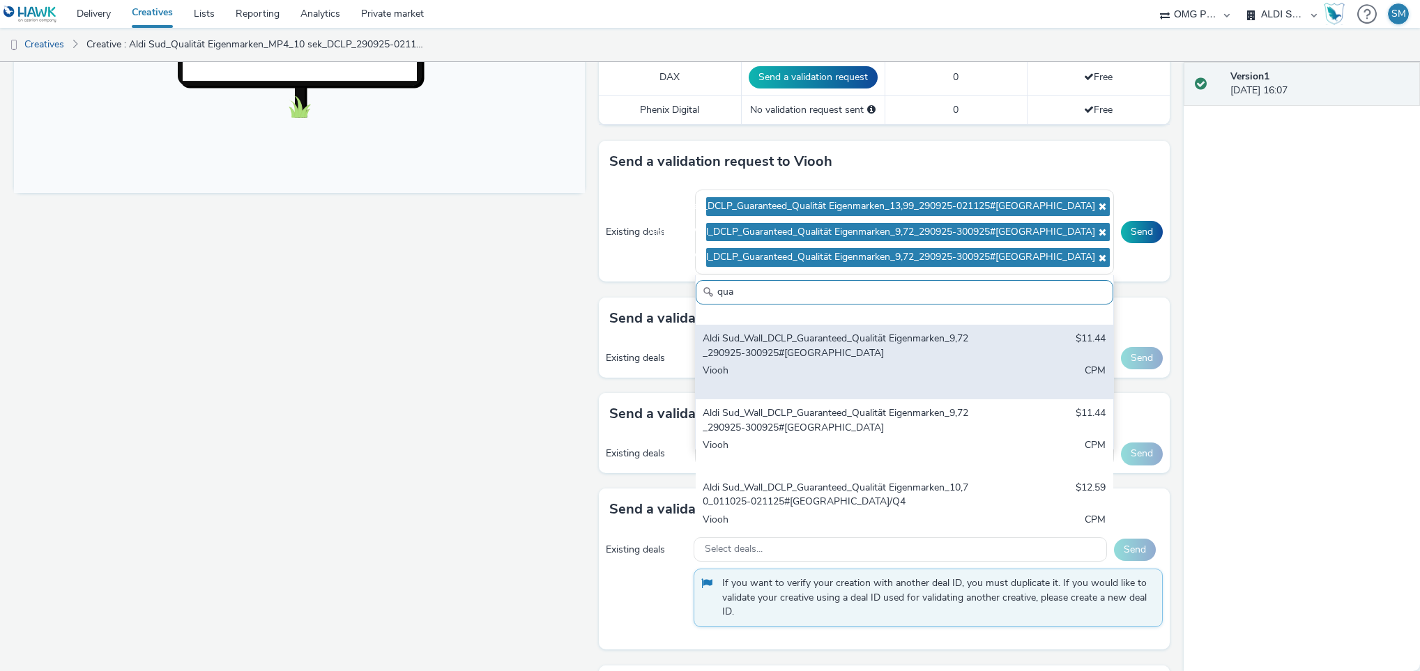
click at [806, 374] on div "Viooh" at bounding box center [836, 378] width 266 height 29
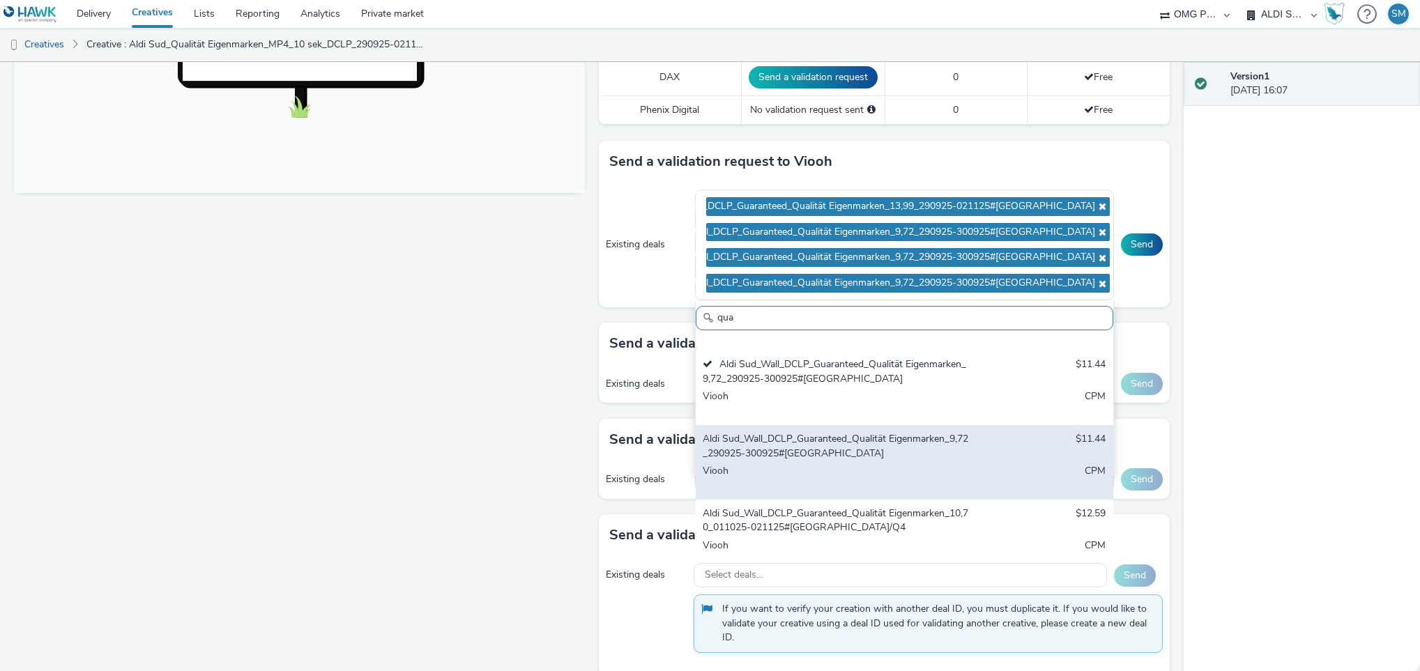
click at [799, 431] on div "Aldi Sud_Wall_DCLP_Guaranteed_Qualität Eigenmarken_9,72_290925-300925#Nürnberg …" at bounding box center [905, 462] width 418 height 75
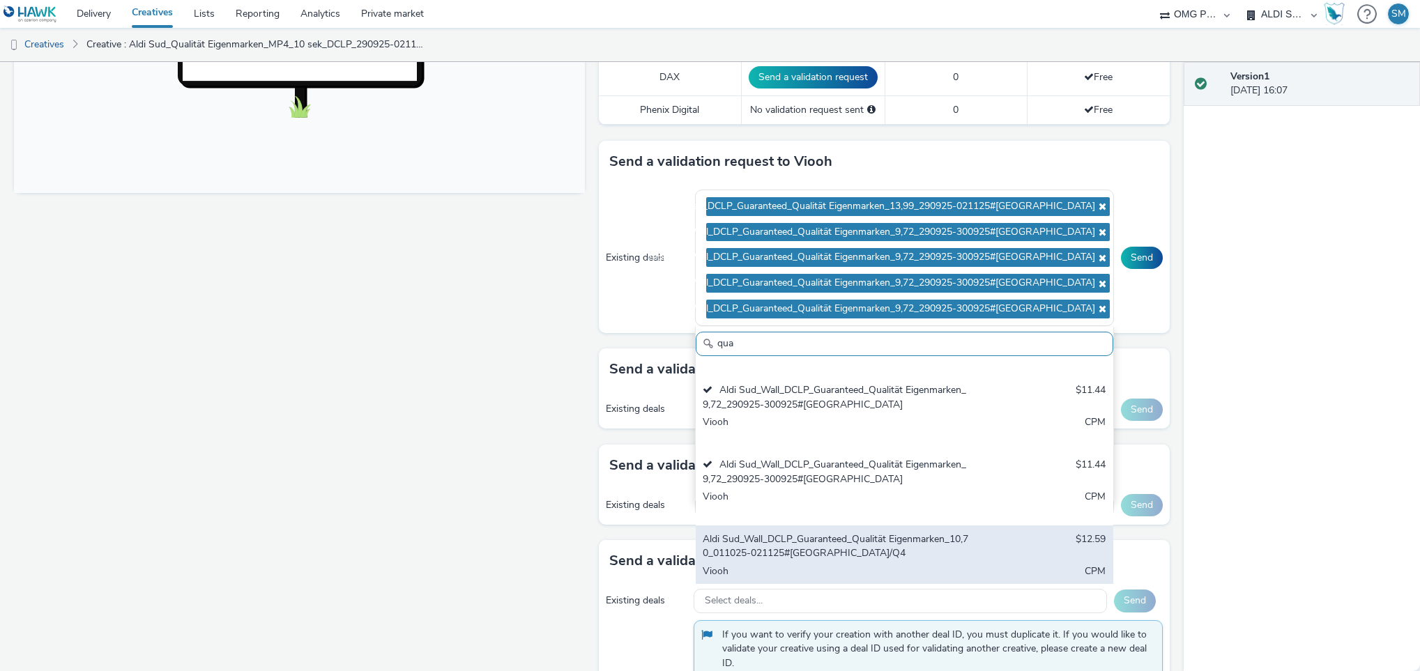
click at [782, 548] on div "Aldi Sud_Wall_DCLP_Guaranteed_Qualität Eigenmarken_10,70_011025-021125#[GEOGRAP…" at bounding box center [836, 547] width 266 height 29
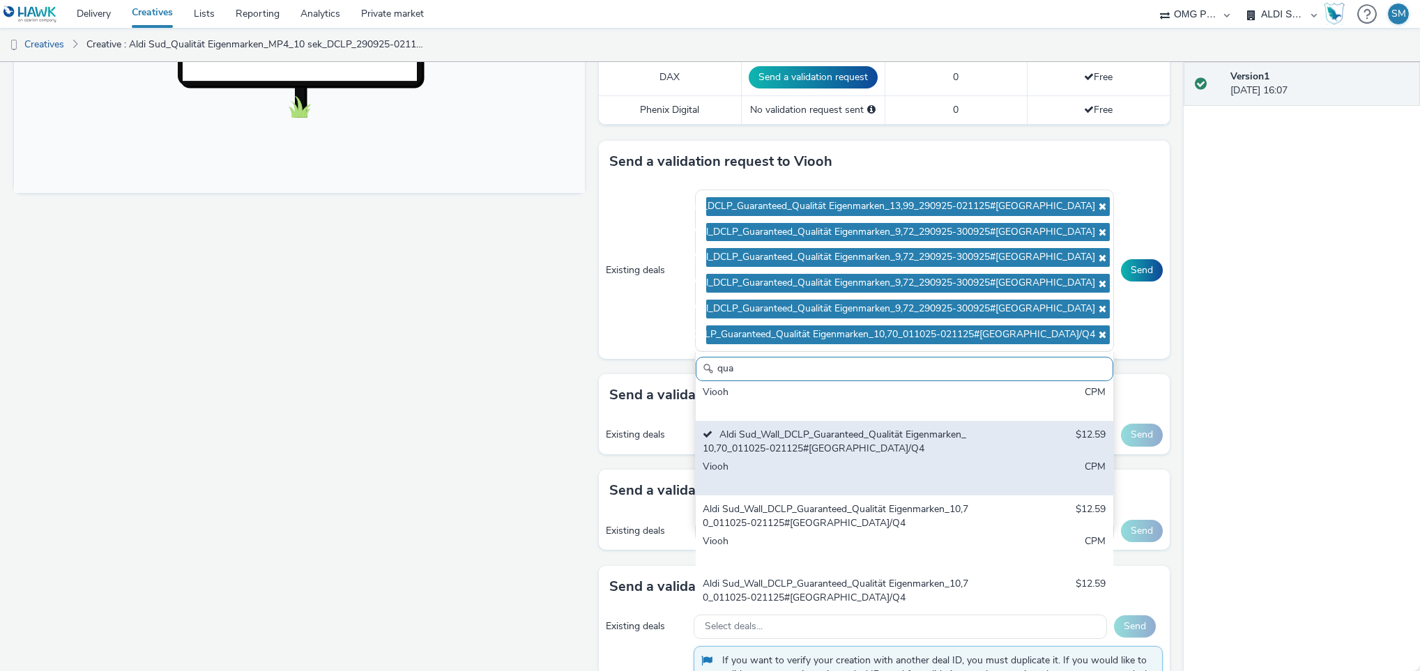
scroll to position [358, 0]
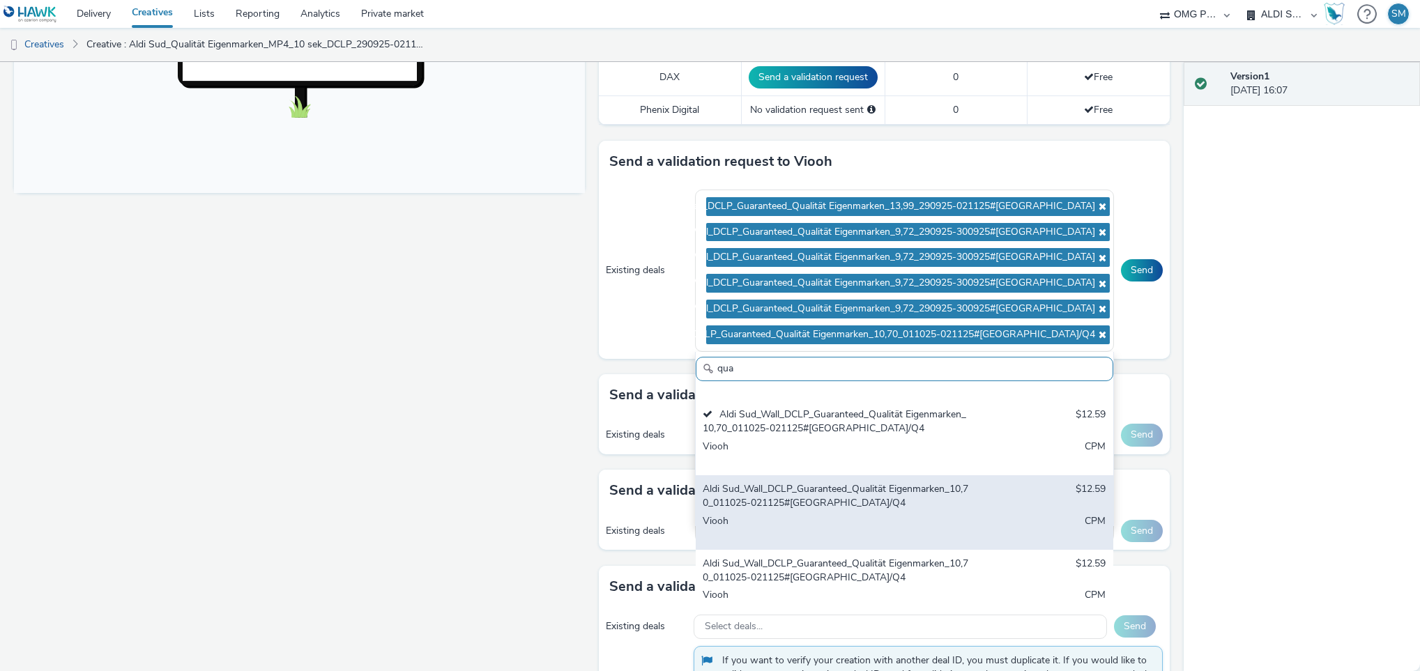
click at [768, 521] on div "Viooh" at bounding box center [836, 528] width 266 height 29
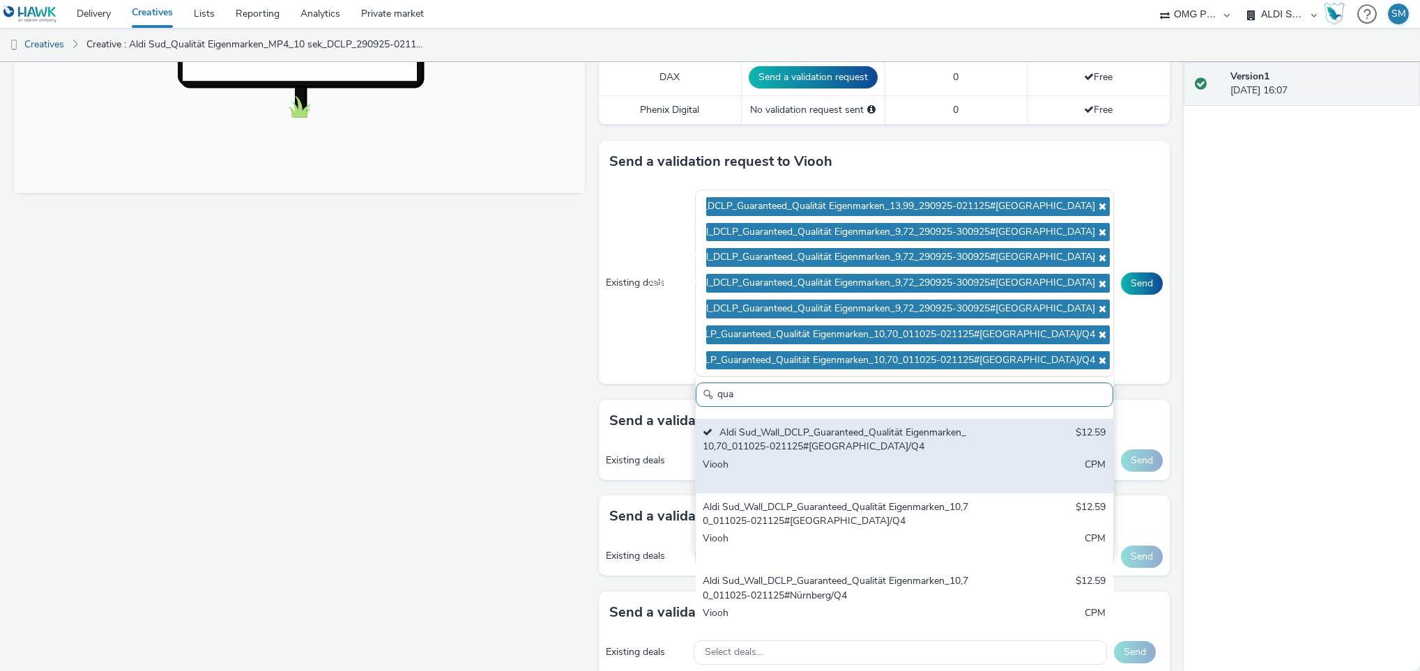
scroll to position [446, 0]
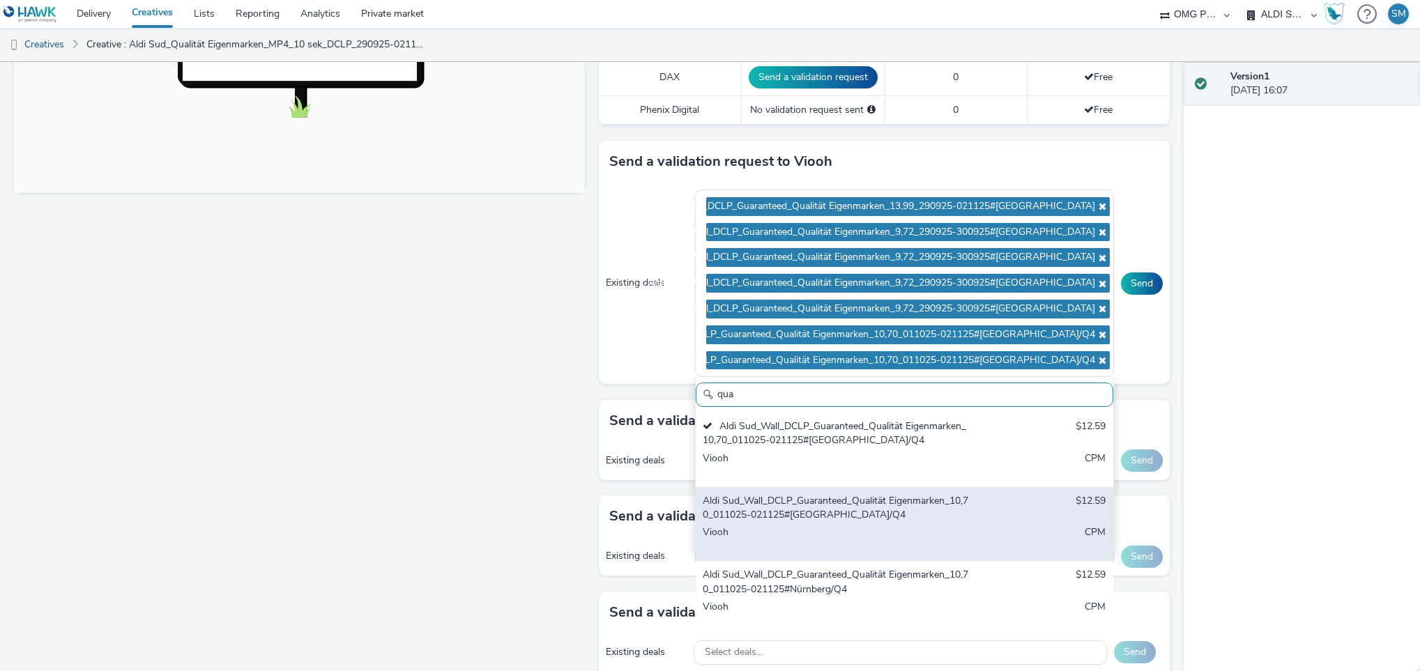
click at [770, 515] on div "Aldi Sud_Wall_DCLP_Guaranteed_Qualität Eigenmarken_10,70_011025-021125#[GEOGRAP…" at bounding box center [836, 508] width 266 height 29
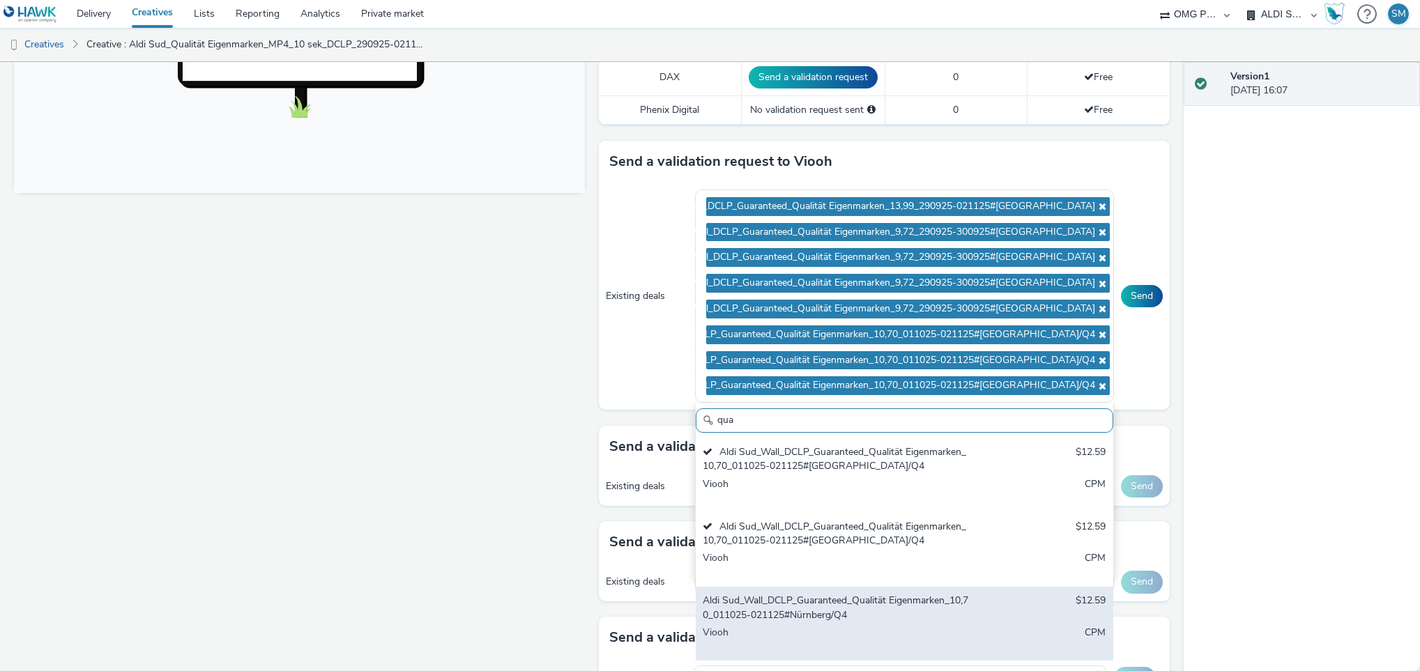
click at [761, 619] on div "Aldi Sud_Wall_DCLP_Guaranteed_Qualität Eigenmarken_10,70_011025-021125#Nürnberg…" at bounding box center [836, 608] width 266 height 29
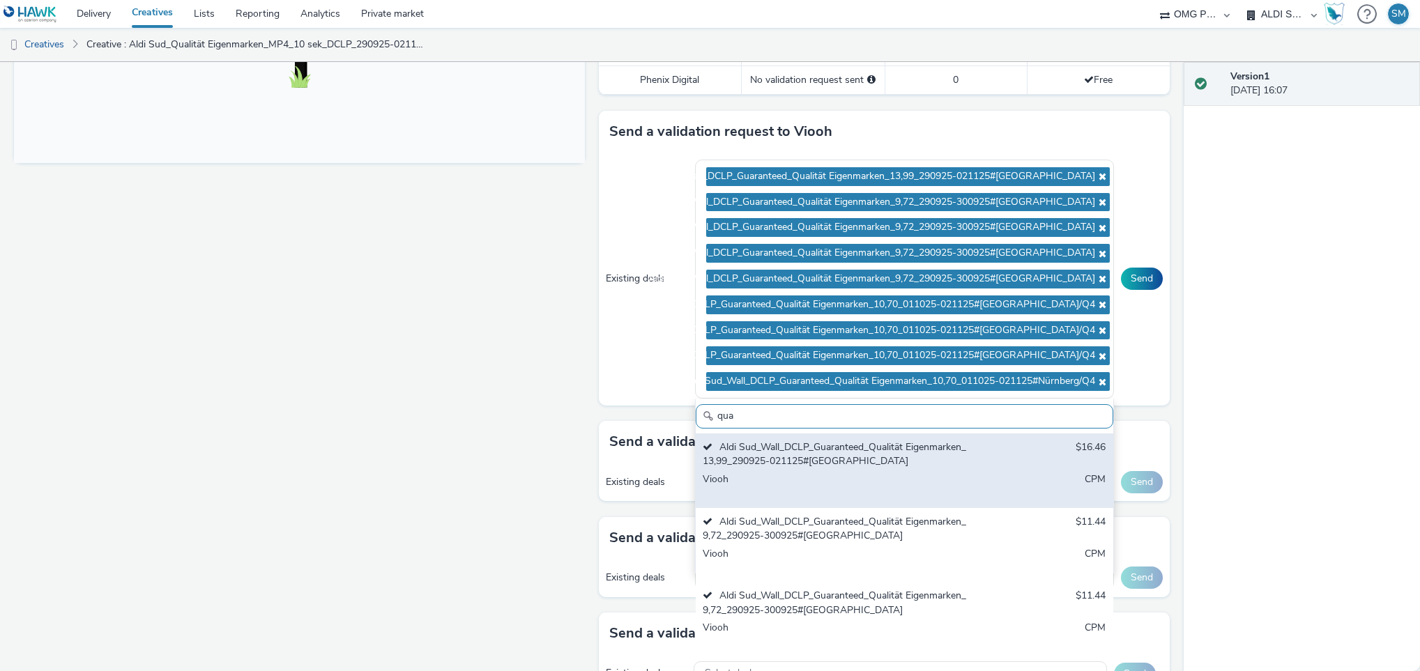
scroll to position [554, 0]
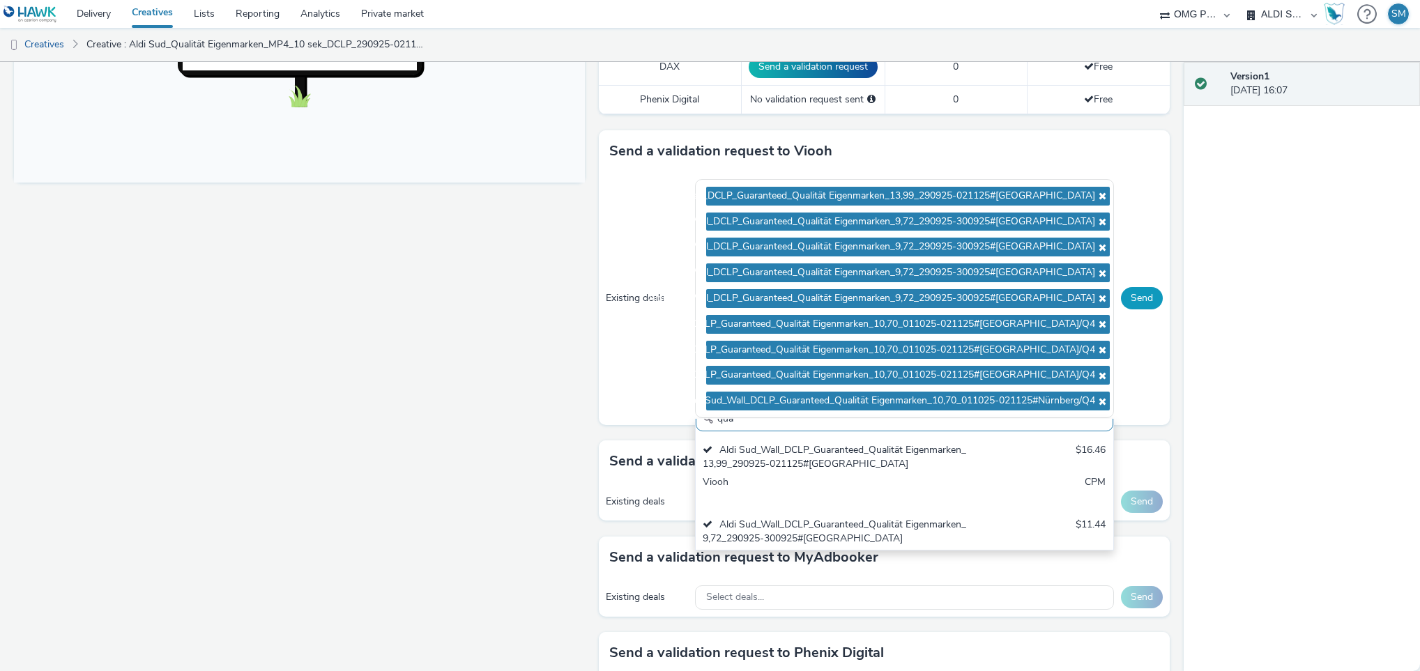
click at [1130, 307] on button "Send" at bounding box center [1142, 298] width 42 height 22
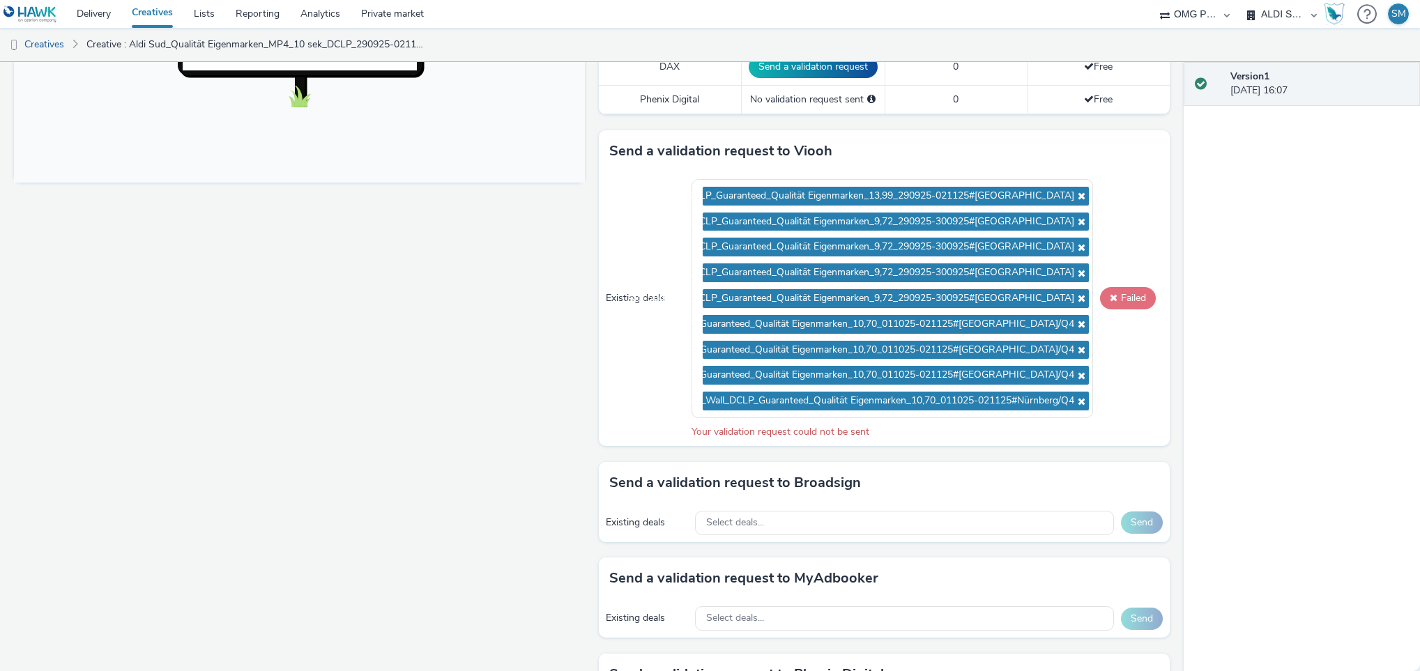
click at [1104, 306] on button "Failed" at bounding box center [1128, 298] width 56 height 22
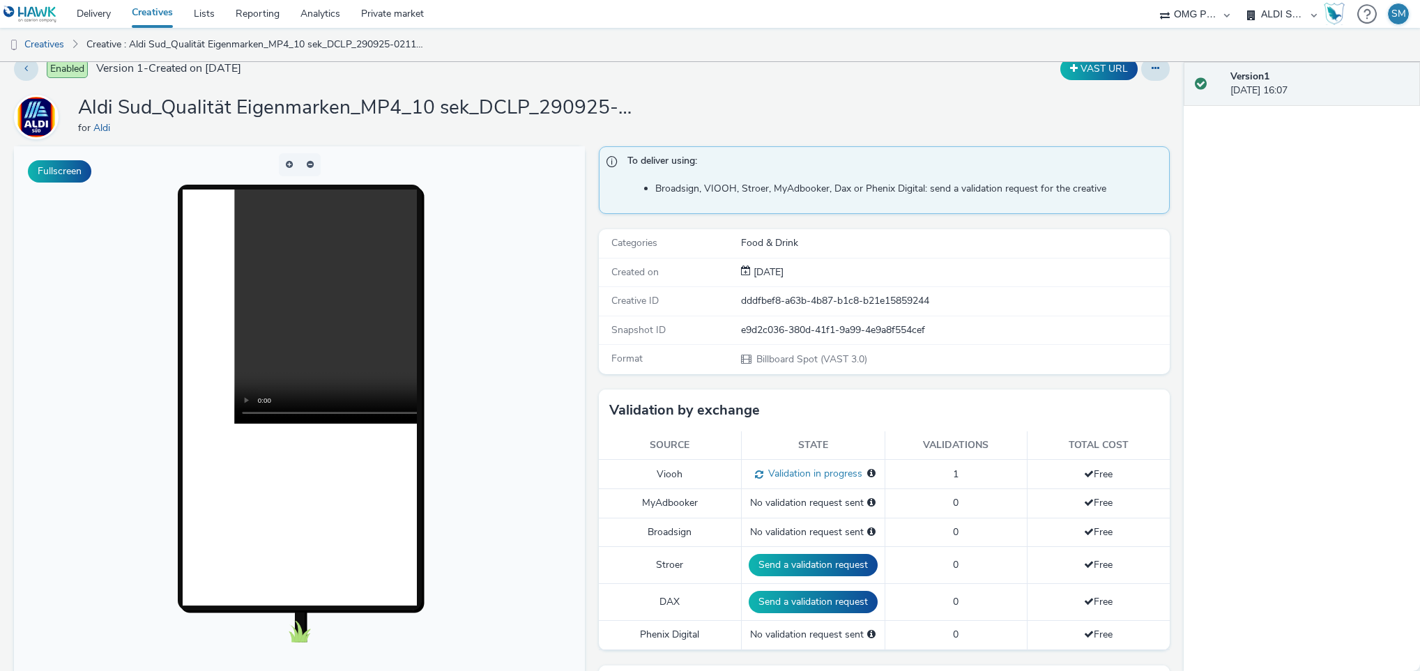
scroll to position [0, 0]
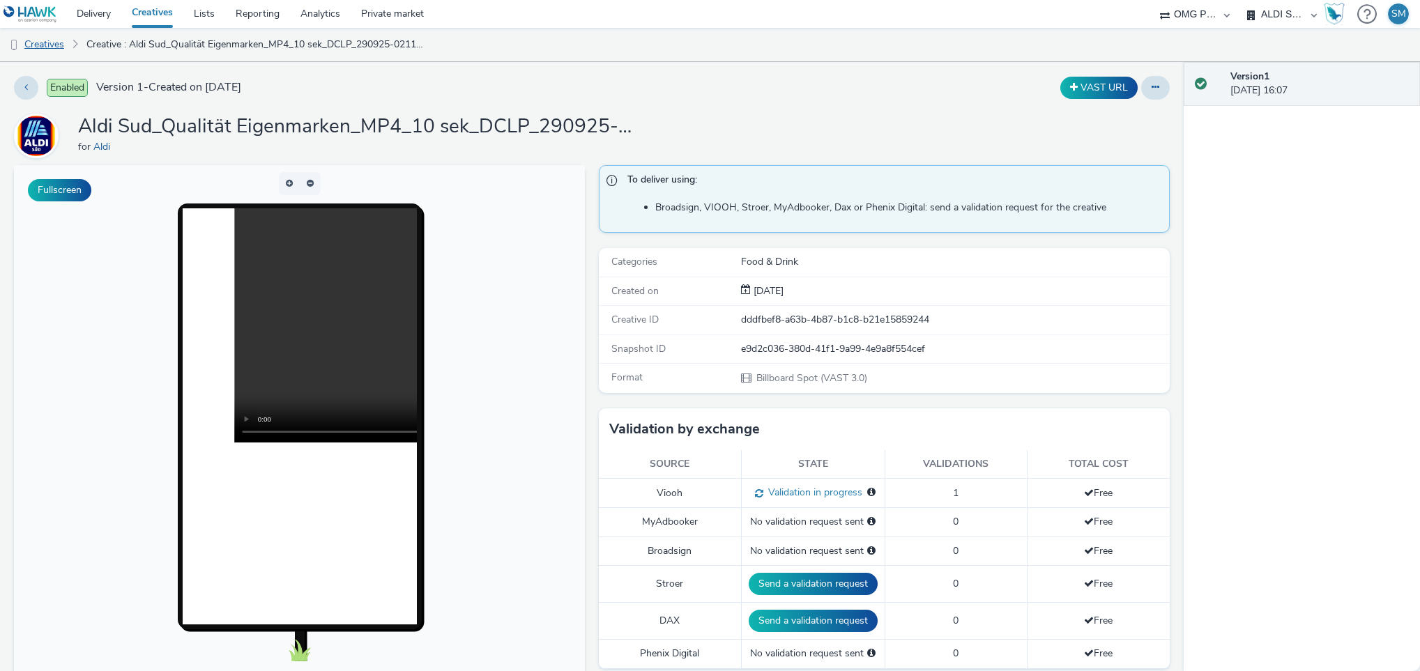
click at [44, 43] on link "Creatives" at bounding box center [35, 44] width 71 height 33
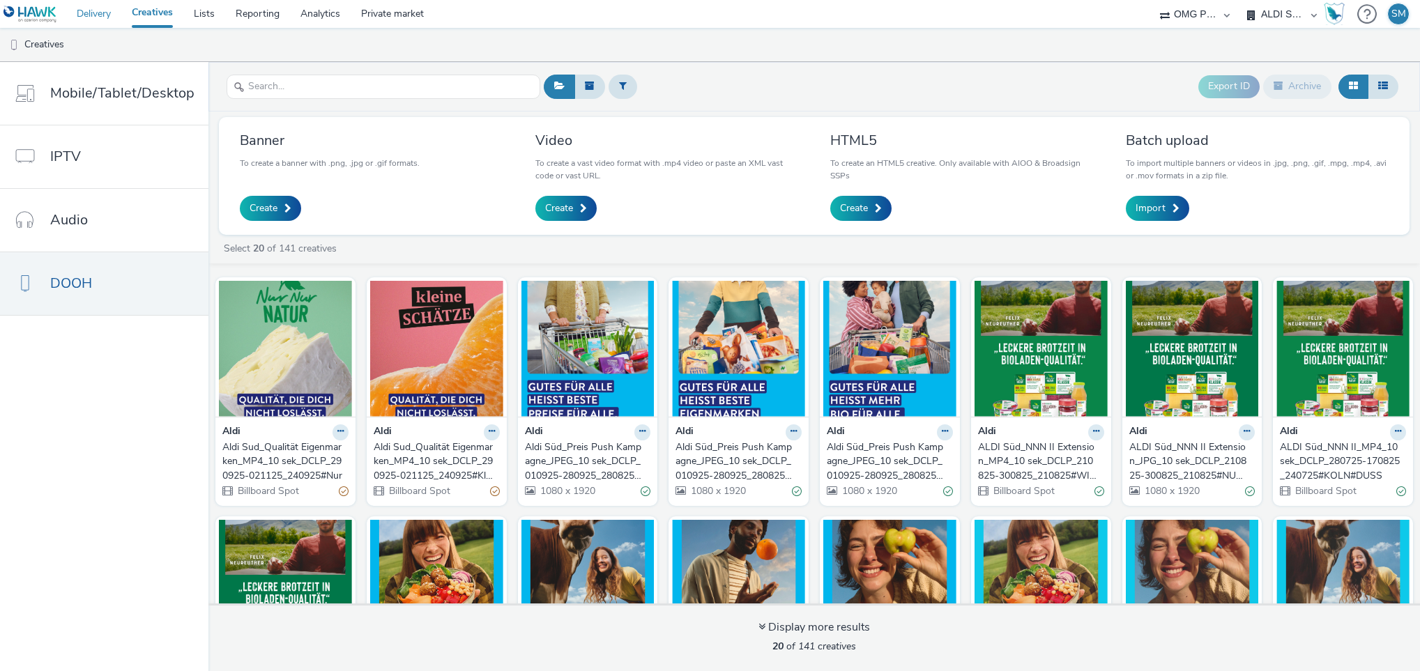
click at [99, 19] on link "Delivery" at bounding box center [93, 14] width 55 height 28
